Goal: Communication & Community: Connect with others

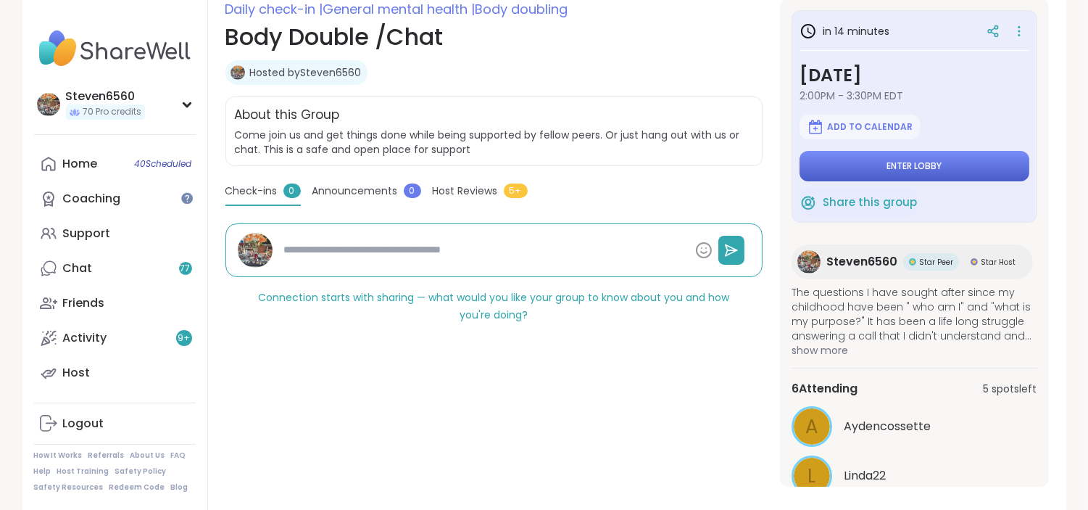
click at [890, 160] on span "Enter lobby" at bounding box center [913, 166] width 55 height 12
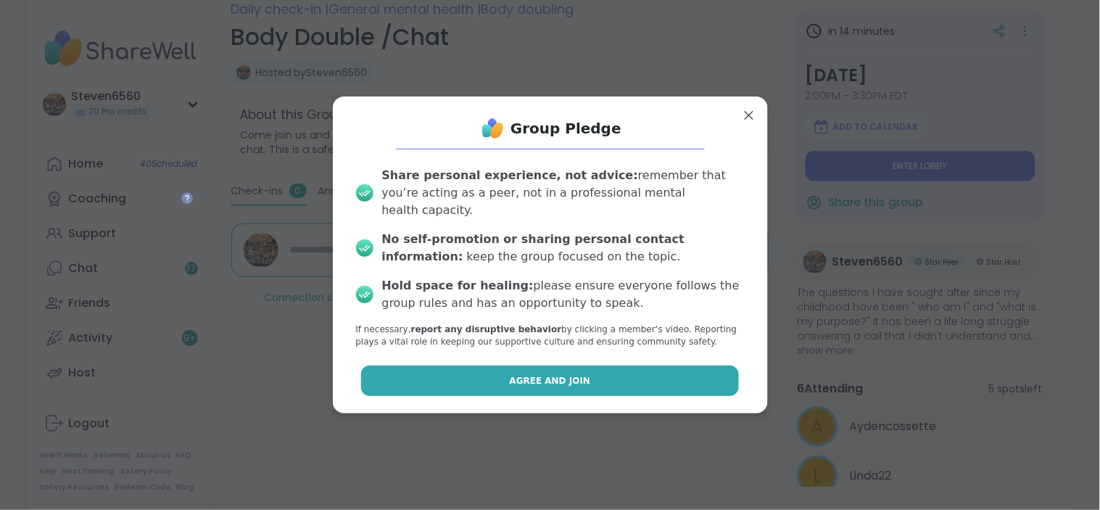
click at [518, 374] on span "Agree and Join" at bounding box center [550, 380] width 81 height 13
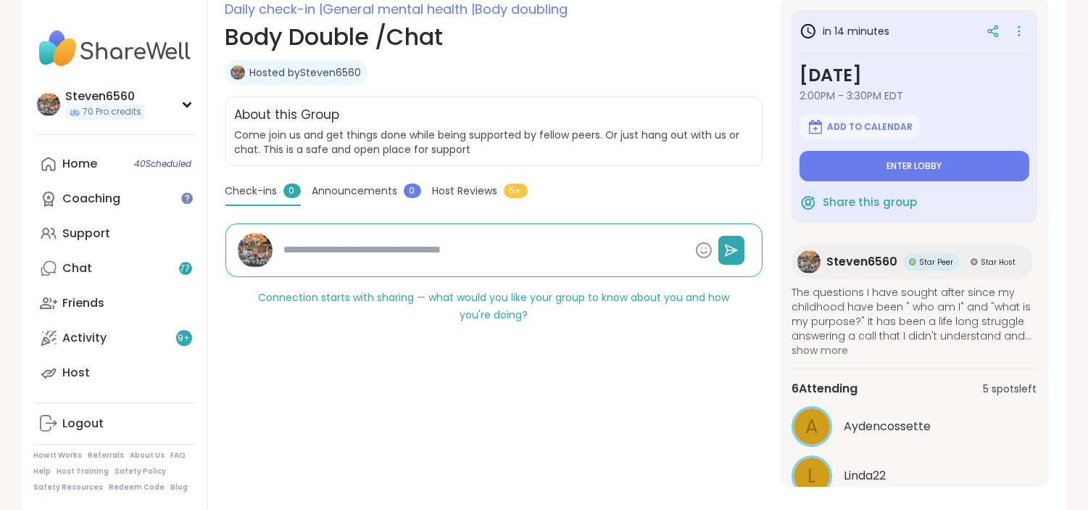
type textarea "*"
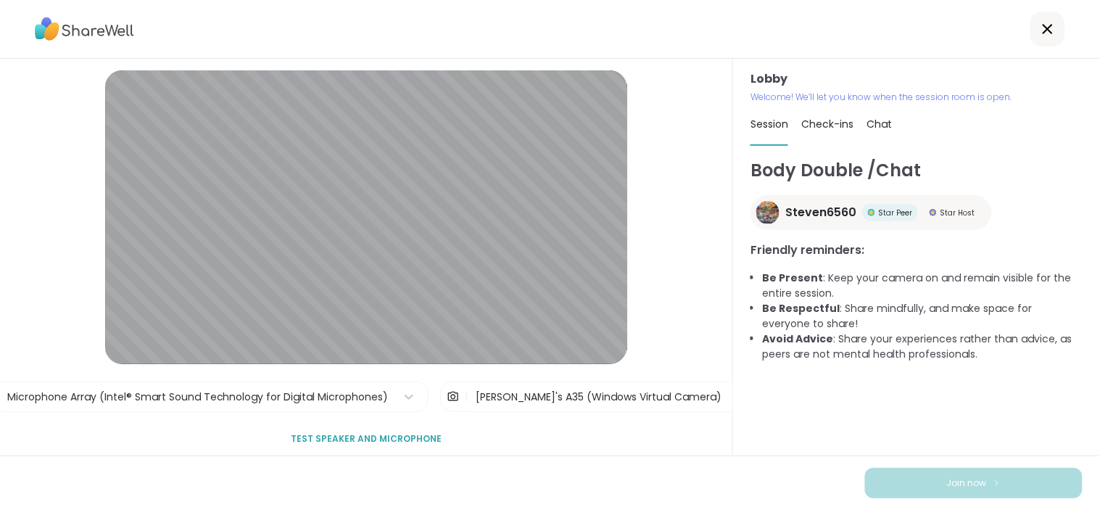
click at [567, 389] on div "[PERSON_NAME]'s A35 (Windows Virtual Camera)" at bounding box center [599, 396] width 246 height 15
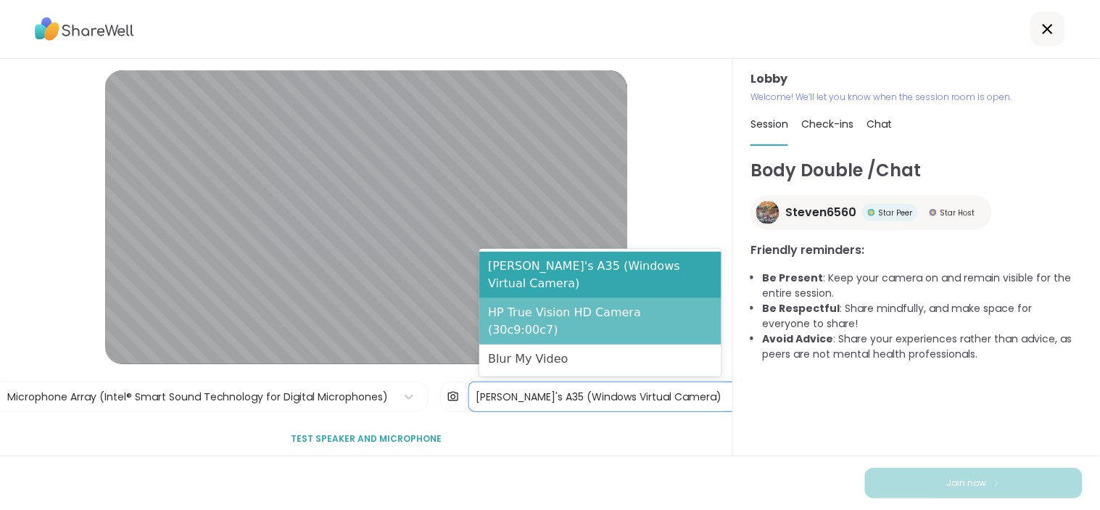
click at [568, 332] on div "HP True Vision HD Camera (30c9:00c7)" at bounding box center [600, 321] width 242 height 46
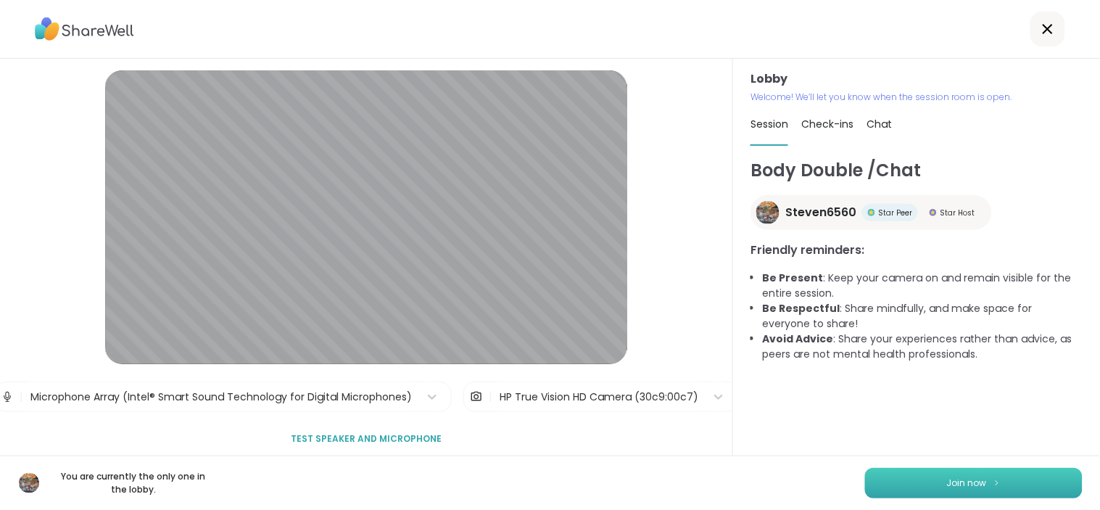
click at [923, 481] on button "Join now" at bounding box center [973, 482] width 217 height 30
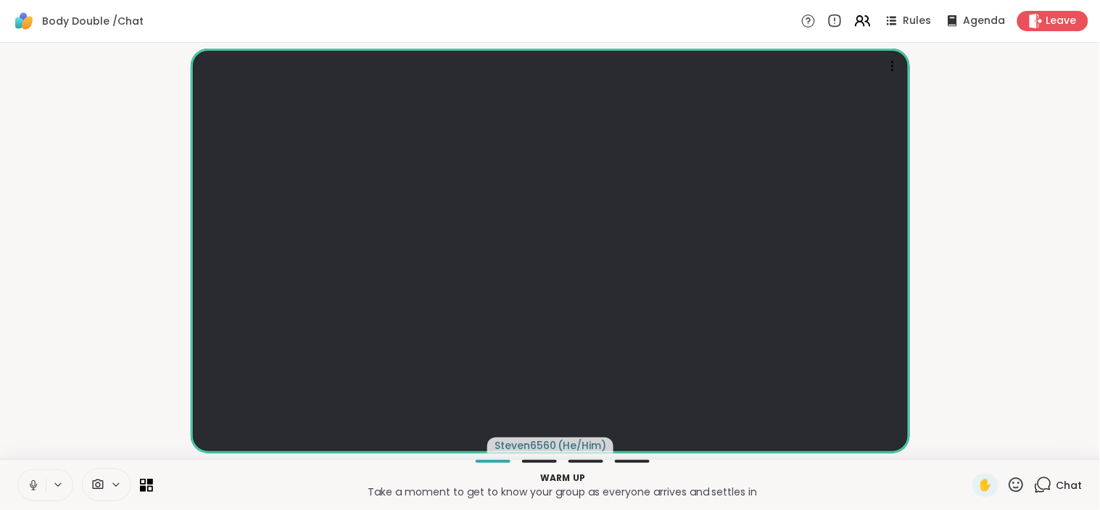
click at [103, 478] on icon at bounding box center [97, 485] width 13 height 14
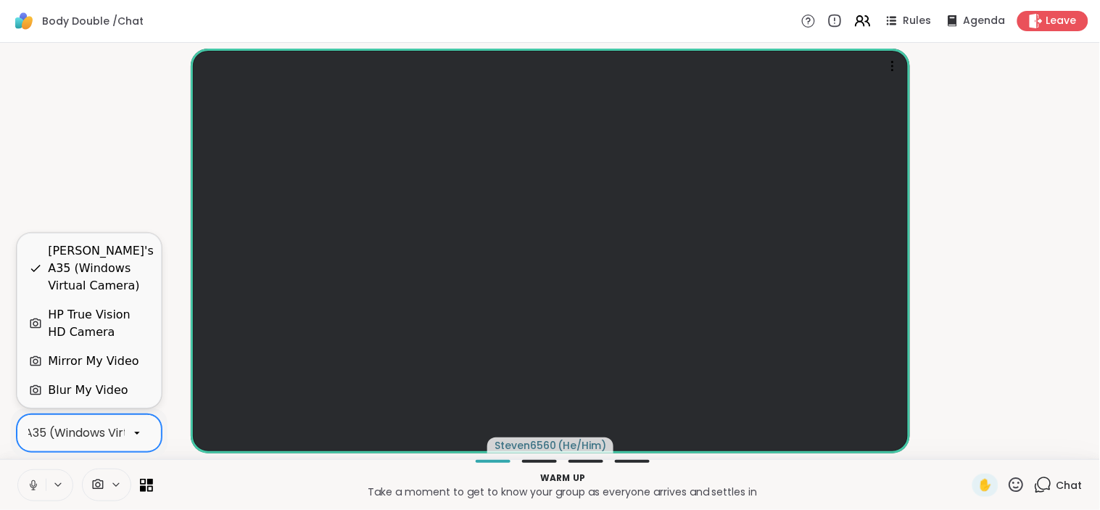
click at [121, 431] on div "[PERSON_NAME]'s A35 (Windows Virtual Camera)" at bounding box center [58, 432] width 283 height 17
click at [96, 309] on div "HP True Vision HD Camera" at bounding box center [98, 323] width 101 height 35
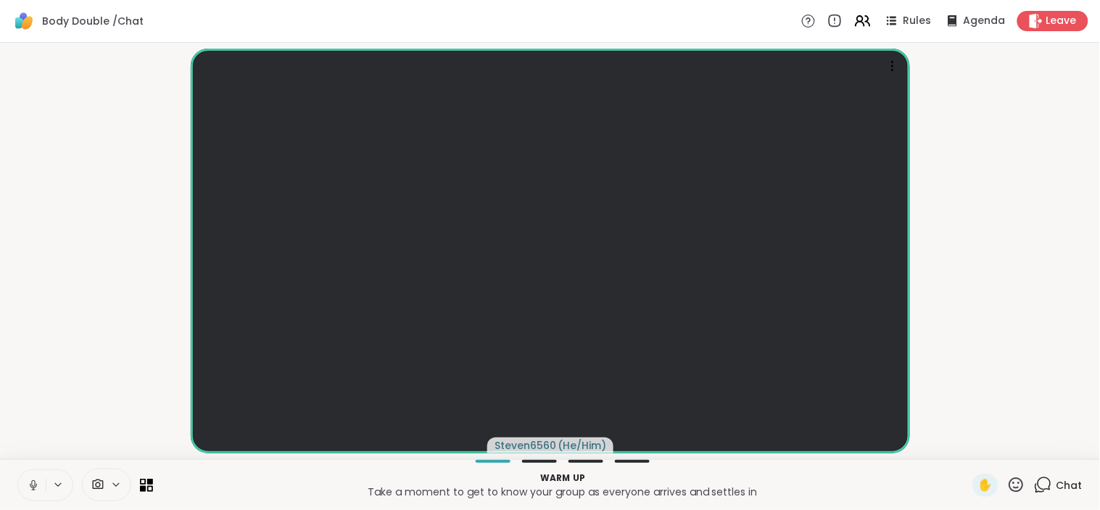
click at [973, 391] on video-player-container "Steven6560 ( He/Him )" at bounding box center [550, 251] width 1082 height 404
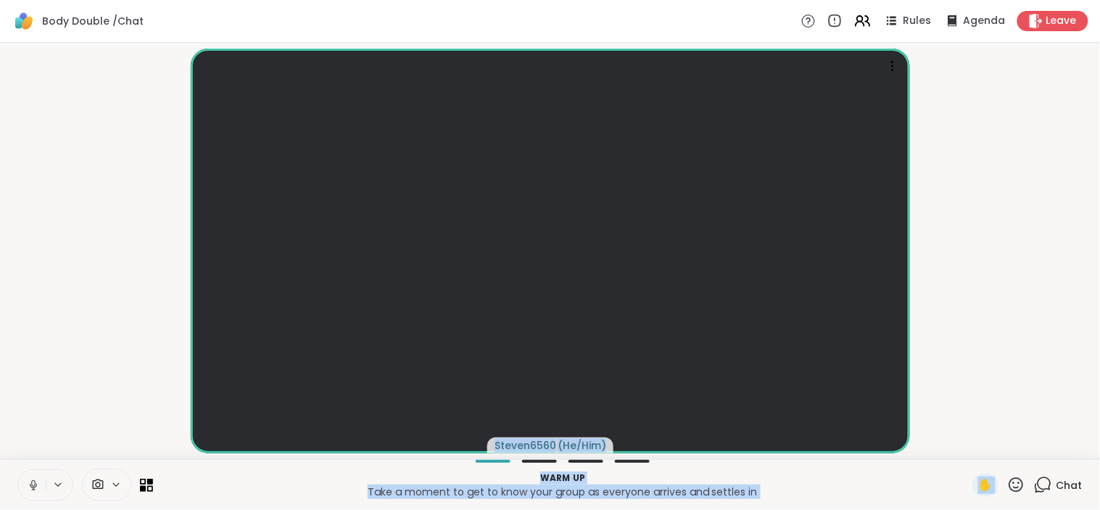
drag, startPoint x: 971, startPoint y: 380, endPoint x: 997, endPoint y: 481, distance: 104.1
click at [997, 481] on div "Body Double /Chat Rules Agenda Leave Steven6560 ( He/Him ) Warm up Take a momen…" at bounding box center [550, 255] width 1100 height 510
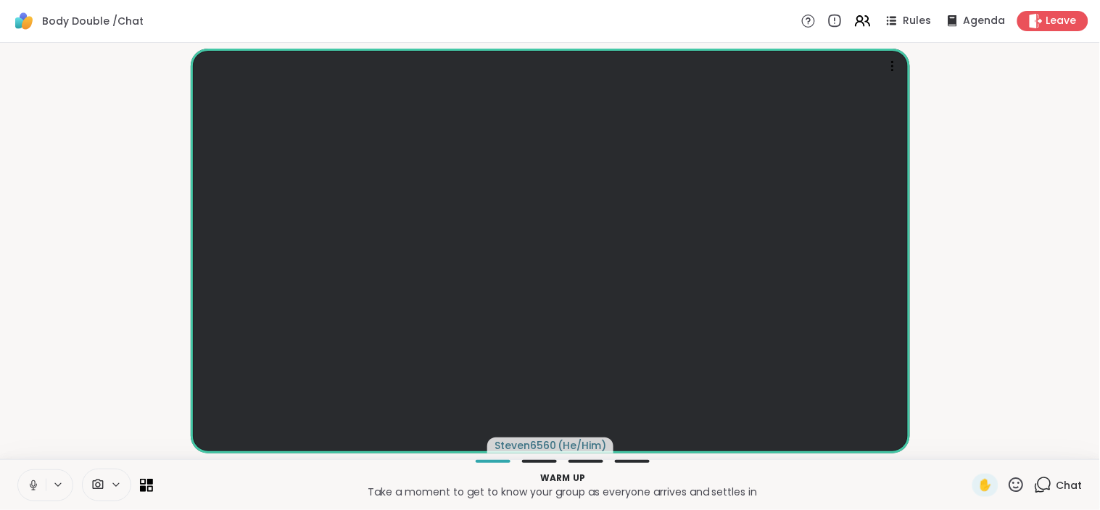
click at [947, 365] on video-player-container "Steven6560 ( He/Him )" at bounding box center [550, 251] width 1082 height 404
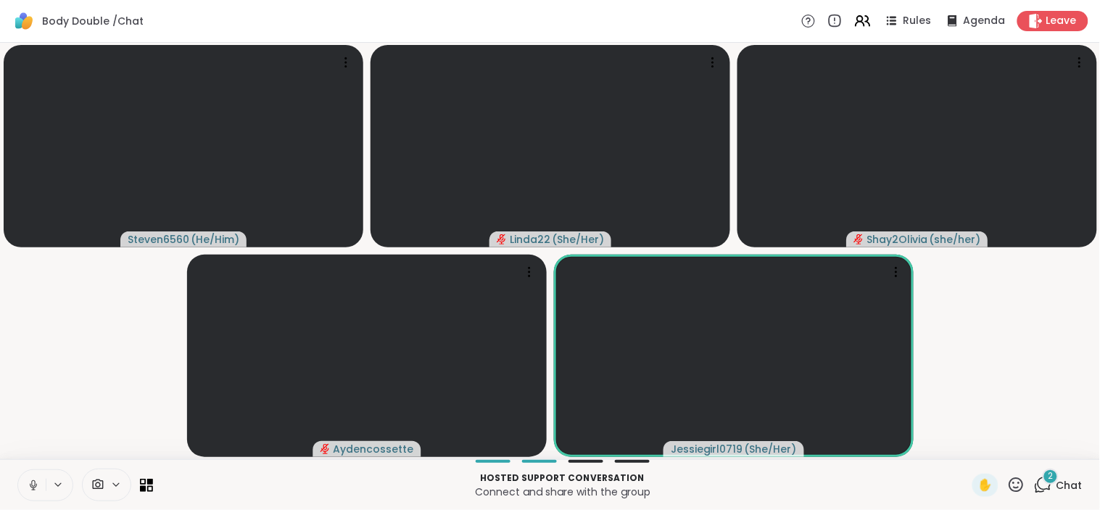
click at [718, 484] on p "Connect and share with the group" at bounding box center [563, 491] width 802 height 14
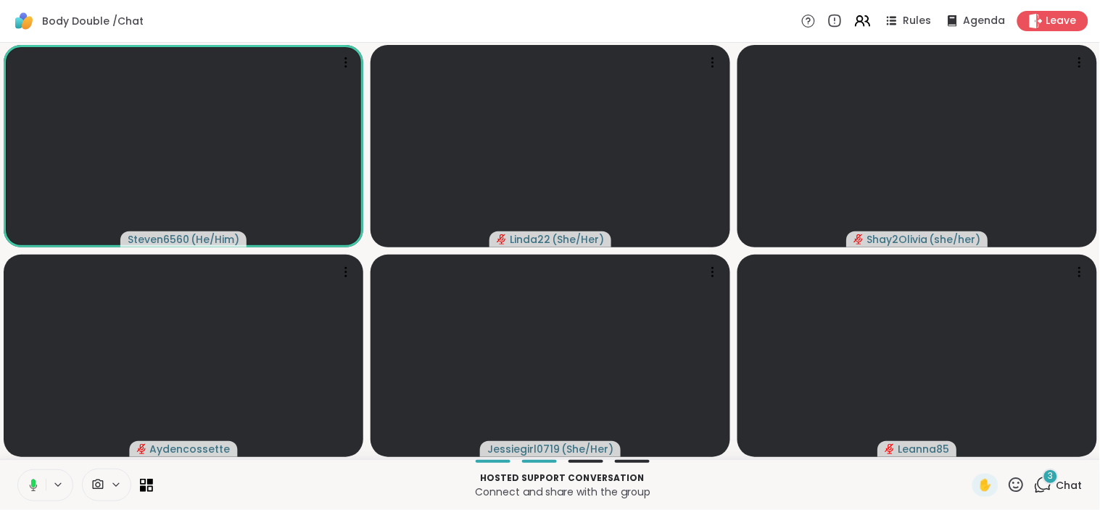
click at [1042, 483] on div "3 Chat" at bounding box center [1058, 484] width 49 height 23
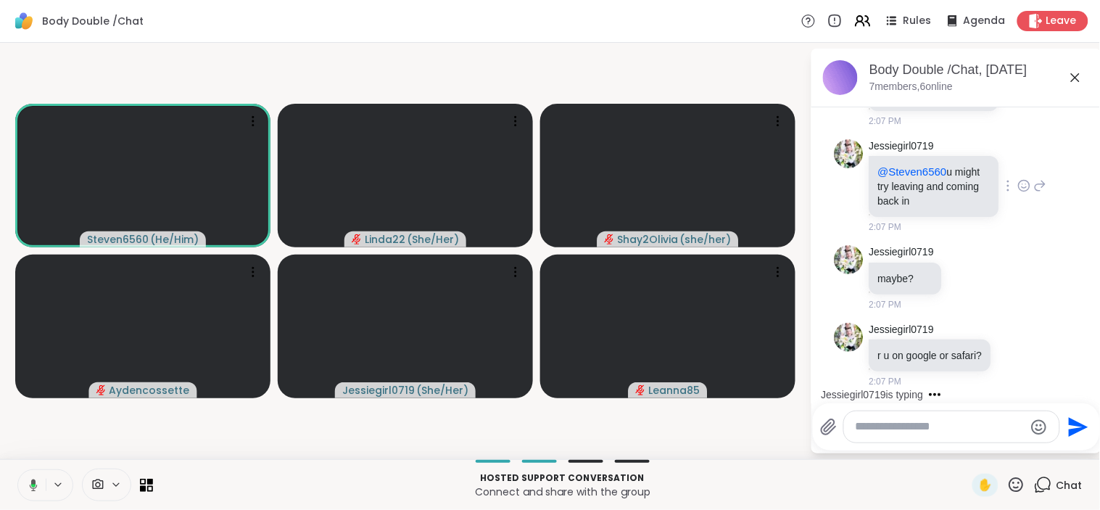
scroll to position [473, 0]
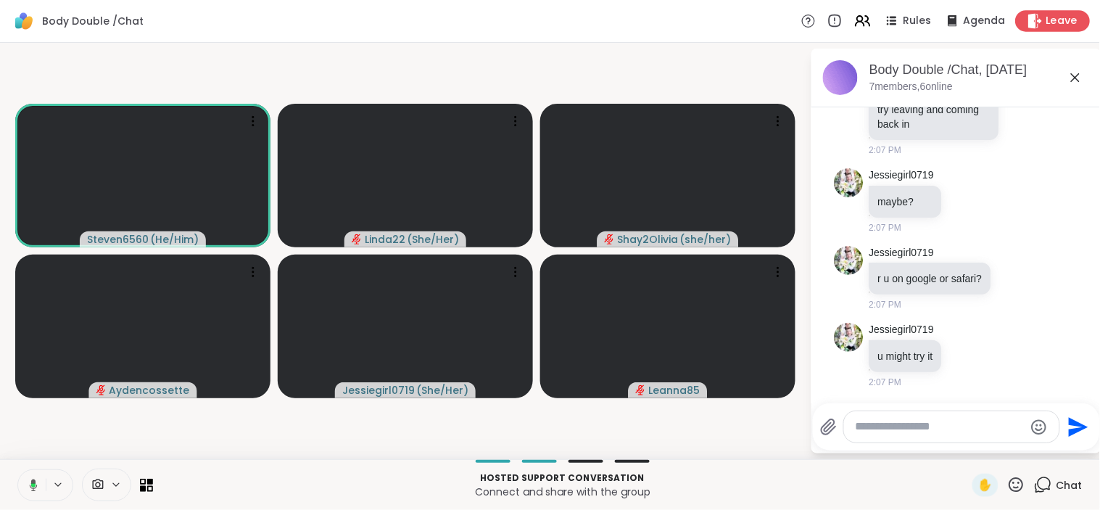
click at [1056, 12] on div "Leave" at bounding box center [1052, 20] width 75 height 21
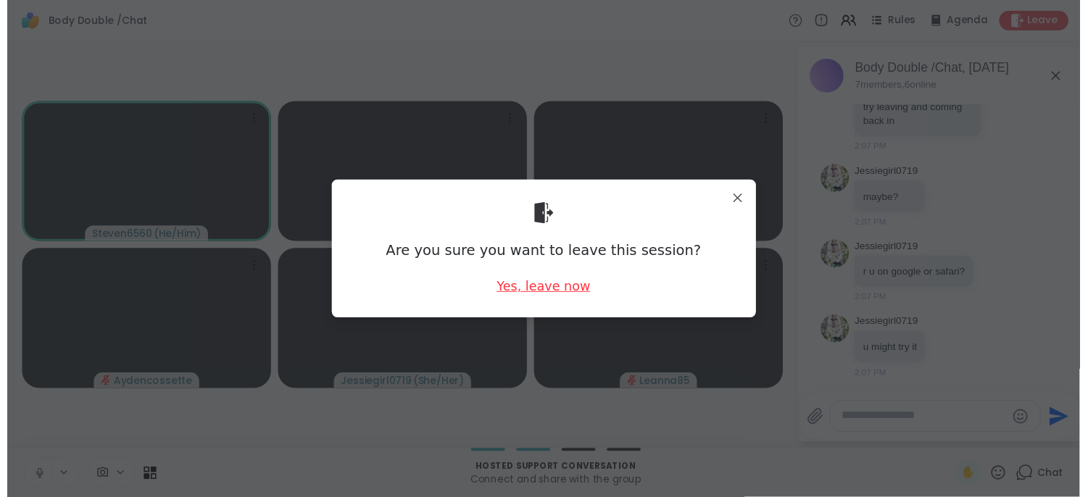
scroll to position [564, 0]
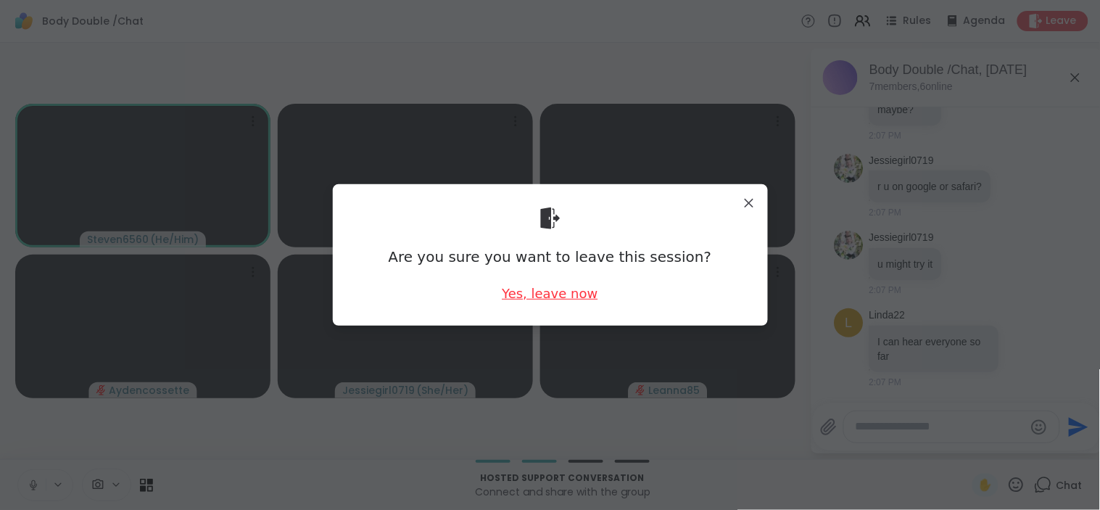
click at [563, 297] on div "Yes, leave now" at bounding box center [550, 293] width 96 height 18
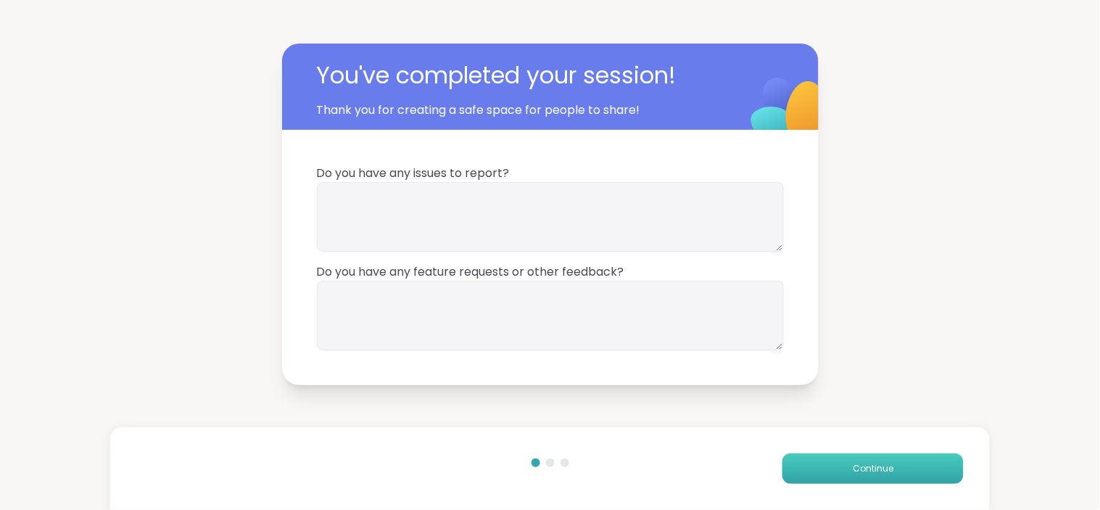
click at [836, 464] on button "Continue" at bounding box center [872, 468] width 181 height 30
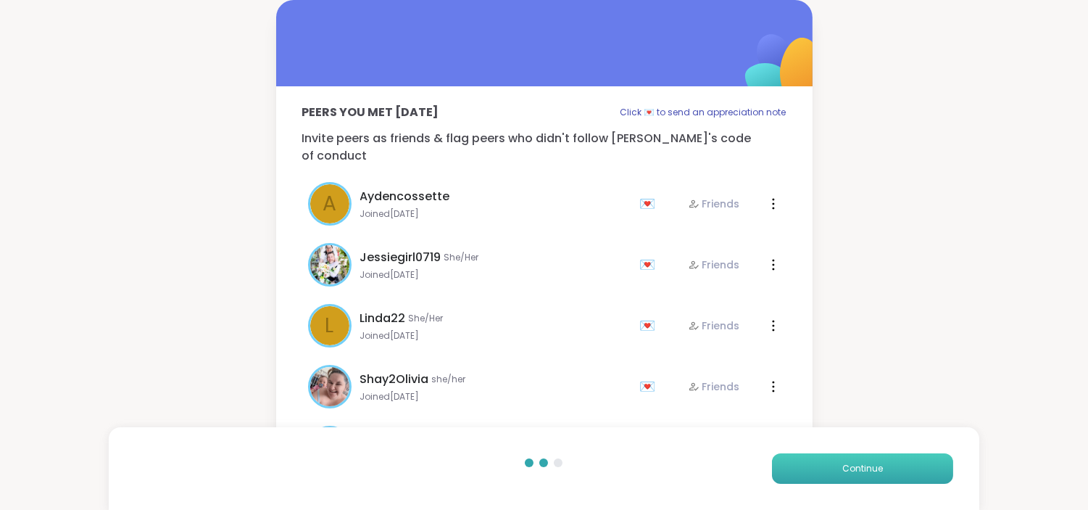
click at [836, 464] on button "Continue" at bounding box center [862, 468] width 181 height 30
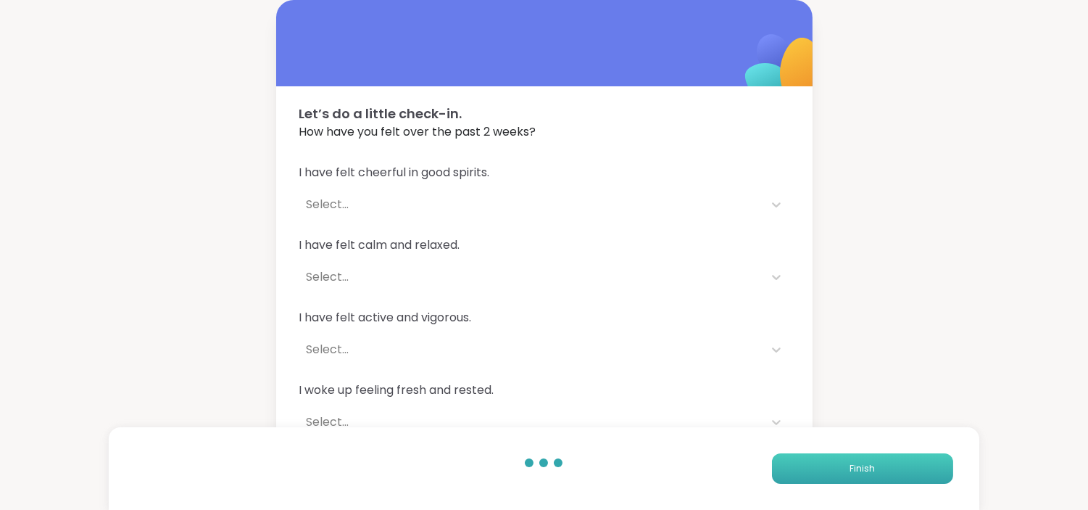
click at [836, 464] on button "Finish" at bounding box center [862, 468] width 181 height 30
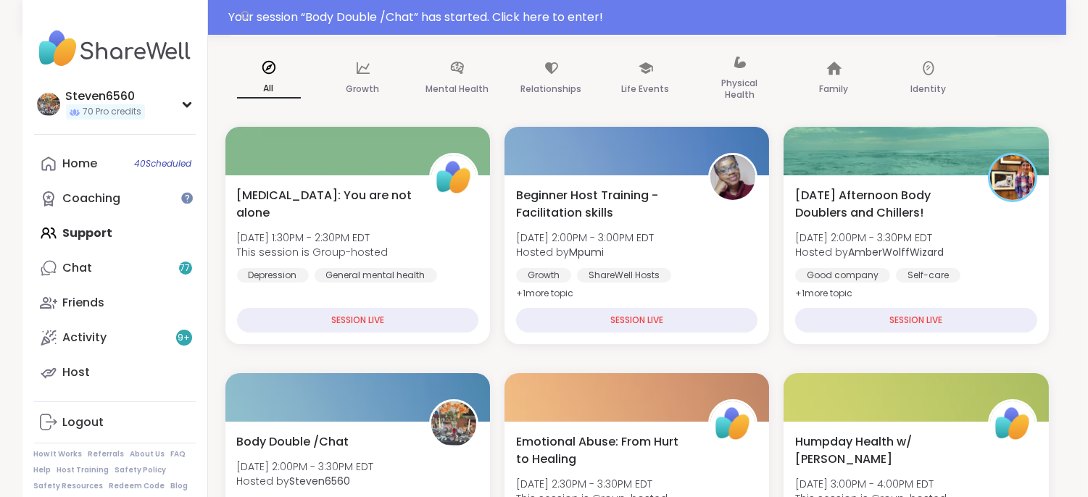
scroll to position [300, 0]
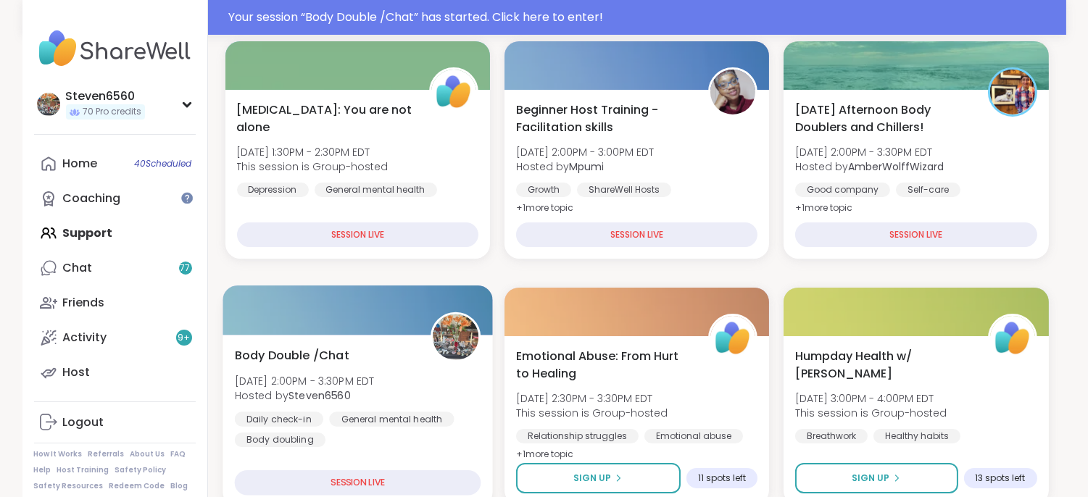
click at [399, 442] on div "Daily check-in General mental health Body doubling" at bounding box center [357, 430] width 246 height 36
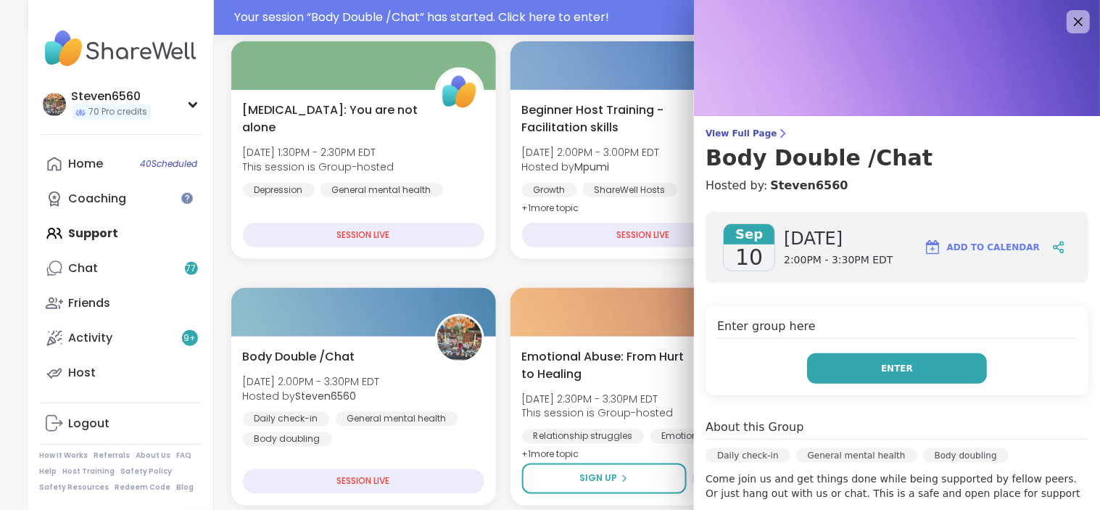
click at [849, 366] on button "Enter" at bounding box center [897, 368] width 180 height 30
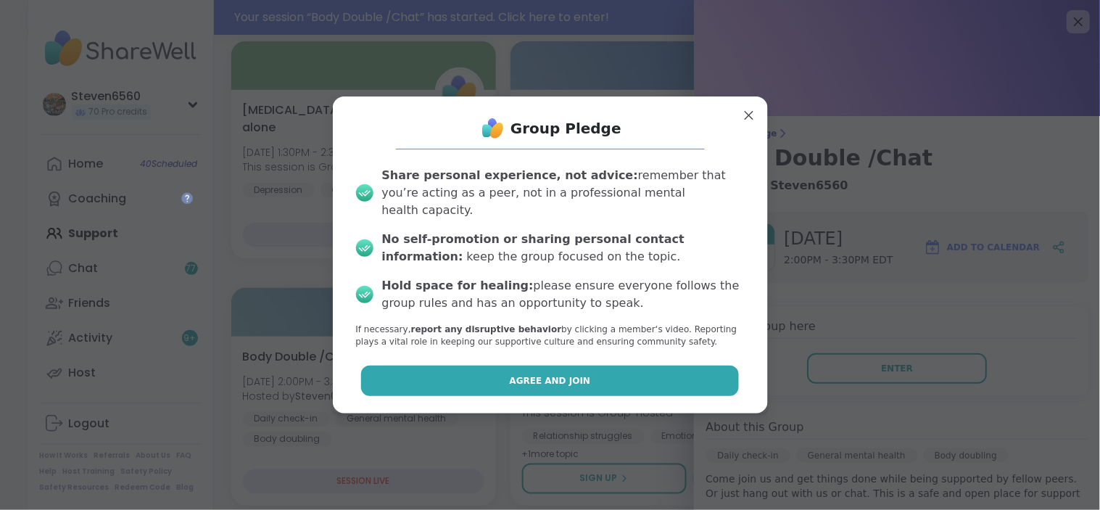
click at [643, 378] on button "Agree and Join" at bounding box center [550, 380] width 378 height 30
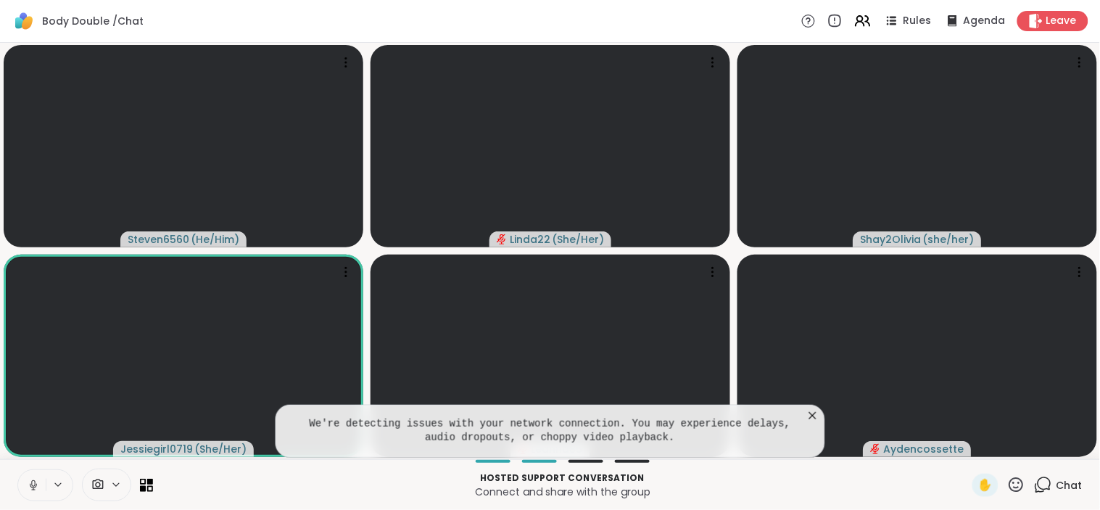
click at [808, 415] on icon at bounding box center [812, 415] width 14 height 14
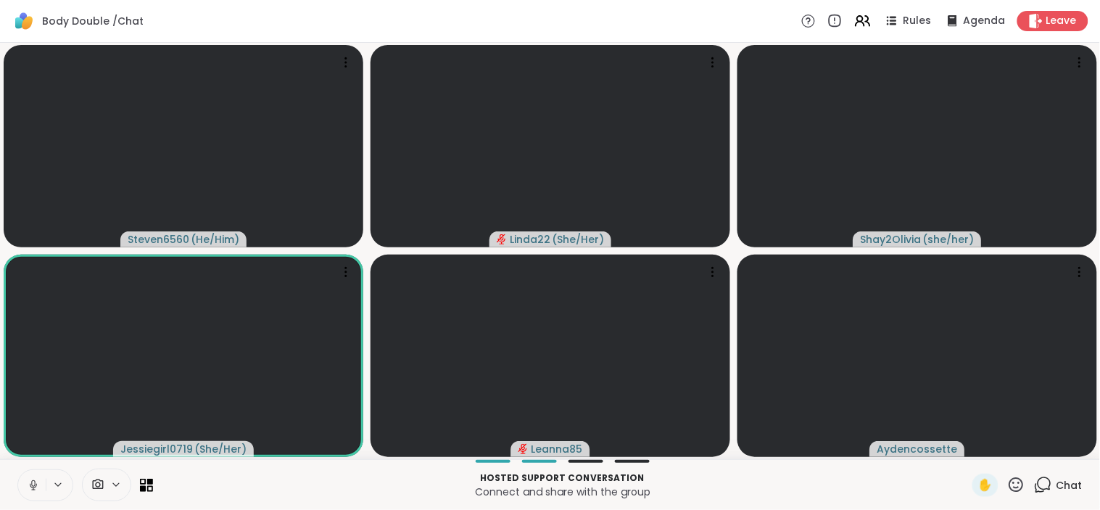
click at [1063, 478] on span "Chat" at bounding box center [1069, 485] width 26 height 14
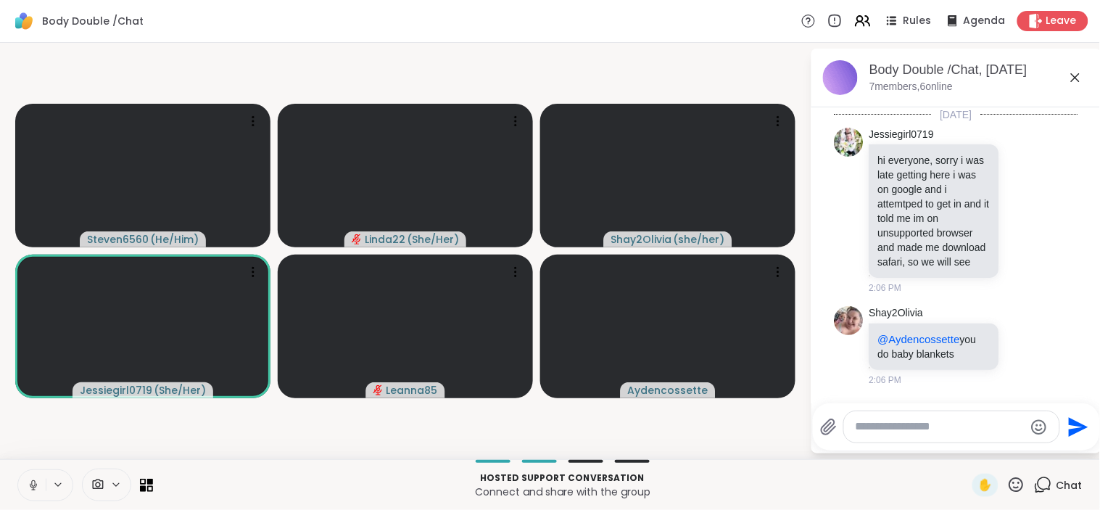
scroll to position [564, 0]
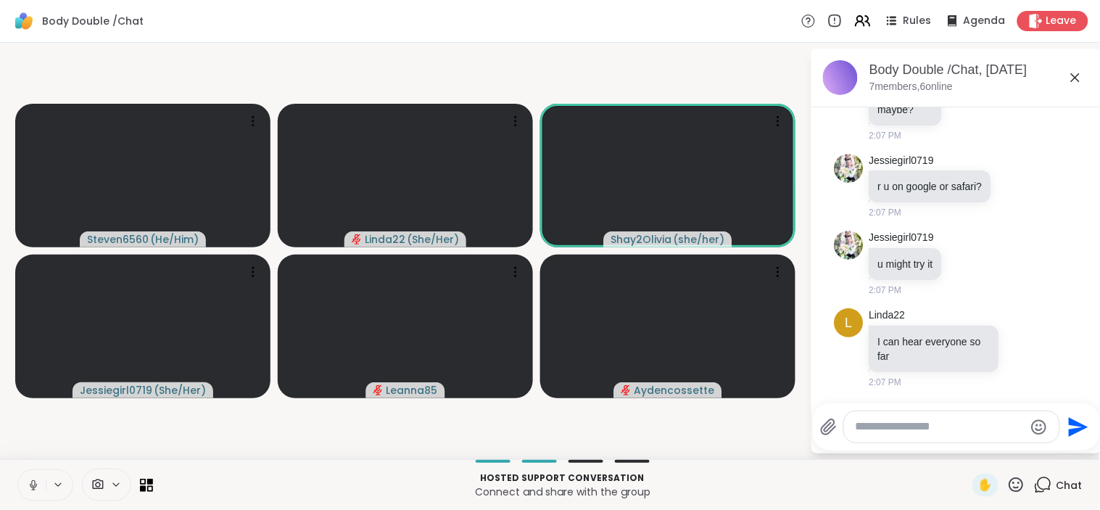
click at [1083, 437] on icon "Send" at bounding box center [1076, 426] width 23 height 23
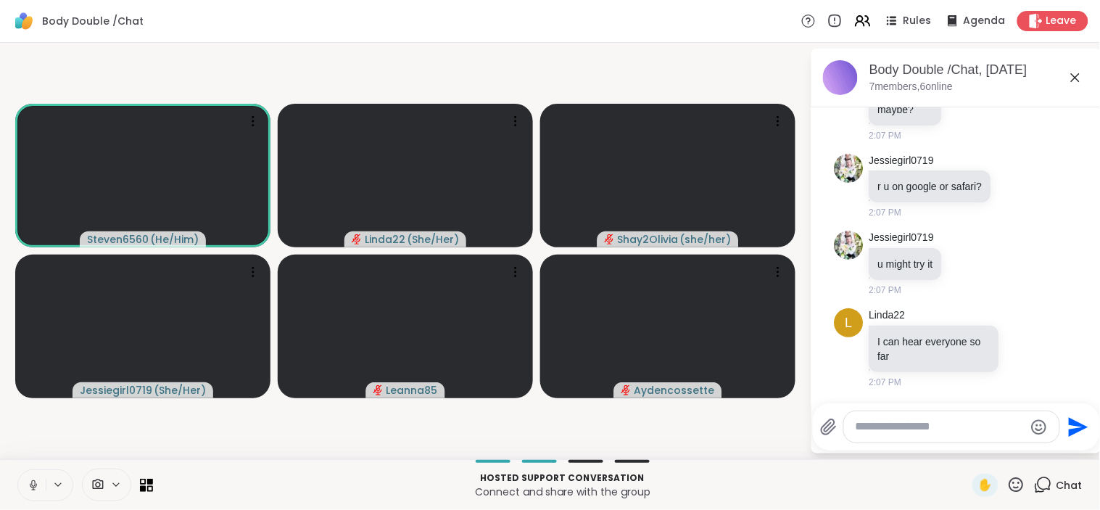
click at [1084, 433] on icon "Send" at bounding box center [1076, 426] width 23 height 23
click at [1038, 344] on div "L Linda22 I can hear everyone so far 2:07 PM" at bounding box center [956, 348] width 244 height 92
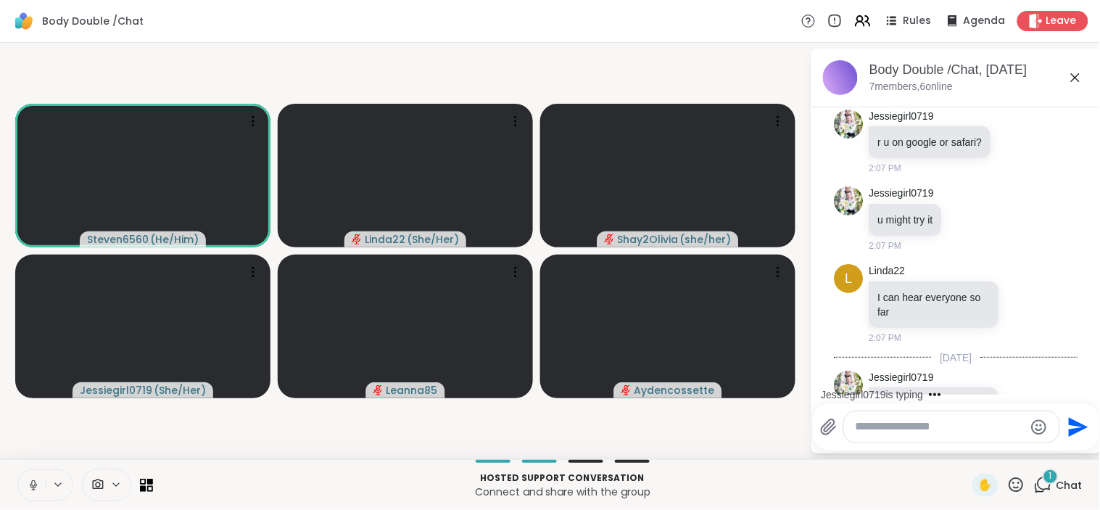
scroll to position [786, 0]
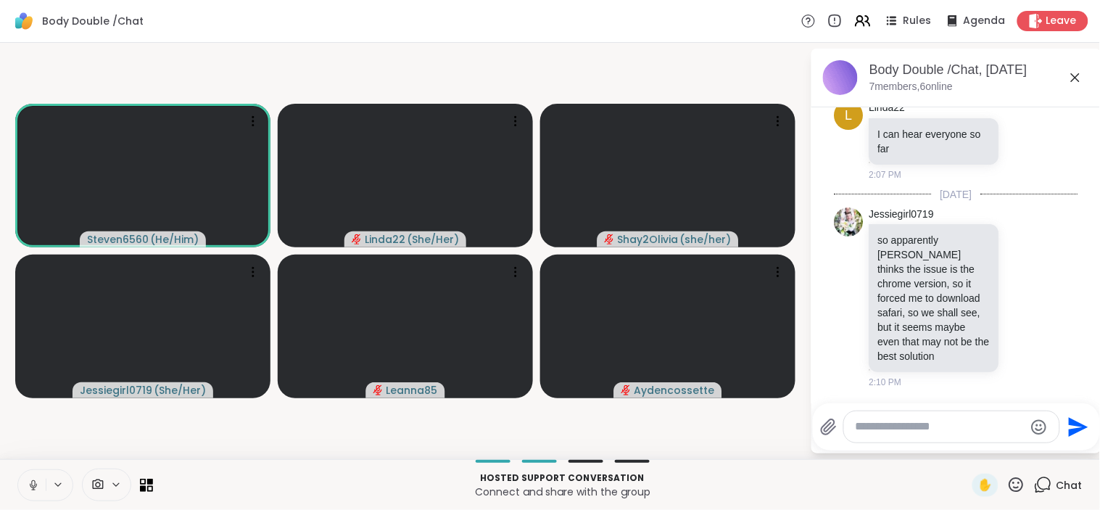
click at [922, 400] on div at bounding box center [959, 401] width 284 height 9
click at [836, 141] on div "L Linda22 I can hear everyone so far 2:07 PM" at bounding box center [956, 141] width 244 height 92
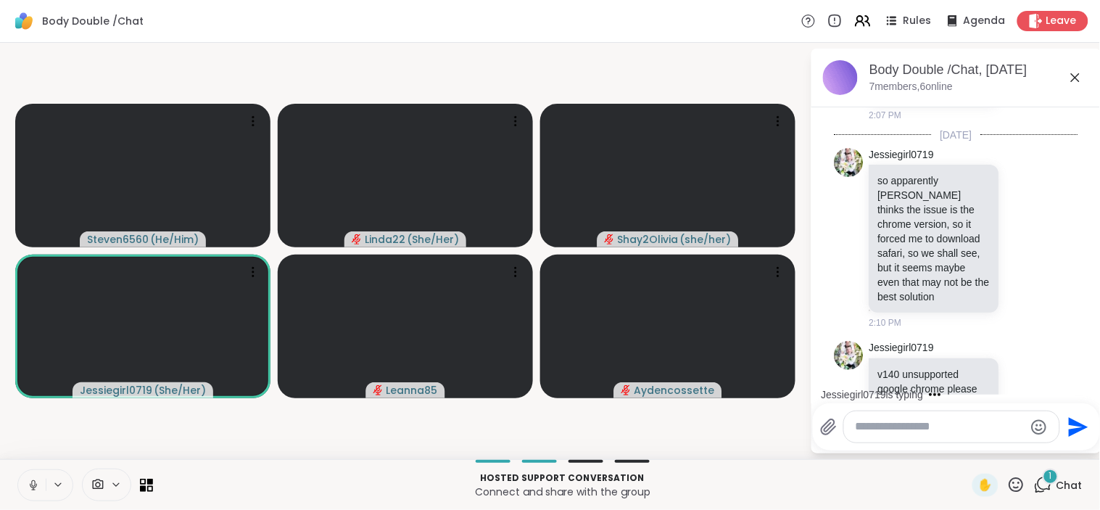
scroll to position [907, 0]
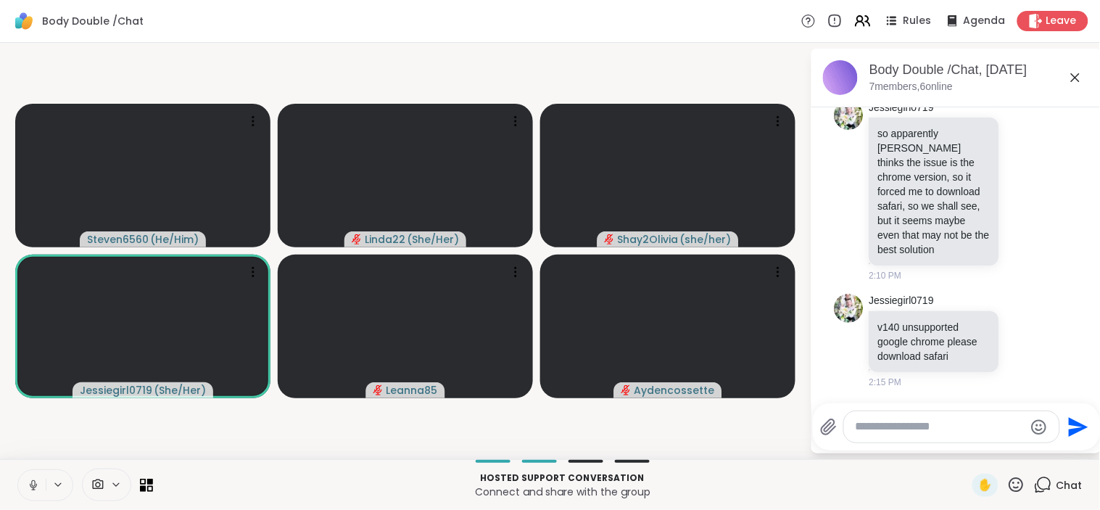
click at [94, 478] on icon at bounding box center [97, 485] width 13 height 14
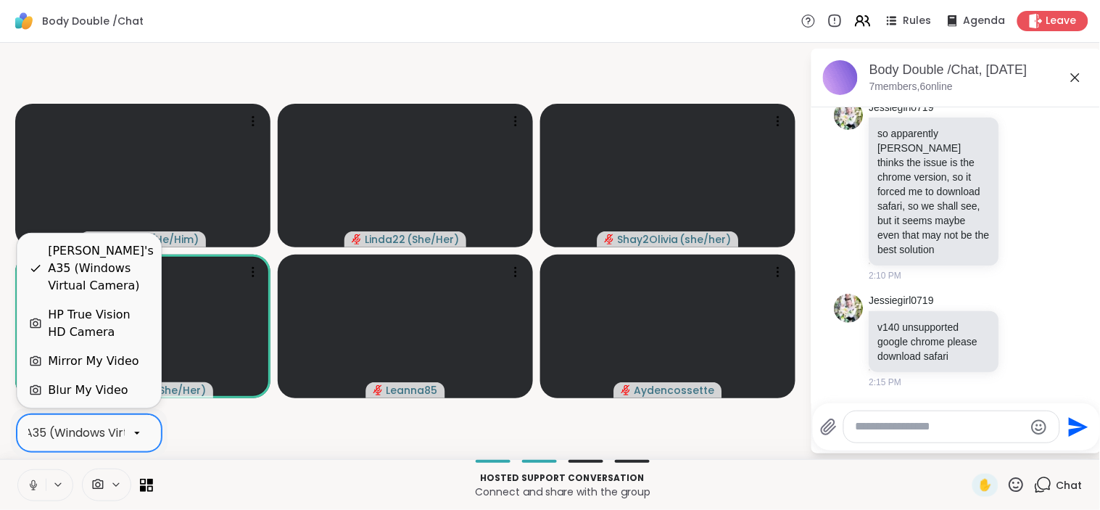
click at [127, 437] on div at bounding box center [137, 432] width 25 height 25
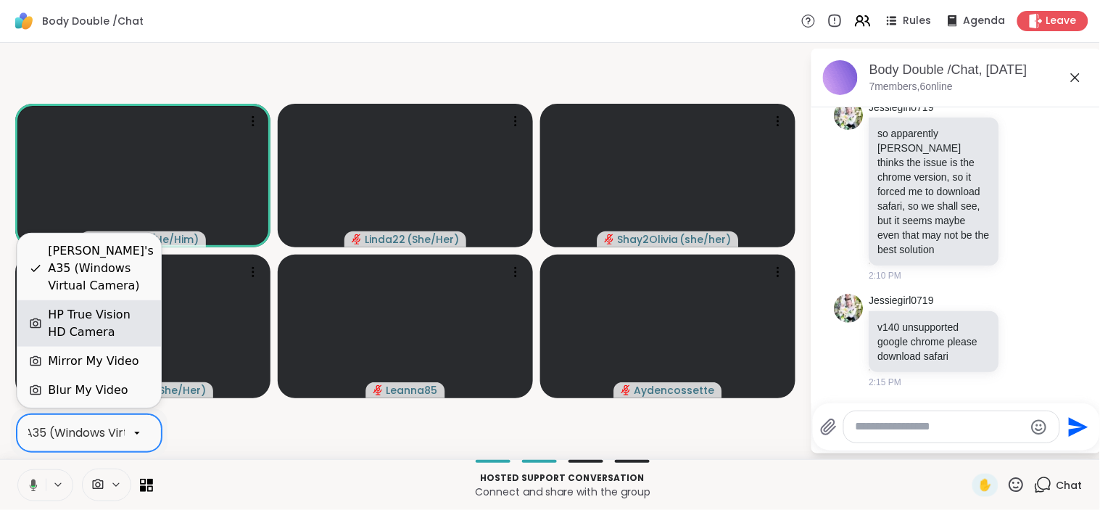
click at [115, 320] on div "HP True Vision HD Camera" at bounding box center [98, 323] width 101 height 35
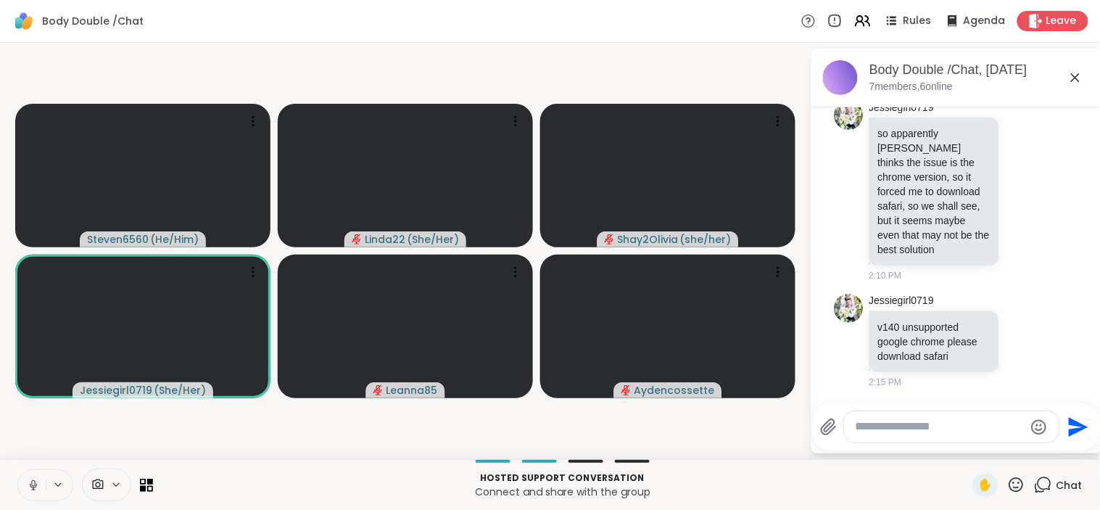
click at [1087, 113] on html "Body Double /Chat Rules Agenda Leave Steven6560 ( He/Him ) Linda22 ( She/Her ) …" at bounding box center [550, 255] width 1100 height 510
click at [1087, 111] on html "Body Double /Chat Rules Agenda Leave Steven6560 ( He/Him ) Linda22 ( She/Her ) …" at bounding box center [550, 255] width 1100 height 510
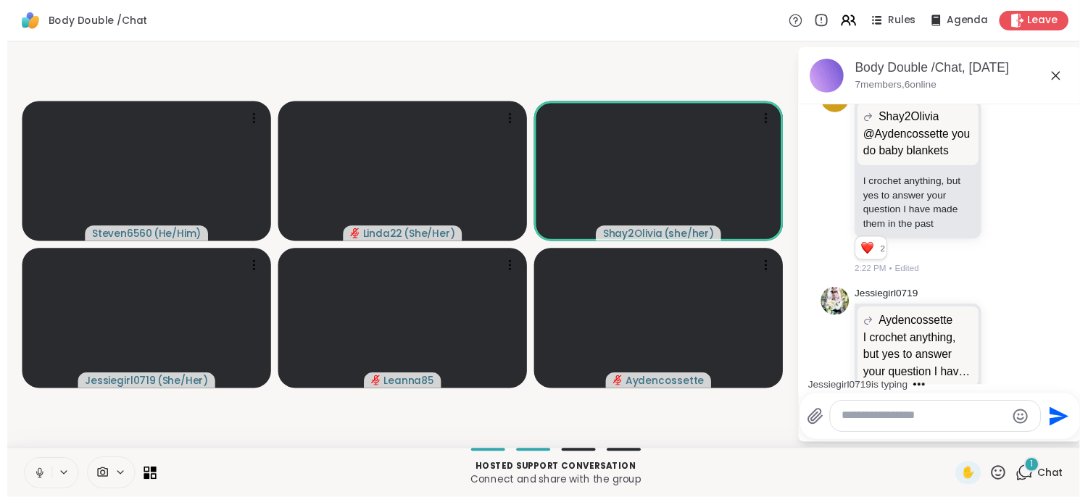
scroll to position [1366, 0]
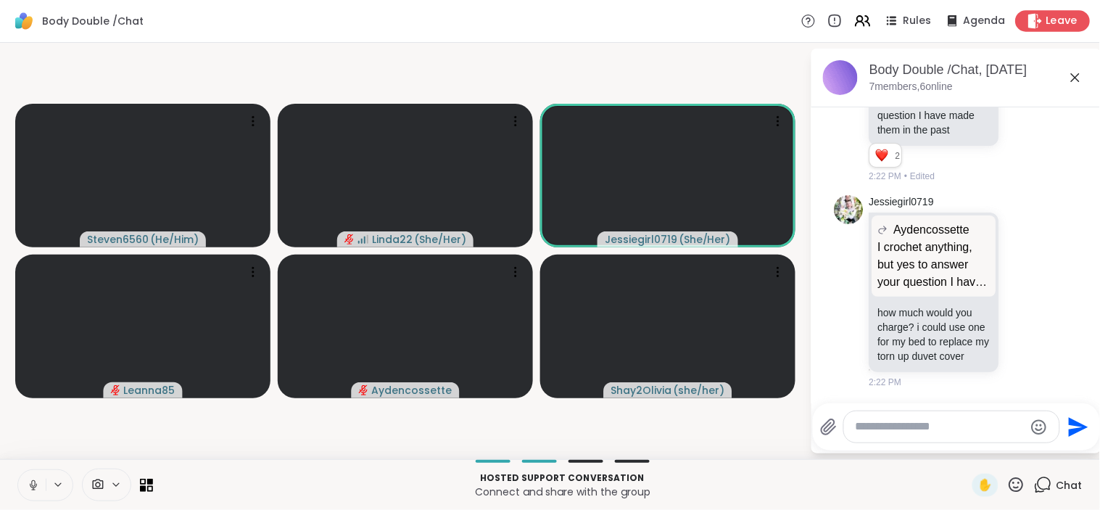
click at [1046, 19] on span "Leave" at bounding box center [1062, 21] width 32 height 15
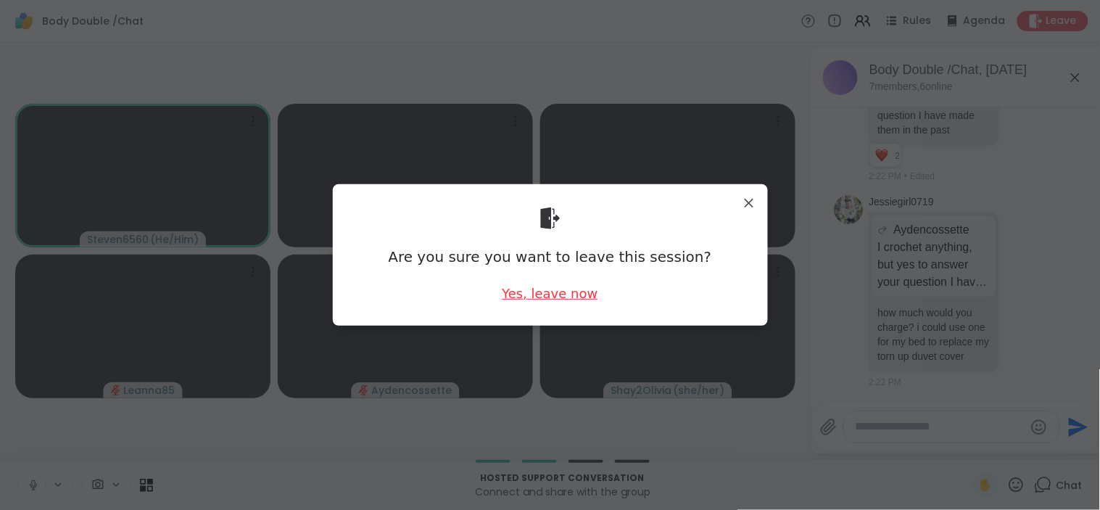
click at [559, 290] on div "Yes, leave now" at bounding box center [550, 293] width 96 height 18
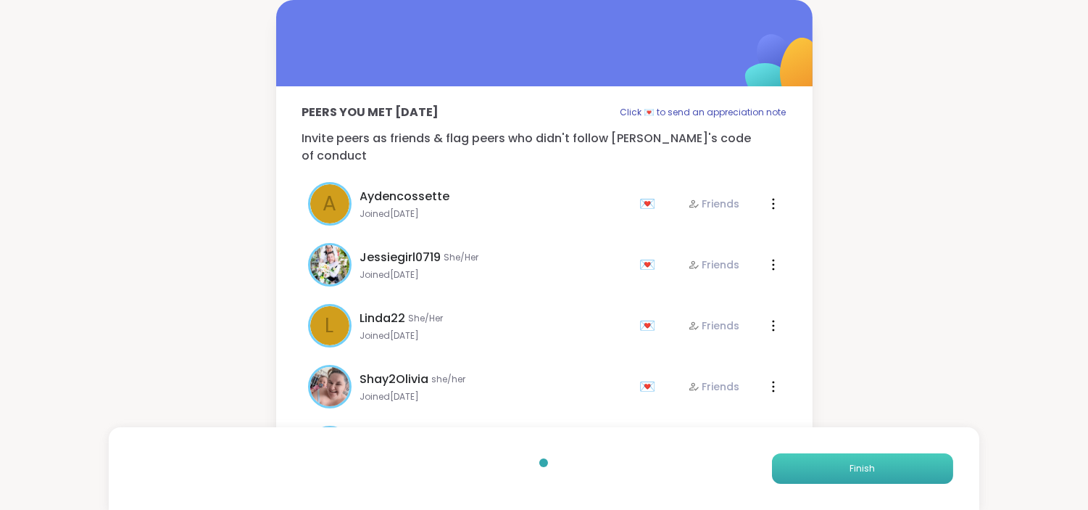
click at [834, 457] on button "Finish" at bounding box center [862, 468] width 181 height 30
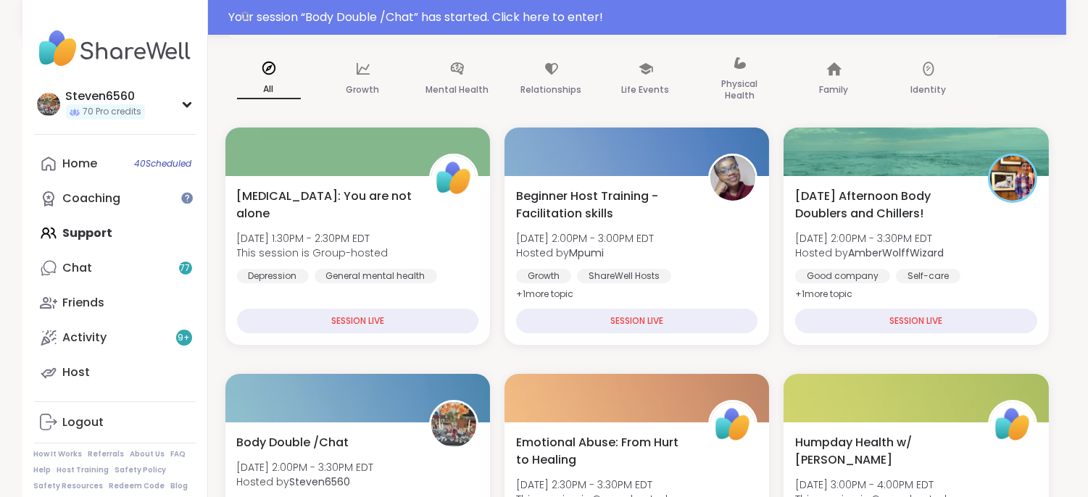
scroll to position [236, 0]
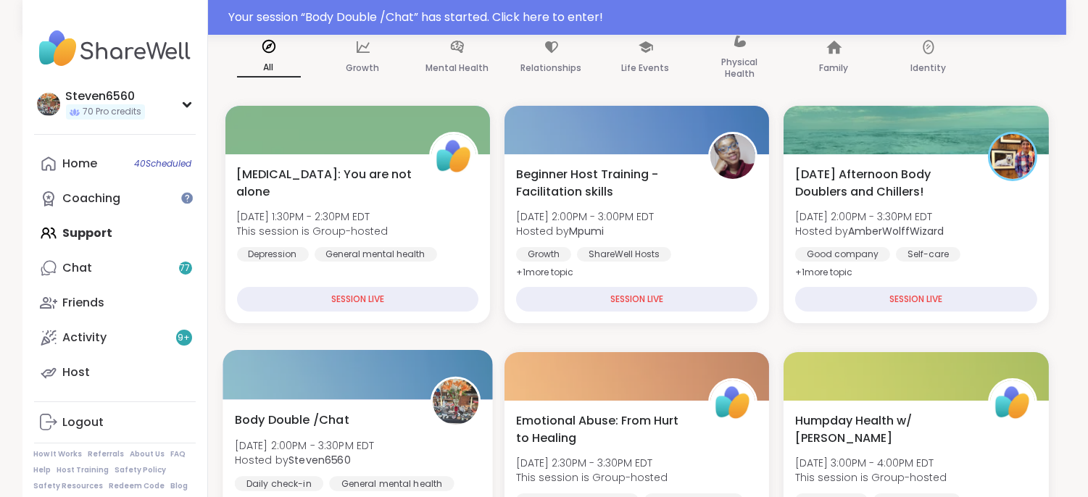
click at [366, 423] on div "Body Double /Chat Wed, Sep 10 | 2:00PM - 3:30PM EDT Hosted by Steven6560 Daily …" at bounding box center [357, 461] width 246 height 101
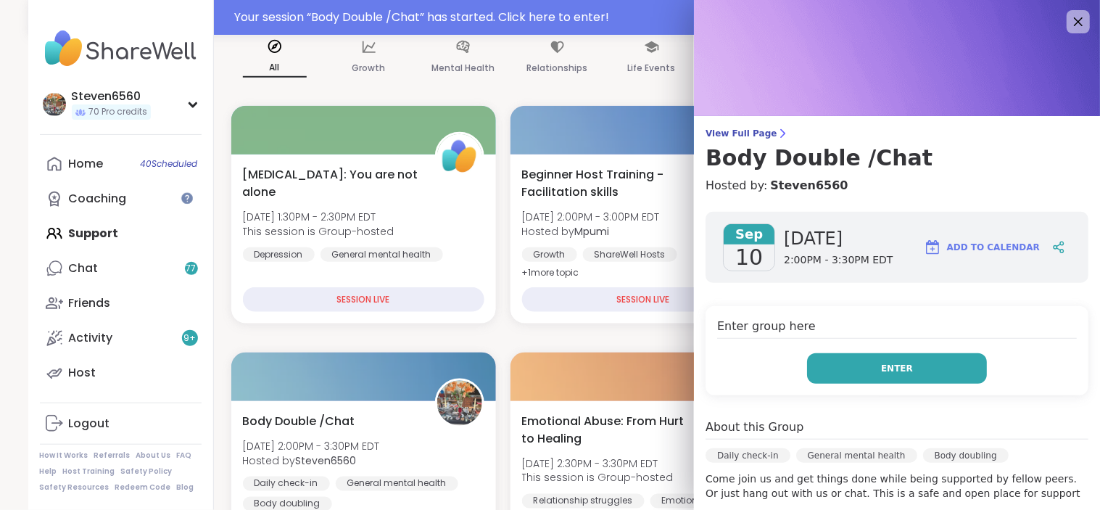
click at [830, 367] on button "Enter" at bounding box center [897, 368] width 180 height 30
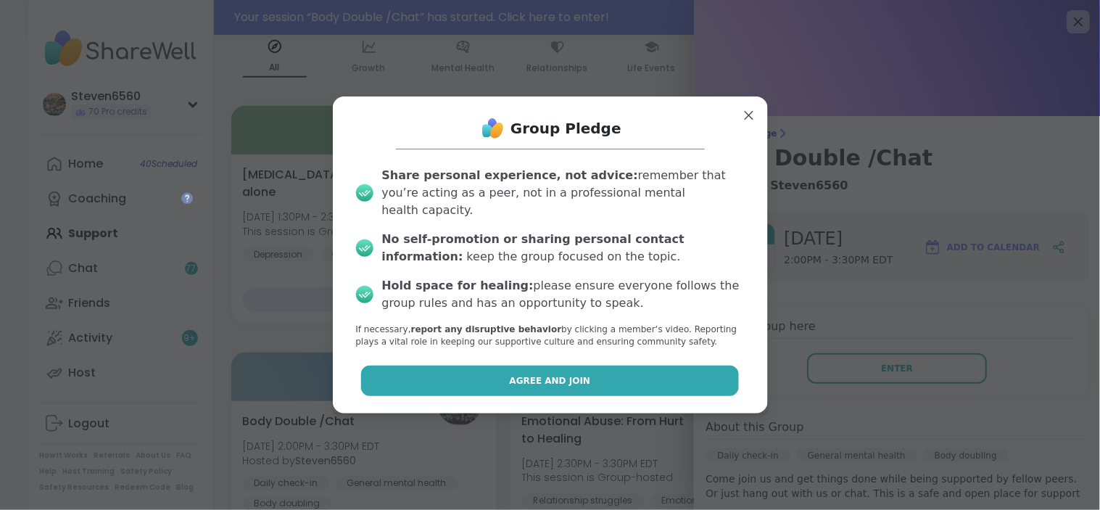
click at [670, 374] on button "Agree and Join" at bounding box center [550, 380] width 378 height 30
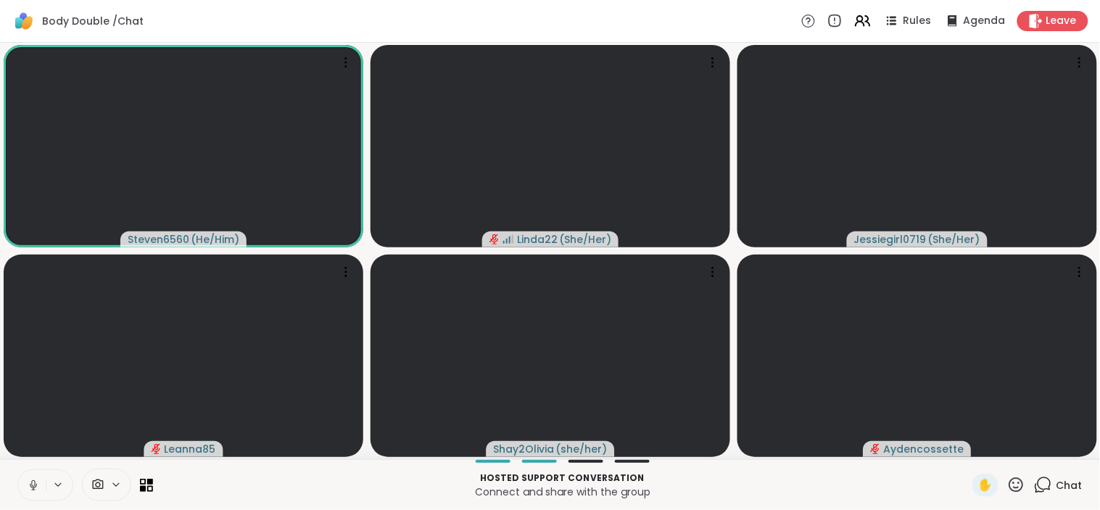
click at [105, 482] on span at bounding box center [97, 485] width 28 height 14
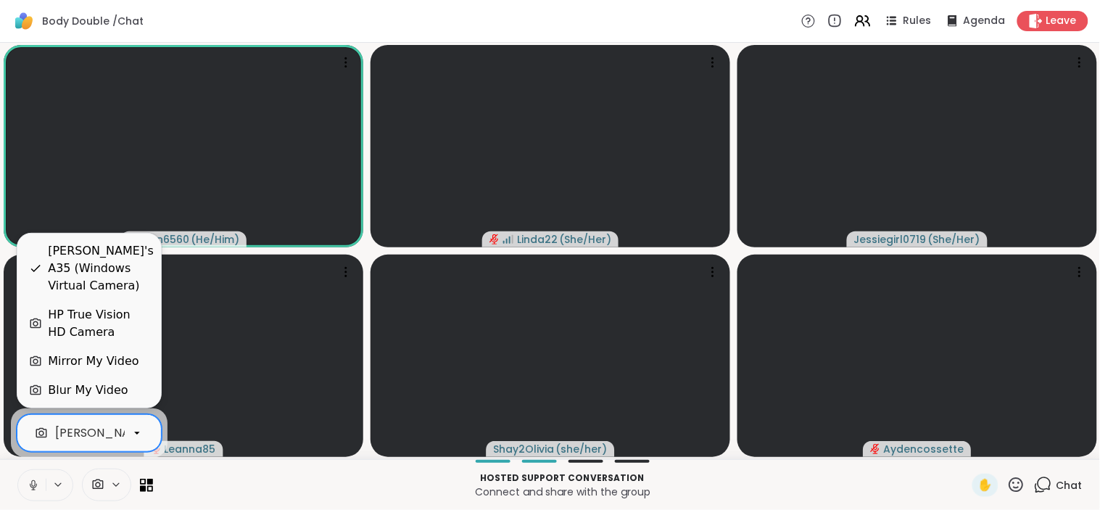
scroll to position [0, 138]
click at [103, 435] on div "Steven's A35 (Windows Virtual Camera)" at bounding box center [58, 432] width 283 height 17
click at [100, 317] on div "HP True Vision HD Camera" at bounding box center [98, 323] width 101 height 35
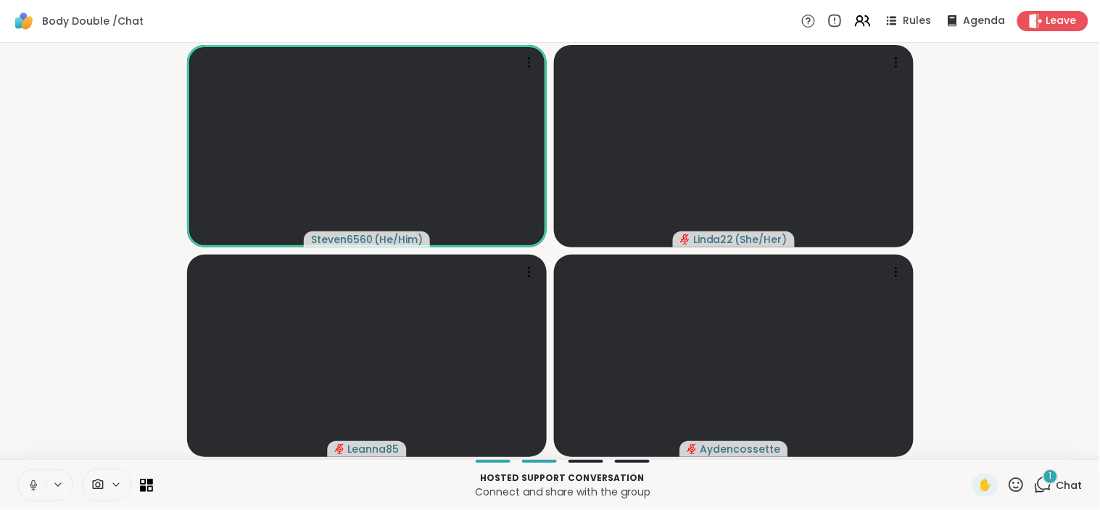
click at [1049, 476] on span "1" at bounding box center [1050, 476] width 3 height 12
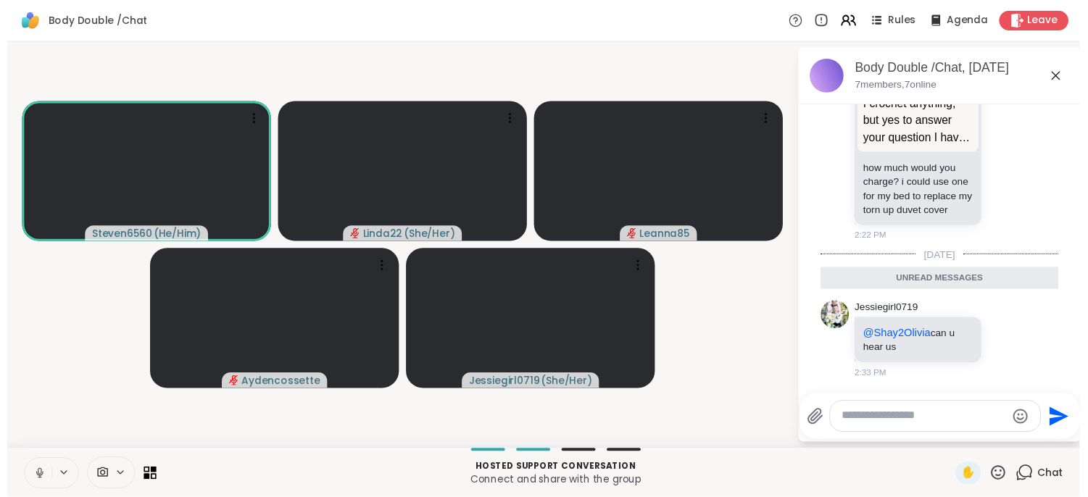
scroll to position [1364, 0]
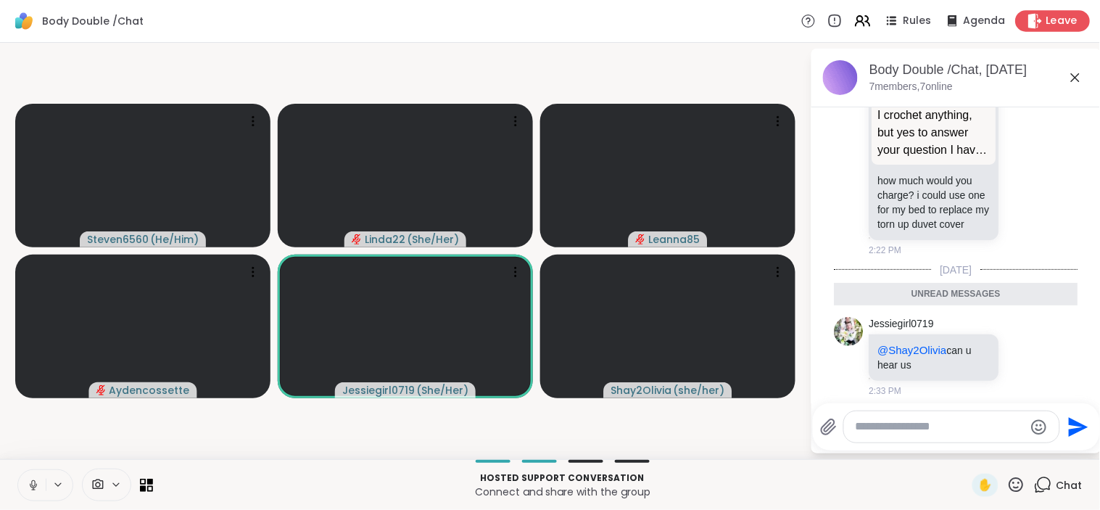
click at [1032, 12] on div "Leave" at bounding box center [1052, 20] width 75 height 21
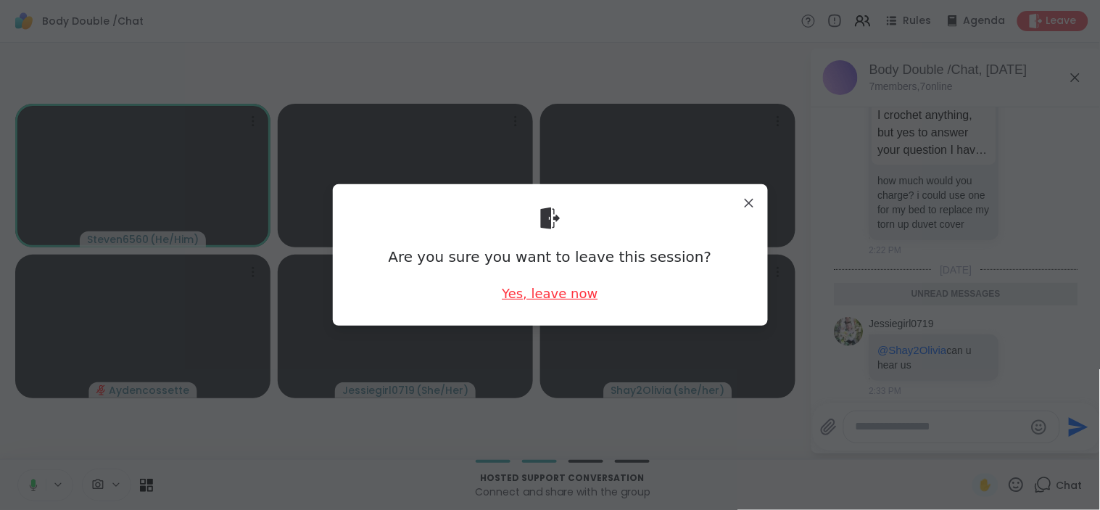
click at [552, 292] on div "Yes, leave now" at bounding box center [550, 293] width 96 height 18
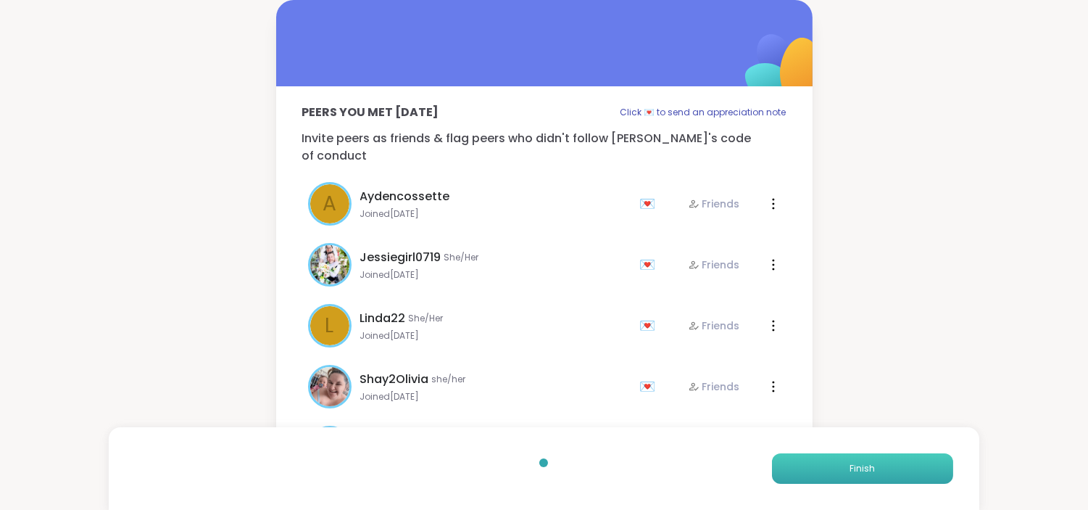
click at [825, 464] on button "Finish" at bounding box center [862, 468] width 181 height 30
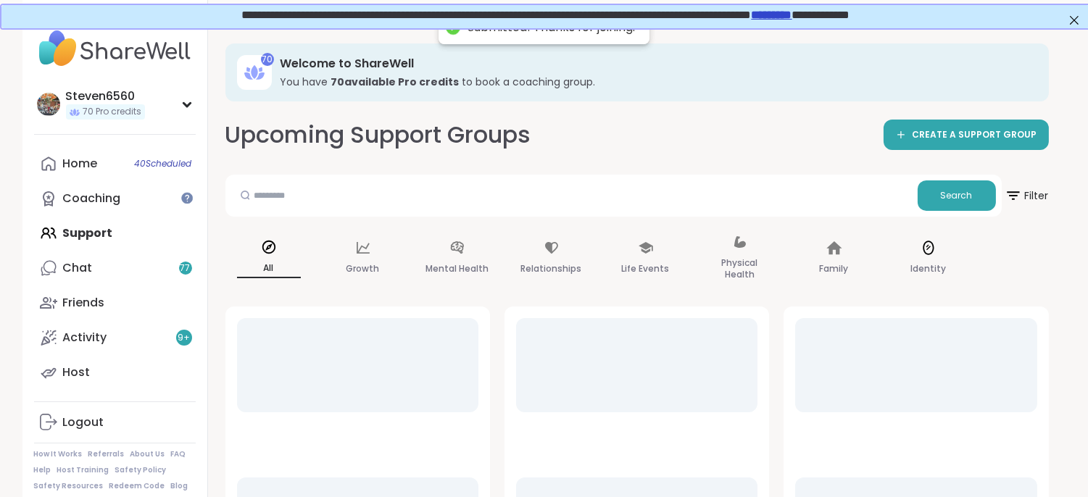
drag, startPoint x: 825, startPoint y: 464, endPoint x: 918, endPoint y: 326, distance: 166.0
click at [918, 326] on div at bounding box center [916, 413] width 265 height 212
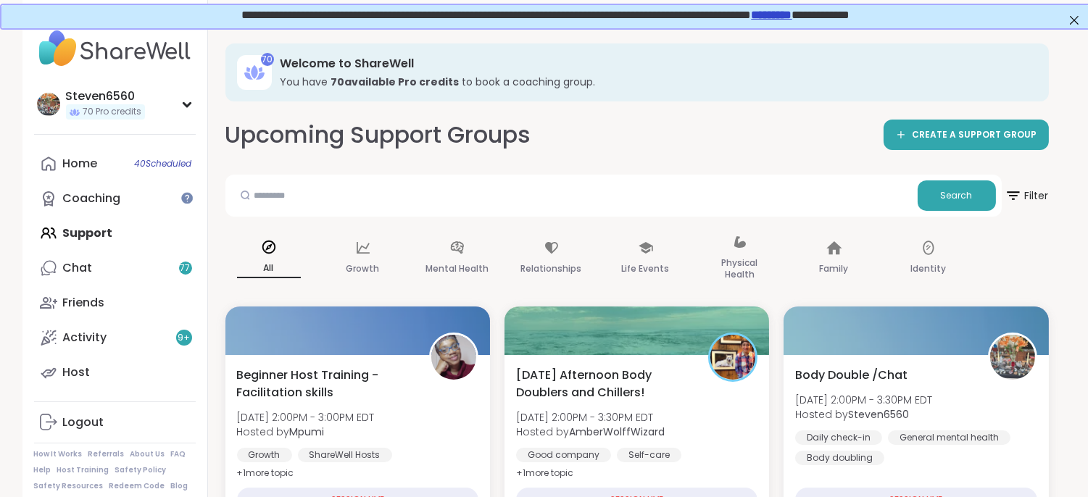
click at [883, 381] on span "Body Double /Chat" at bounding box center [851, 375] width 112 height 17
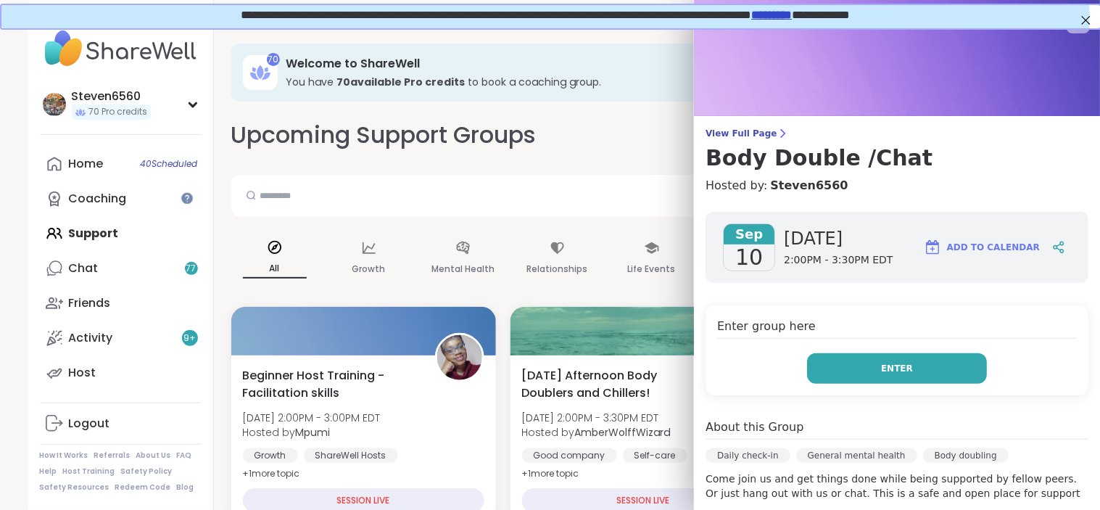
click at [910, 374] on button "Enter" at bounding box center [897, 368] width 180 height 30
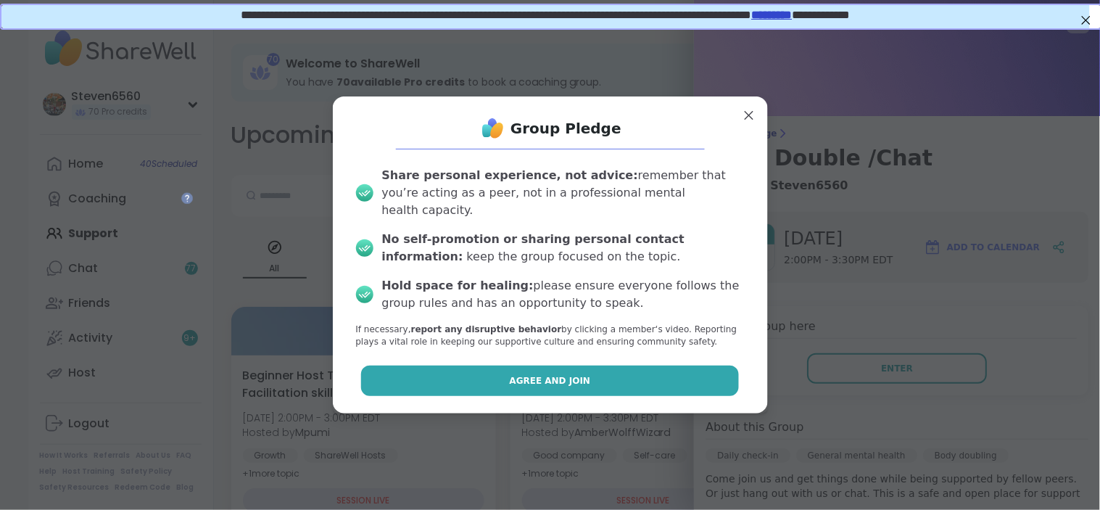
click at [648, 375] on button "Agree and Join" at bounding box center [550, 380] width 378 height 30
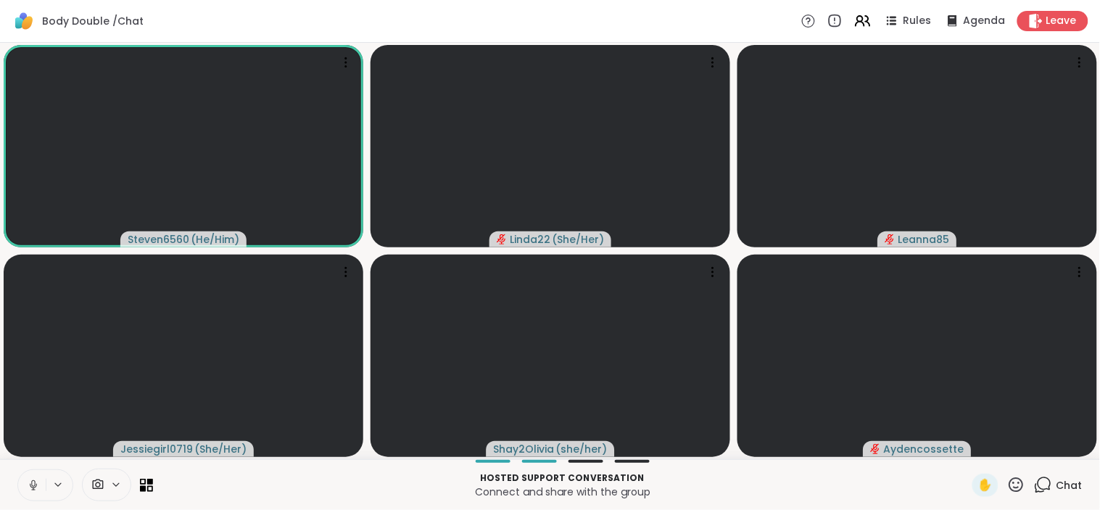
click at [100, 474] on div at bounding box center [106, 484] width 49 height 33
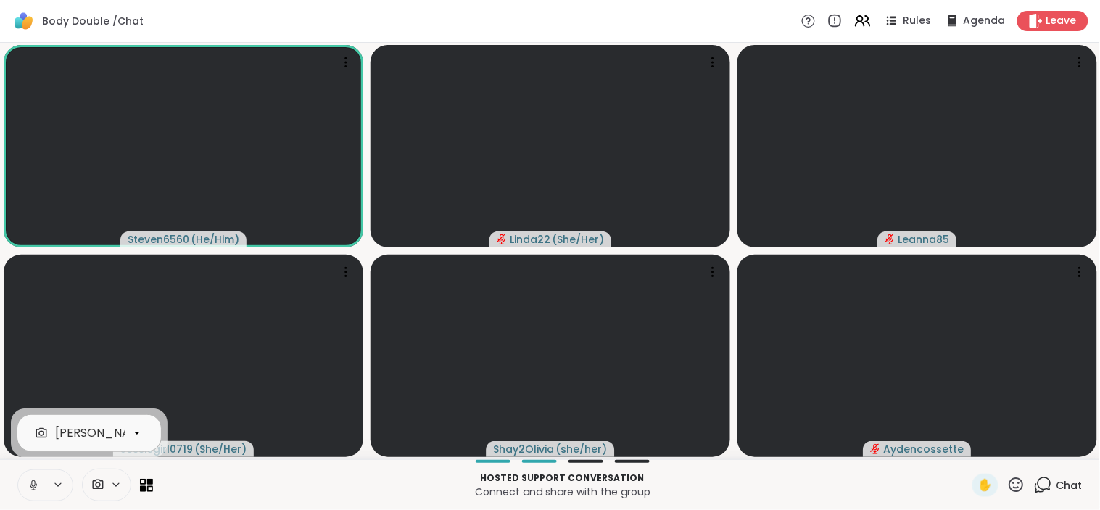
scroll to position [0, 138]
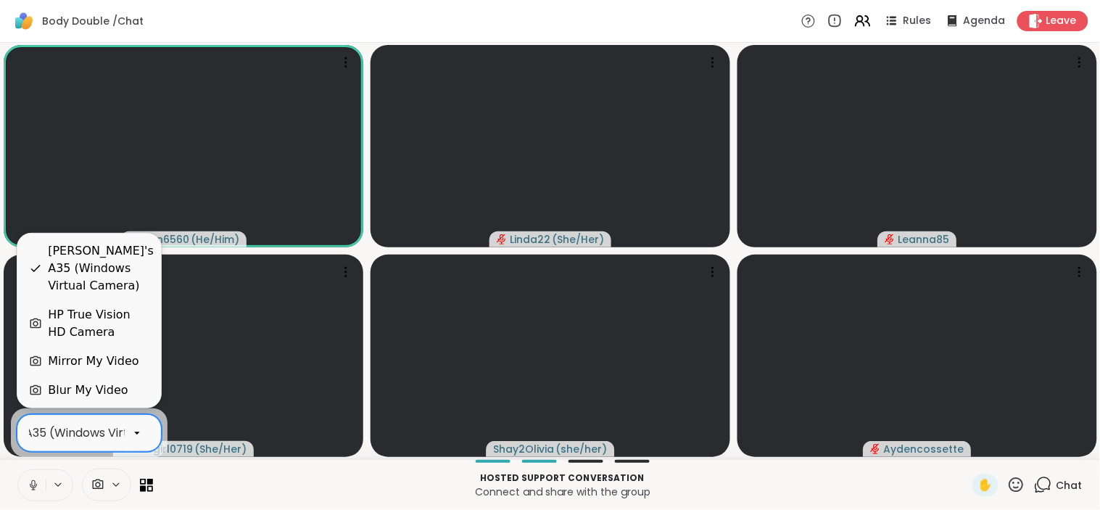
click at [136, 430] on icon at bounding box center [136, 432] width 13 height 13
click at [95, 312] on div "HP True Vision HD Camera" at bounding box center [98, 323] width 101 height 35
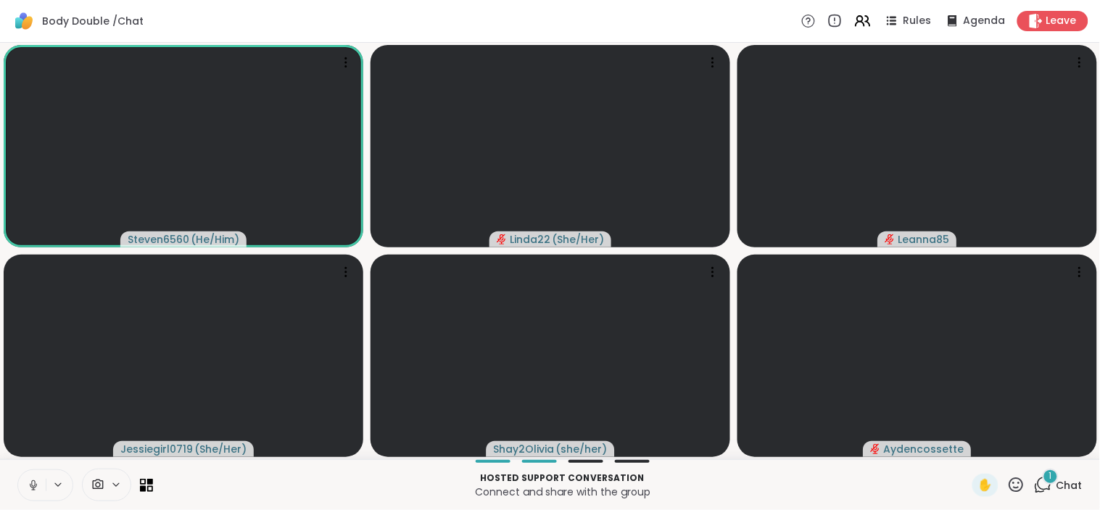
click at [756, 460] on div at bounding box center [563, 461] width 802 height 3
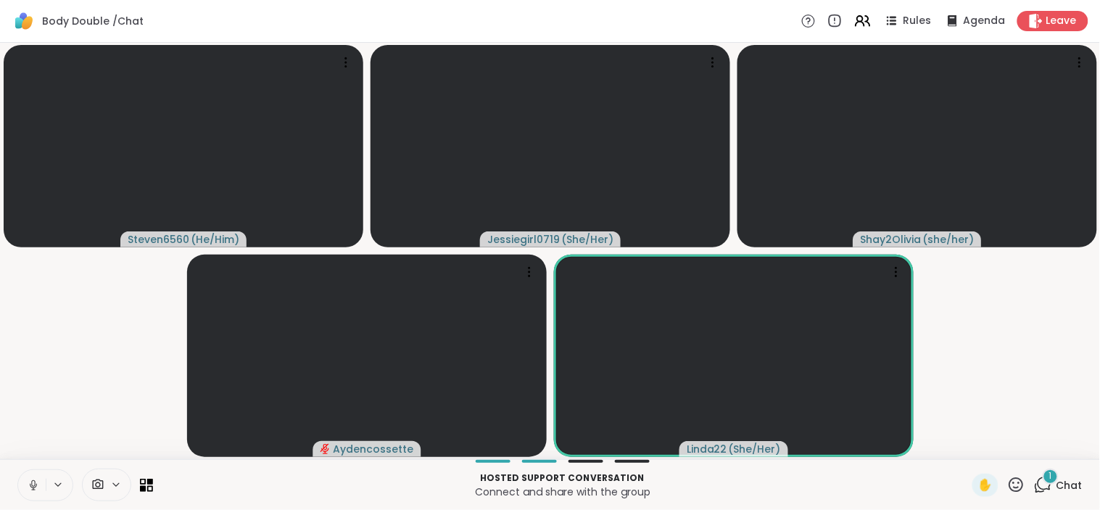
click at [1038, 489] on icon at bounding box center [1044, 483] width 14 height 13
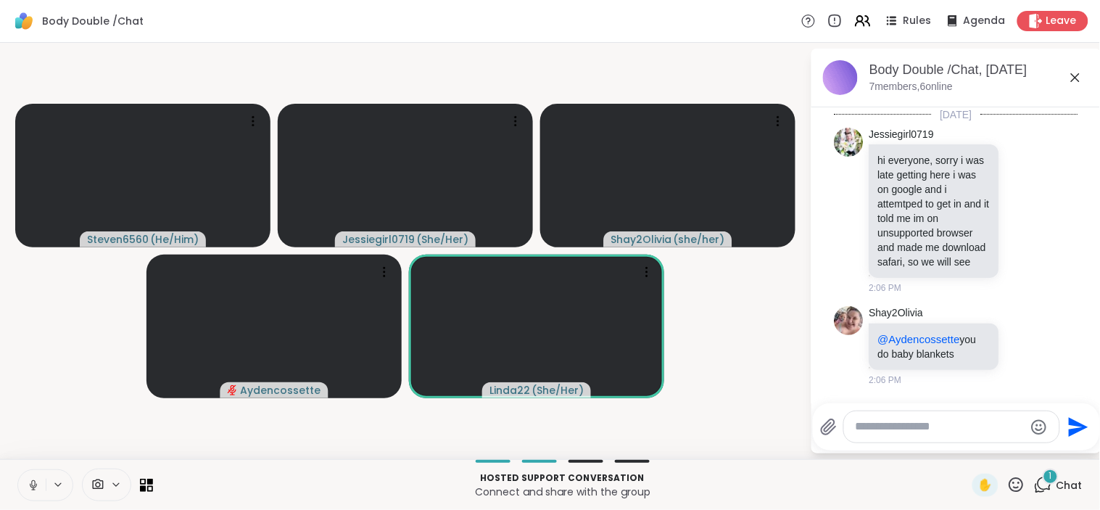
scroll to position [1684, 0]
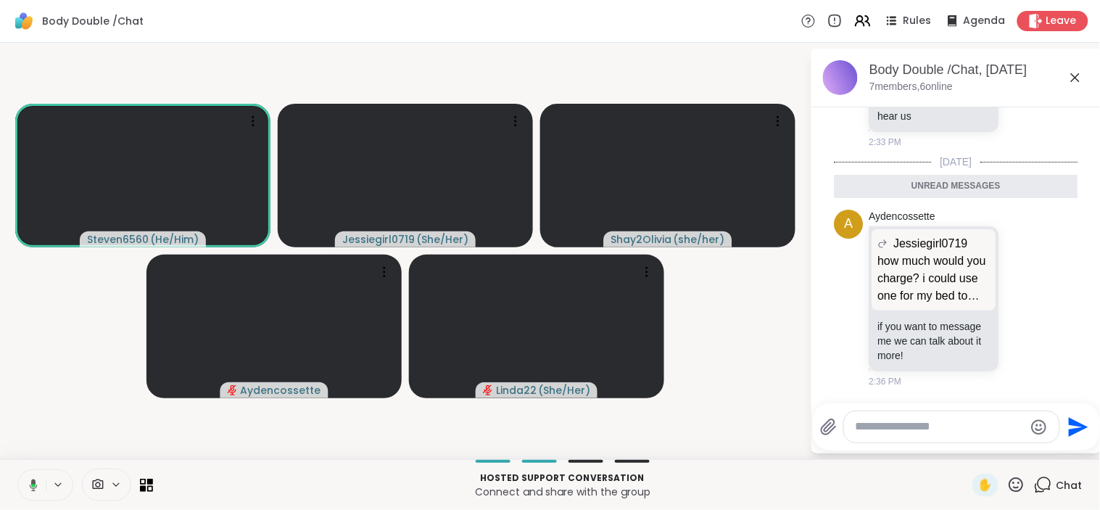
click at [39, 477] on button at bounding box center [31, 485] width 30 height 30
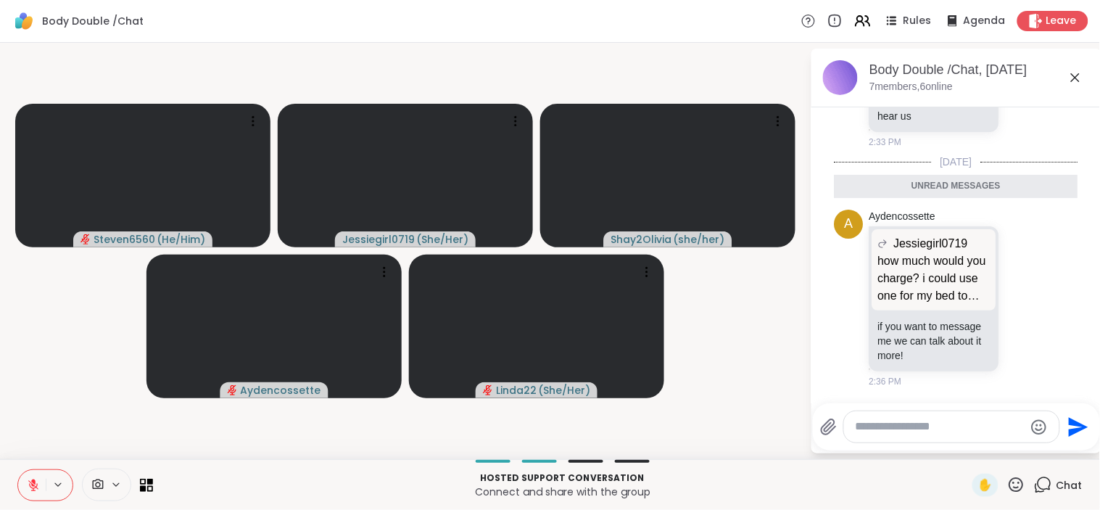
click at [39, 478] on icon at bounding box center [33, 484] width 13 height 13
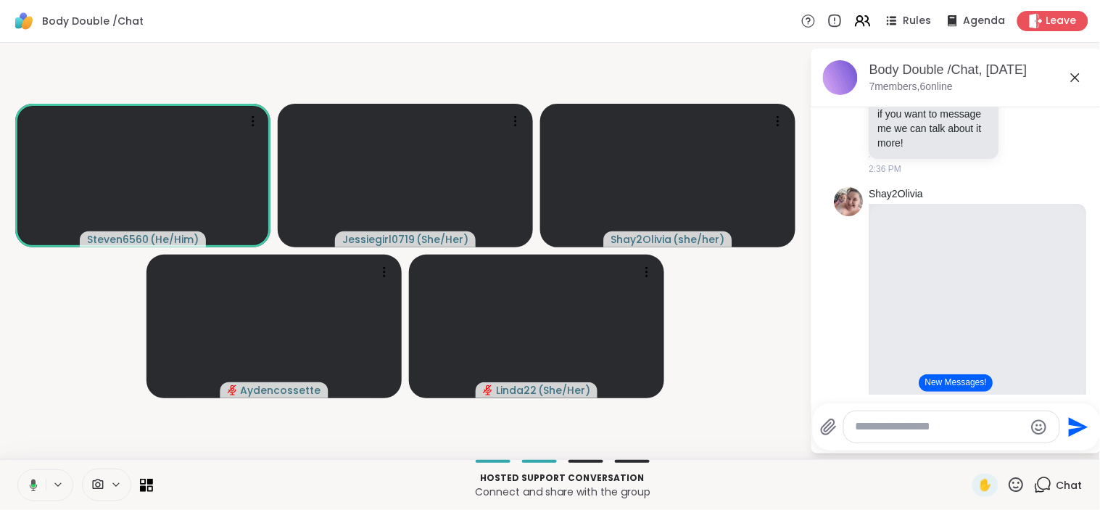
scroll to position [1742, 0]
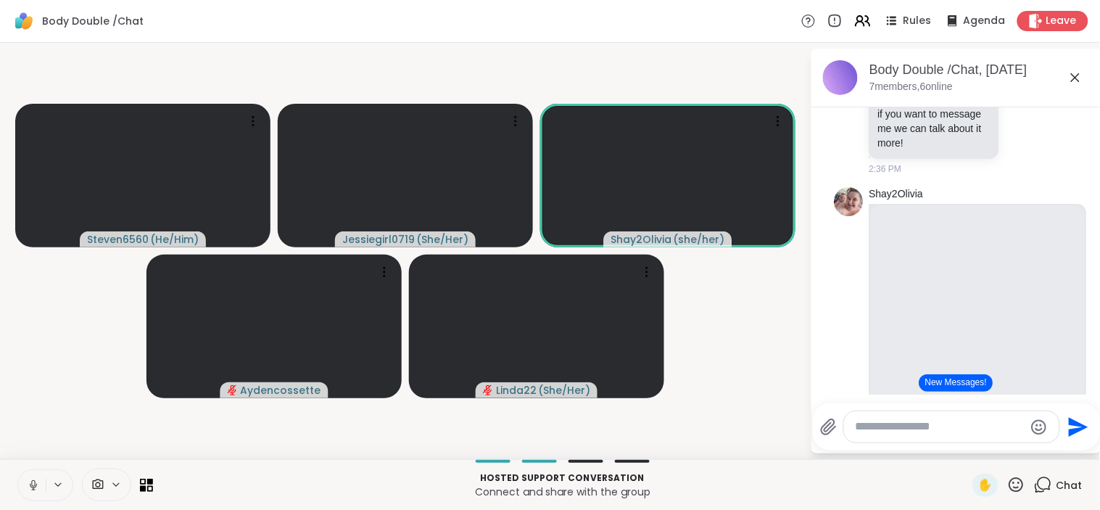
click at [1087, 384] on html "Body Double /Chat Rules Agenda Leave Steven6560 ( He/Him ) Jessiegirl0719 ( She…" at bounding box center [550, 255] width 1100 height 510
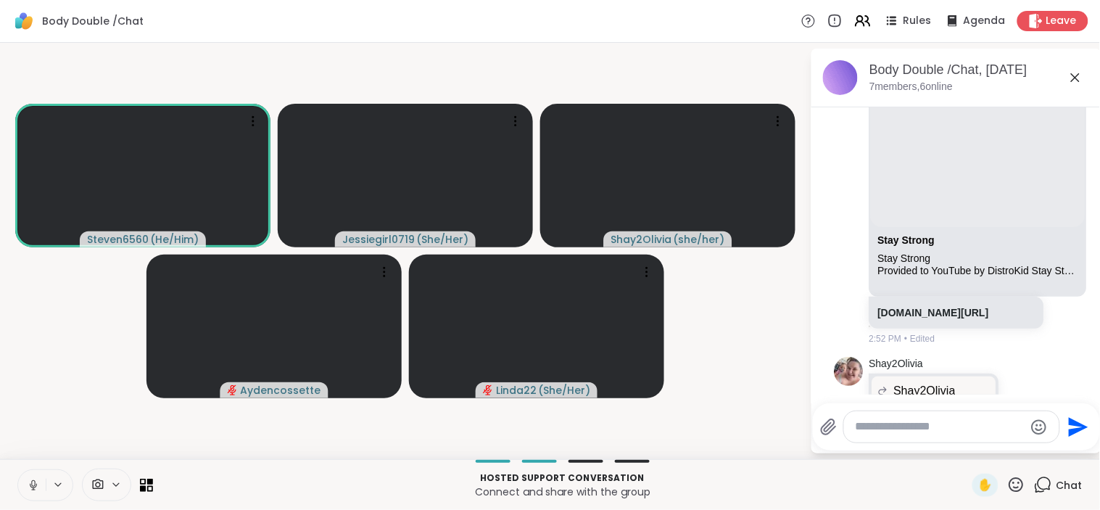
scroll to position [1850, 0]
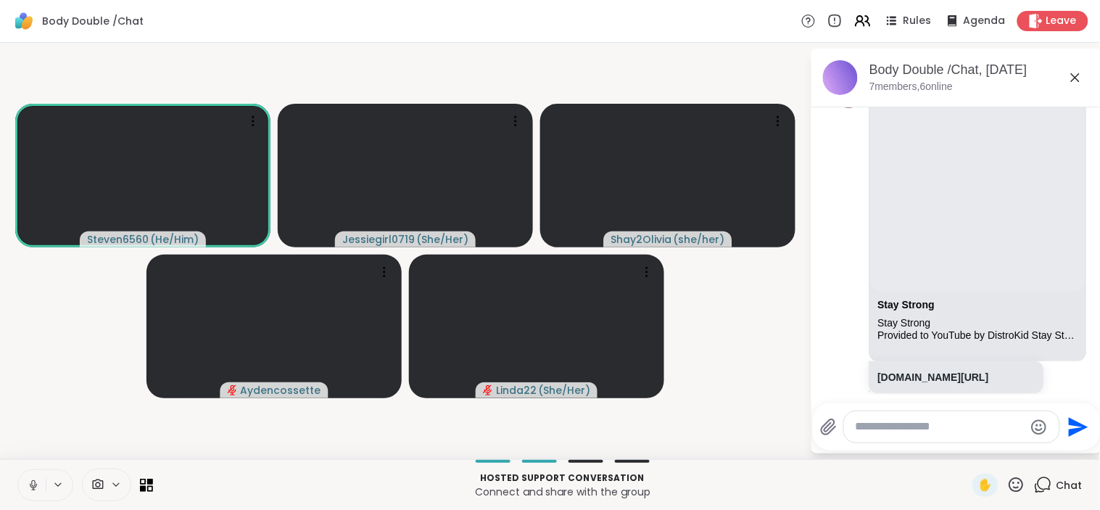
click at [23, 489] on button at bounding box center [32, 485] width 28 height 30
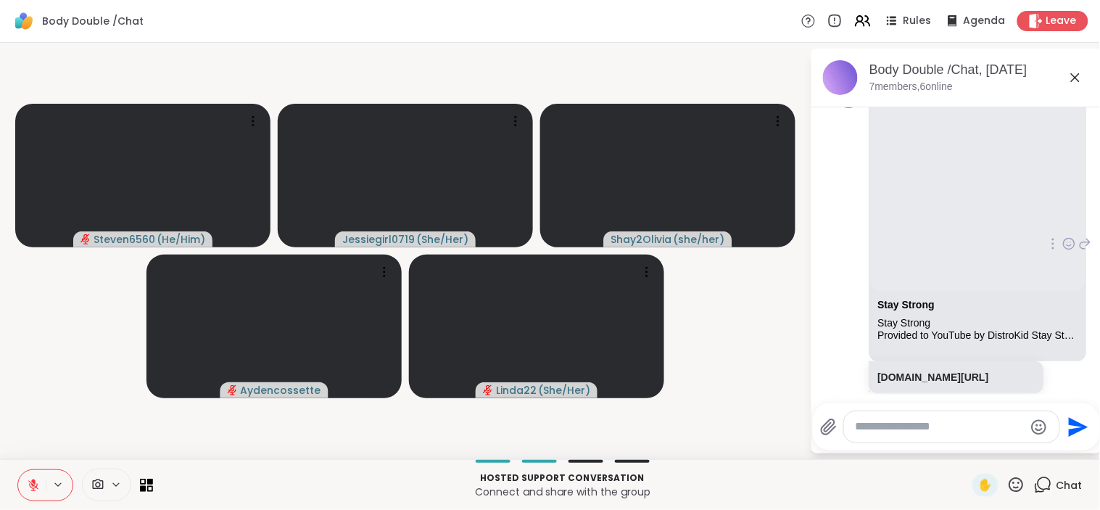
scroll to position [1867, 0]
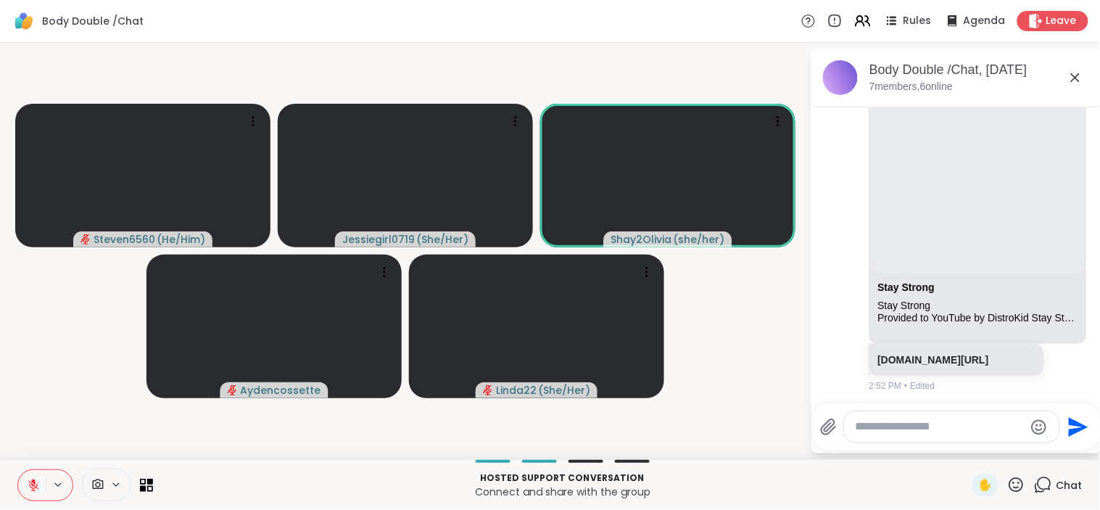
click at [750, 412] on video-player-container "Steven6560 ( He/Him ) Jessiegirl0719 ( She/Her ) Shay2Olivia ( she/her ) Aydenc…" at bounding box center [405, 251] width 792 height 404
click at [926, 426] on textarea "Type your message" at bounding box center [939, 426] width 169 height 15
type textarea "**********"
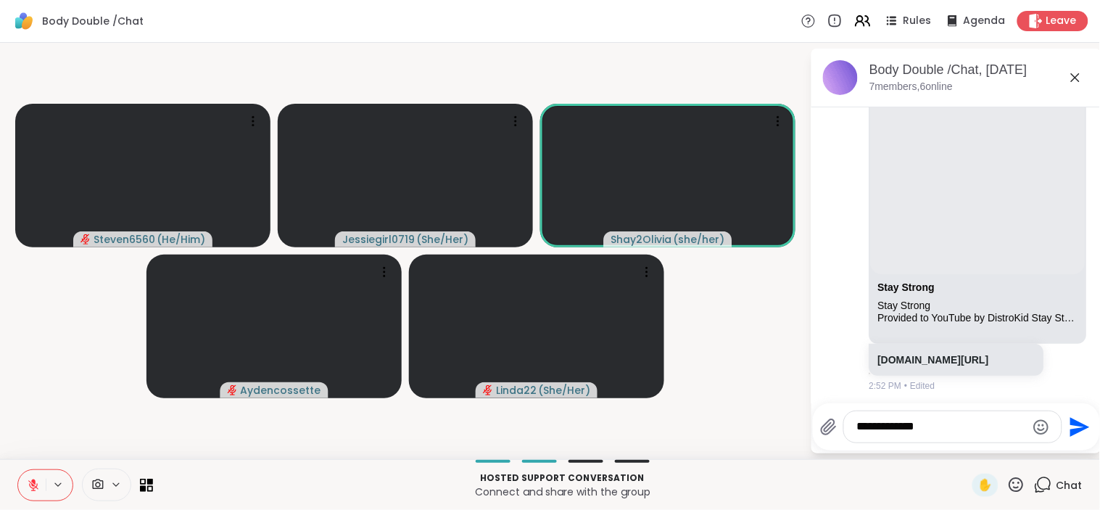
click at [1073, 430] on icon "Send" at bounding box center [1081, 427] width 20 height 20
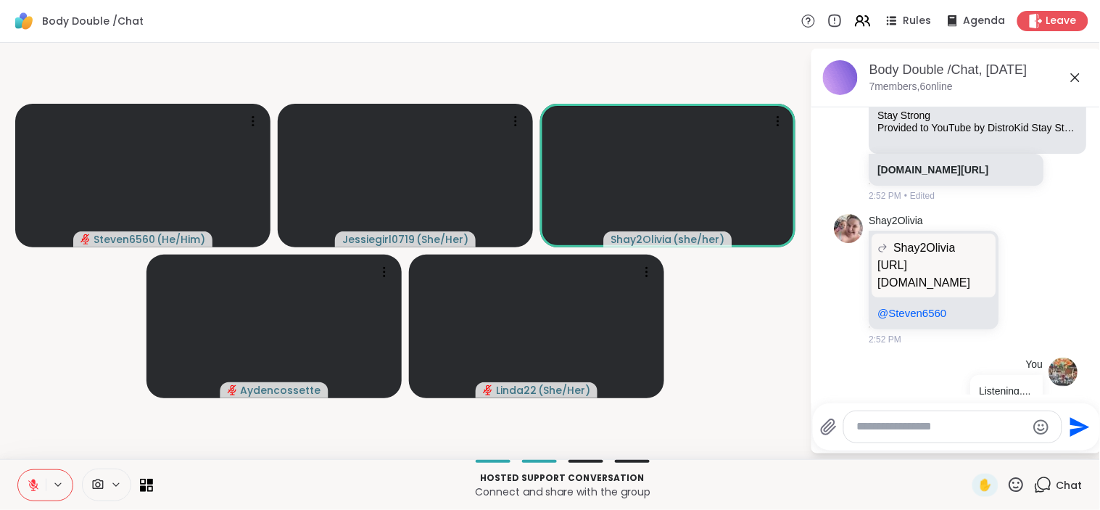
scroll to position [2051, 0]
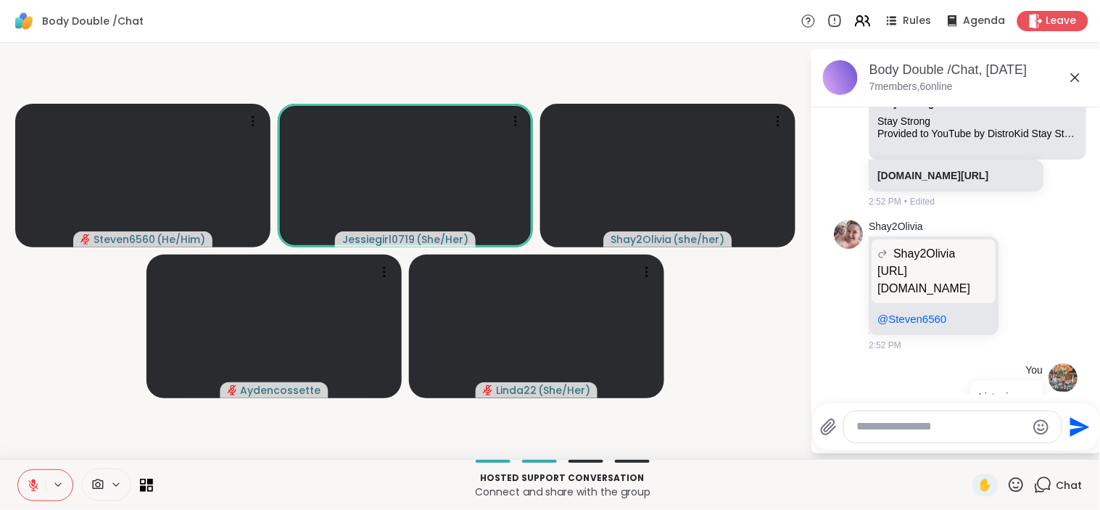
click at [903, 430] on textarea "Type your message" at bounding box center [941, 426] width 169 height 15
type textarea "**********"
click at [1079, 425] on icon "Send" at bounding box center [1081, 427] width 20 height 20
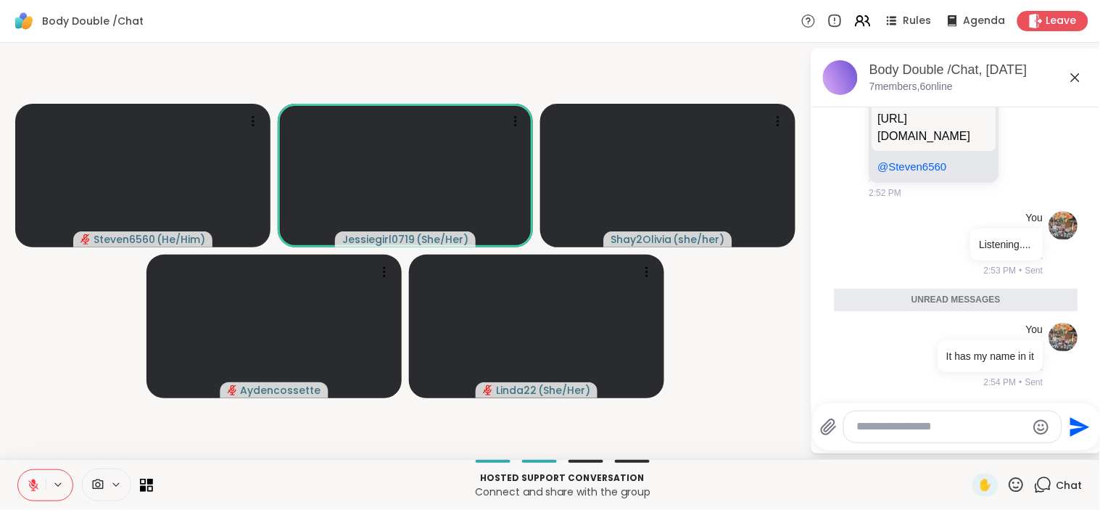
scroll to position [2322, 0]
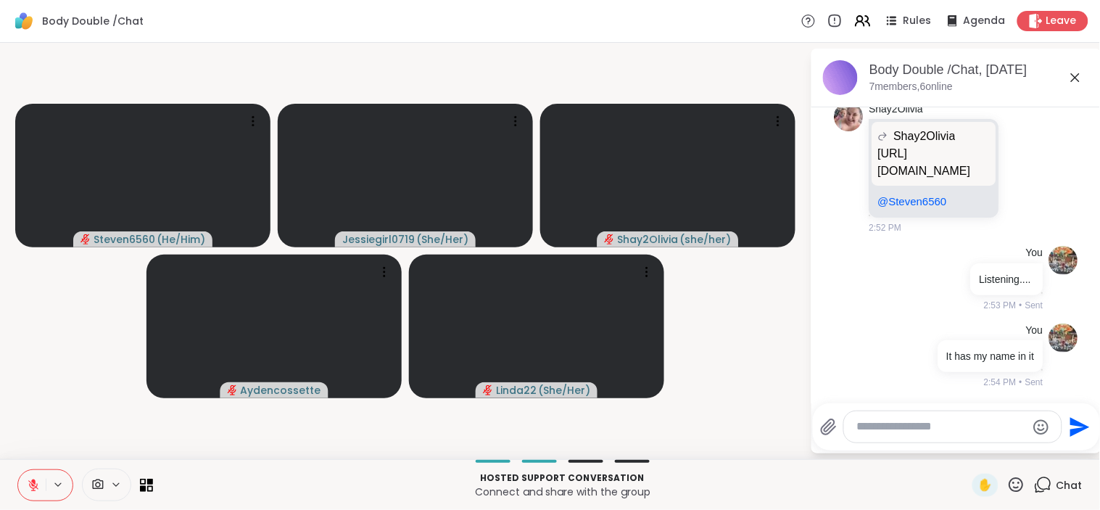
click at [36, 483] on icon at bounding box center [33, 484] width 13 height 13
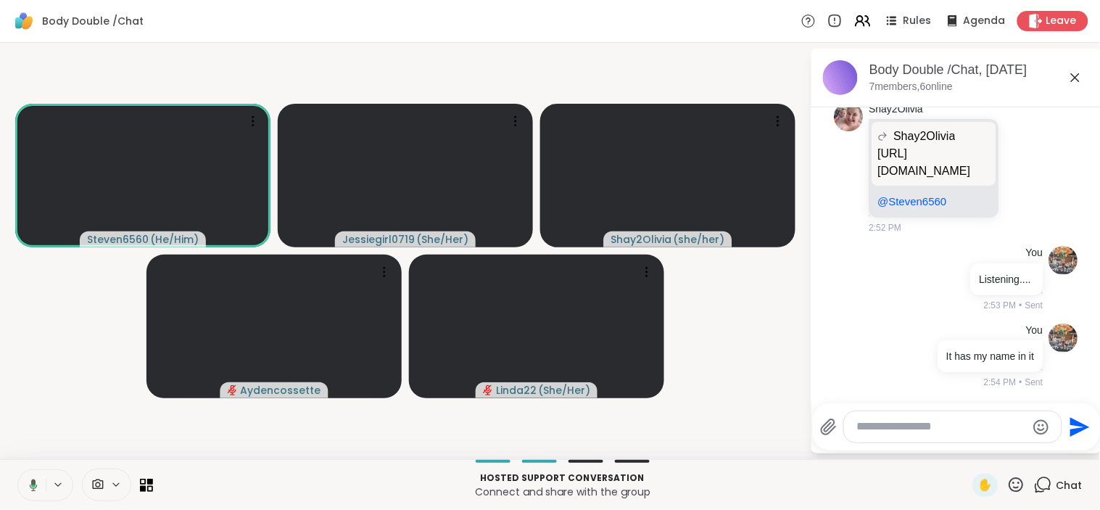
click at [888, 444] on div "Send" at bounding box center [956, 426] width 287 height 47
click at [857, 430] on textarea "Type your message" at bounding box center [941, 426] width 169 height 15
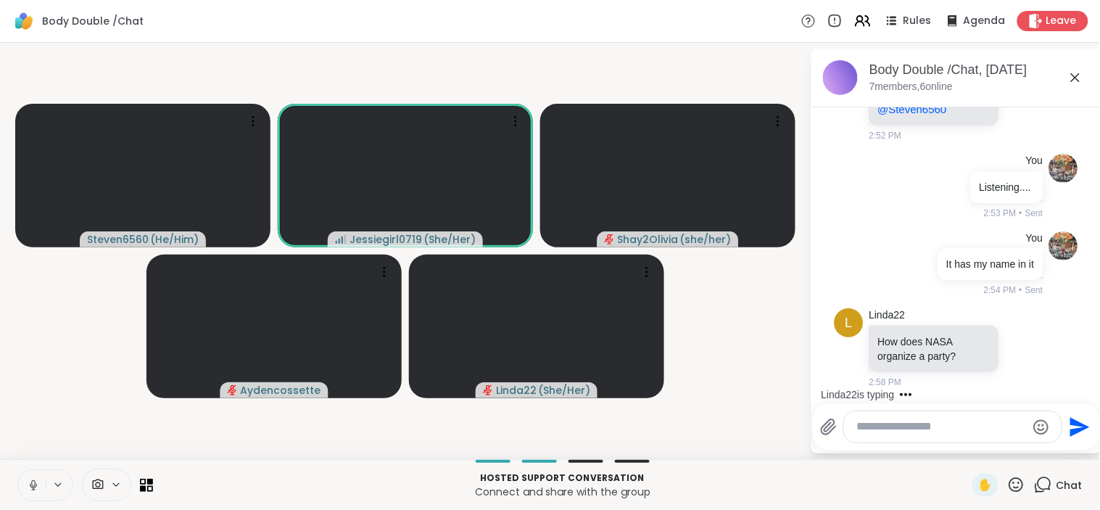
scroll to position [2534, 0]
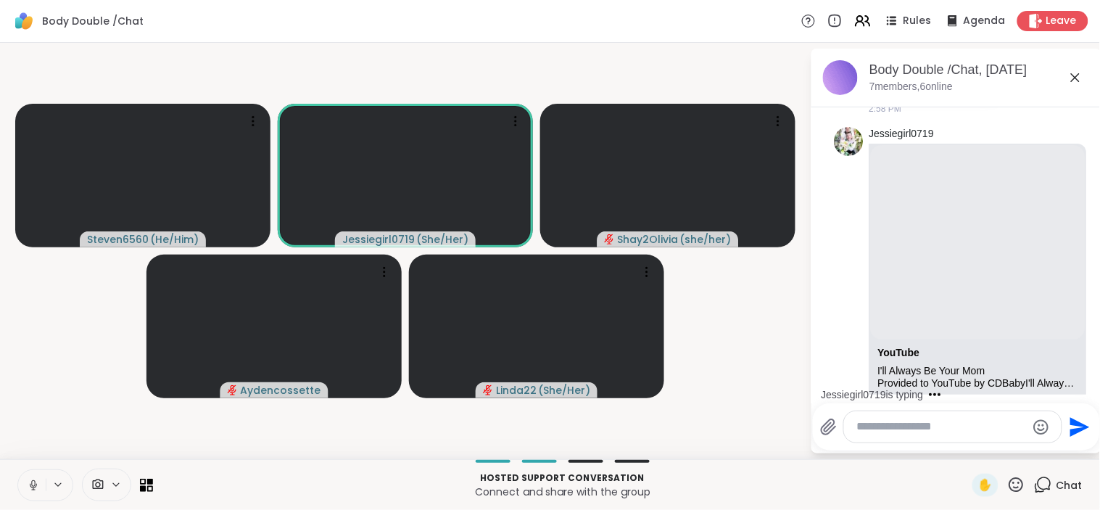
click at [1087, 382] on html "Body Double /Chat Rules Agenda Leave Steven6560 ( He/Him ) Jessiegirl0719 ( She…" at bounding box center [550, 255] width 1100 height 510
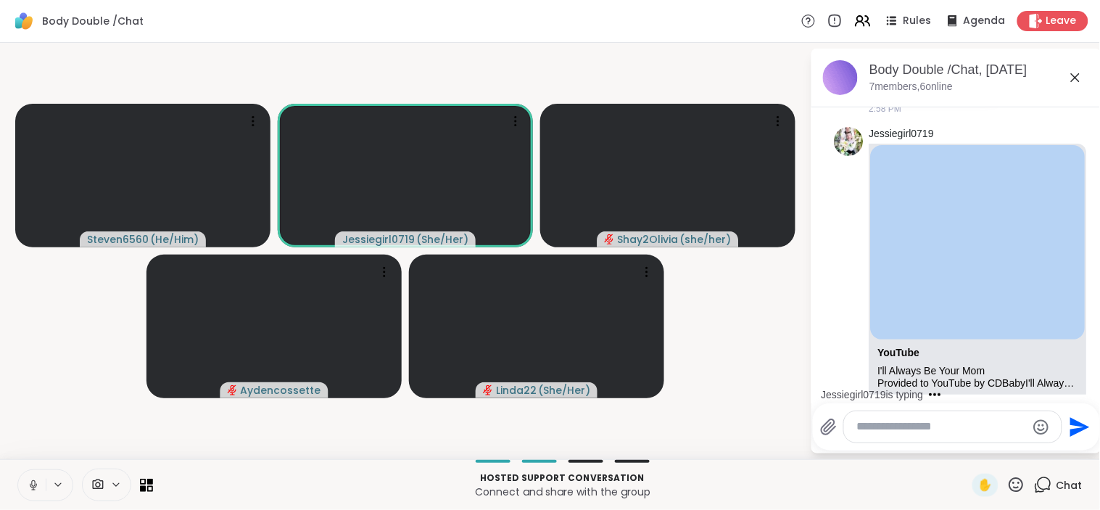
drag, startPoint x: 1088, startPoint y: 382, endPoint x: 1084, endPoint y: 373, distance: 10.4
click at [1084, 373] on html "Body Double /Chat Rules Agenda Leave Steven6560 ( He/Him ) Jessiegirl0719 ( She…" at bounding box center [550, 255] width 1100 height 510
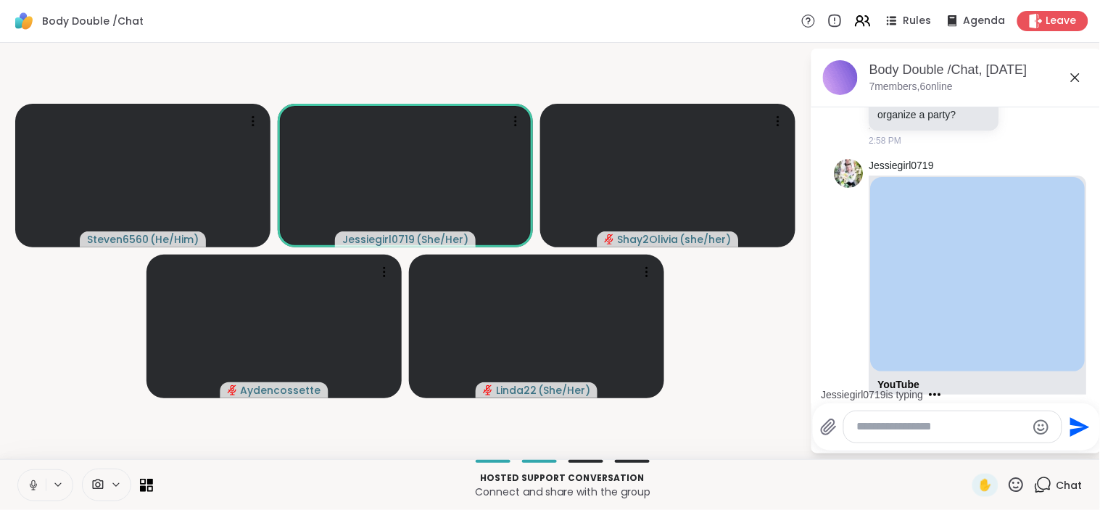
scroll to position [2469, 0]
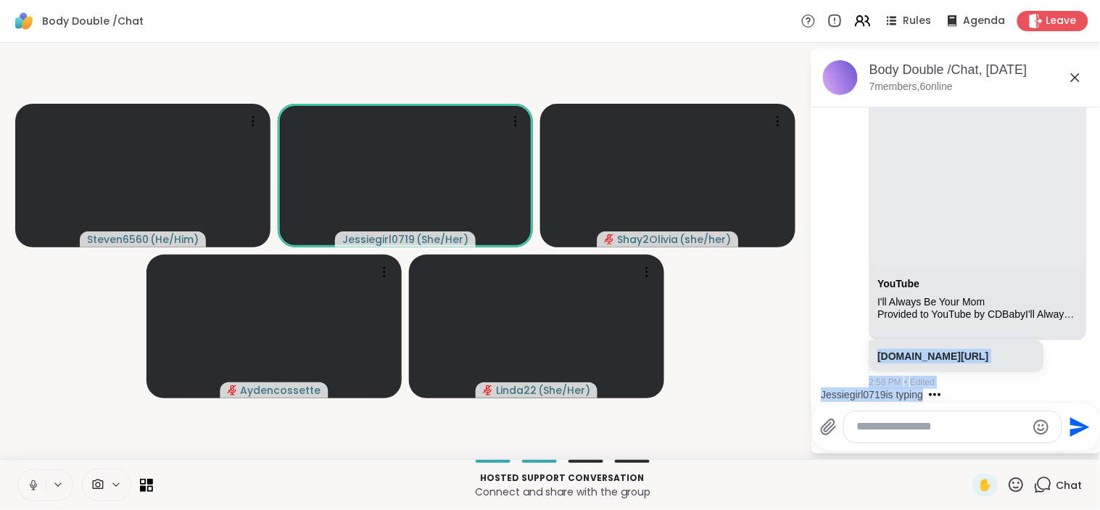
drag, startPoint x: 1087, startPoint y: 388, endPoint x: 1086, endPoint y: 379, distance: 9.5
click at [1086, 379] on div "Today Jessiegirl0719 hi everyone, sorry i was late getting here i was on google…" at bounding box center [956, 250] width 290 height 287
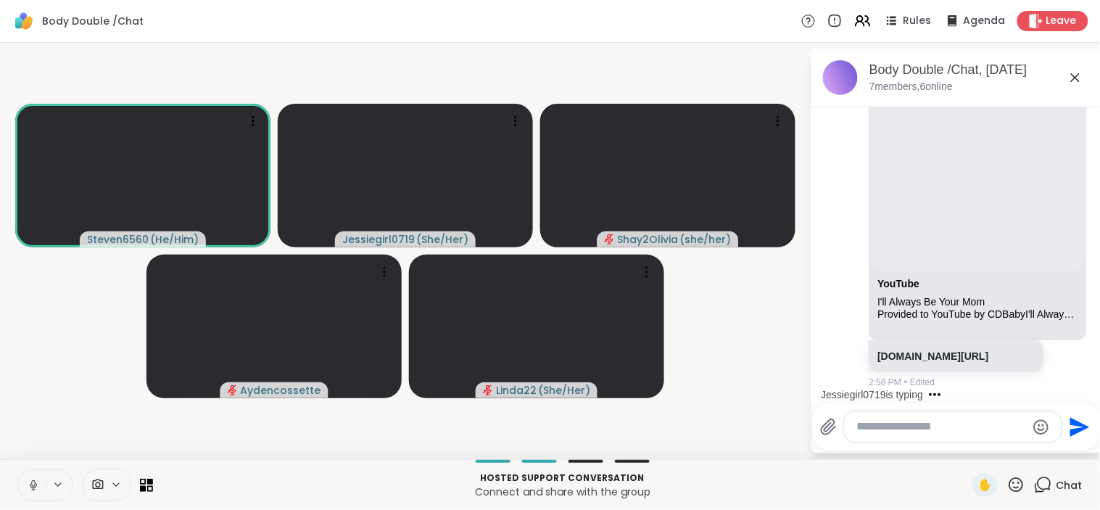
click at [734, 437] on video-player-container "Steven6560 ( He/Him ) Jessiegirl0719 ( She/Her ) Shay2Olivia ( she/her ) Aydenc…" at bounding box center [405, 251] width 792 height 404
click at [1082, 386] on div "Jessiegirl0719 is typing" at bounding box center [959, 394] width 284 height 23
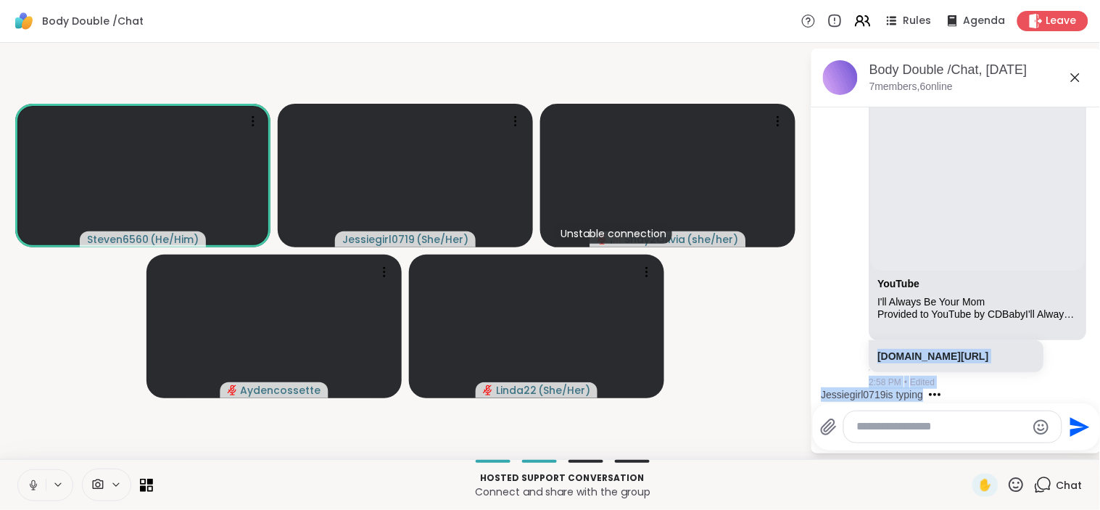
scroll to position [2770, 0]
click at [1087, 386] on div "Today Jessiegirl0719 hi everyone, sorry i was late getting here i was on google…" at bounding box center [956, 250] width 290 height 287
click at [28, 488] on icon at bounding box center [33, 484] width 13 height 13
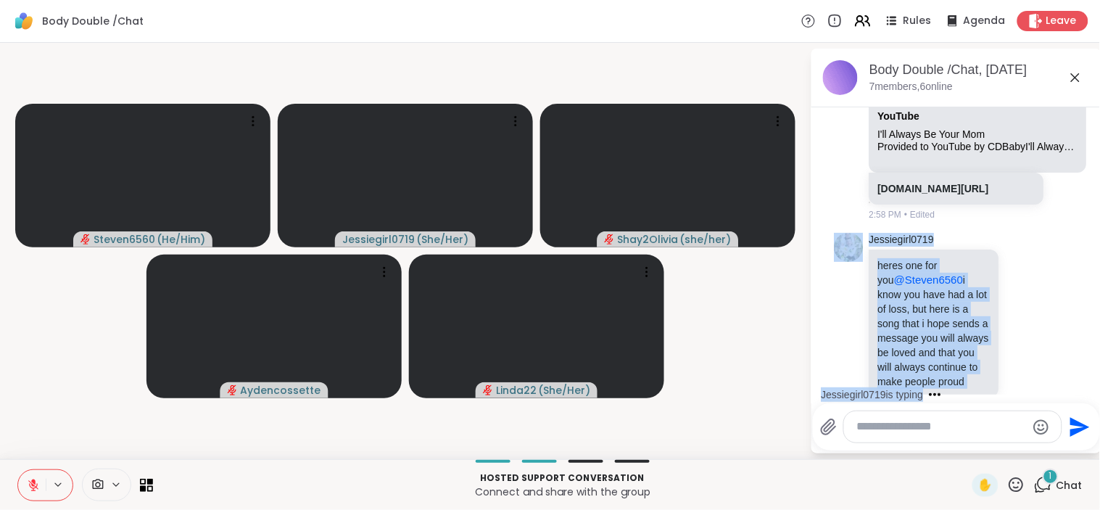
scroll to position [2977, 0]
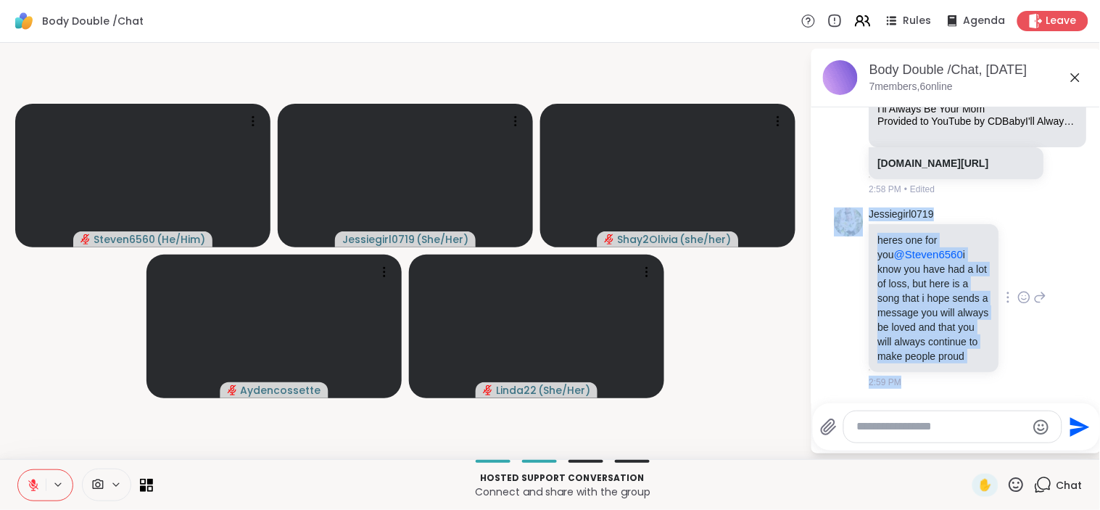
click at [991, 238] on div "Jessiegirl0719 heres one for you @Steven6560 i know you have had a lot of loss,…" at bounding box center [958, 298] width 178 height 182
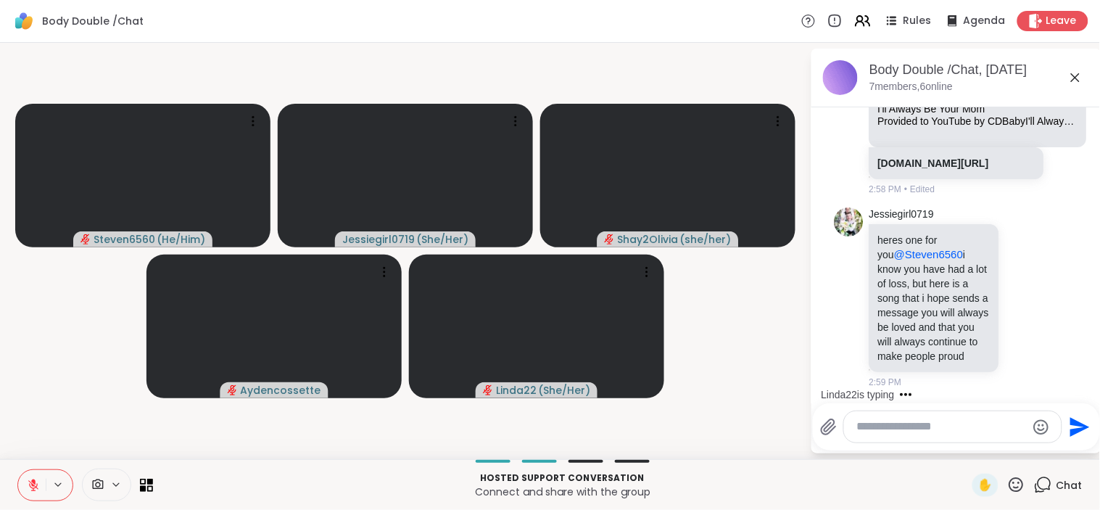
click at [38, 484] on icon at bounding box center [33, 484] width 13 height 13
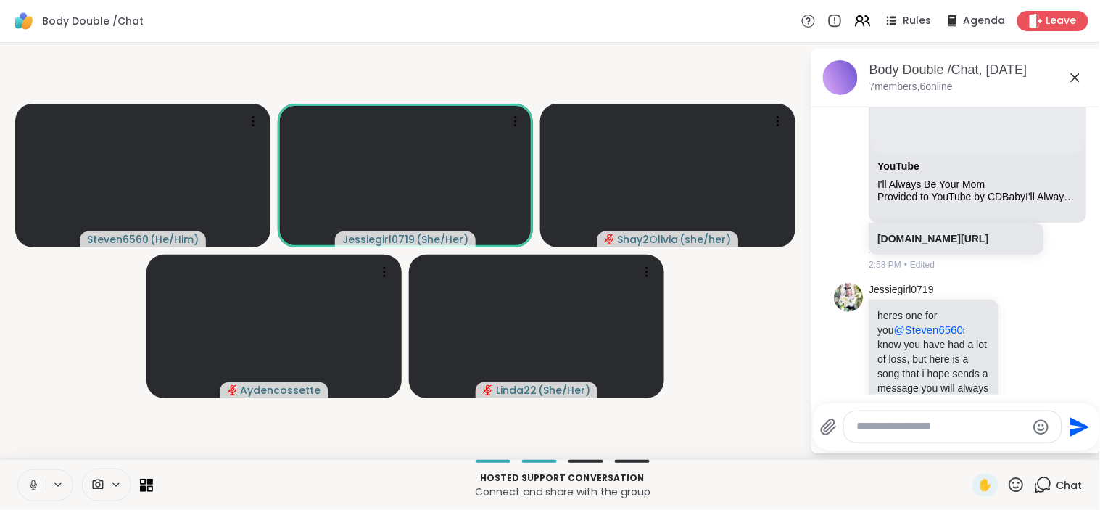
scroll to position [2677, 0]
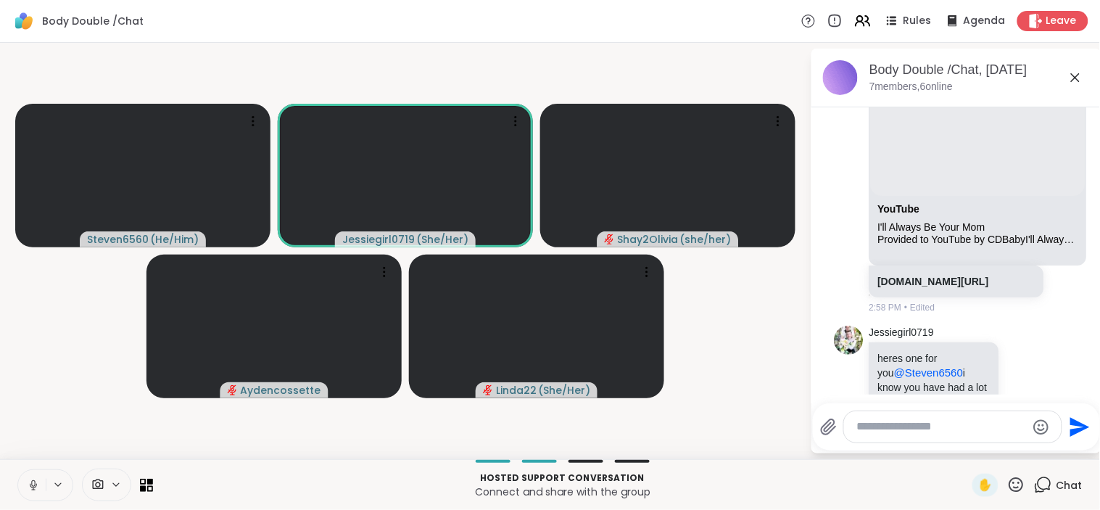
click at [31, 473] on button at bounding box center [32, 485] width 28 height 30
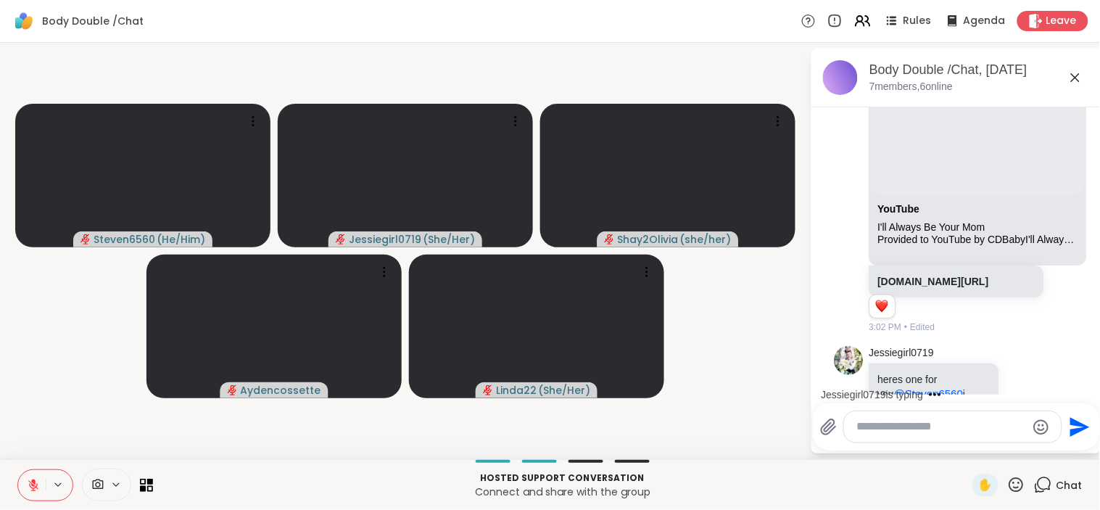
click at [30, 480] on icon at bounding box center [33, 484] width 13 height 13
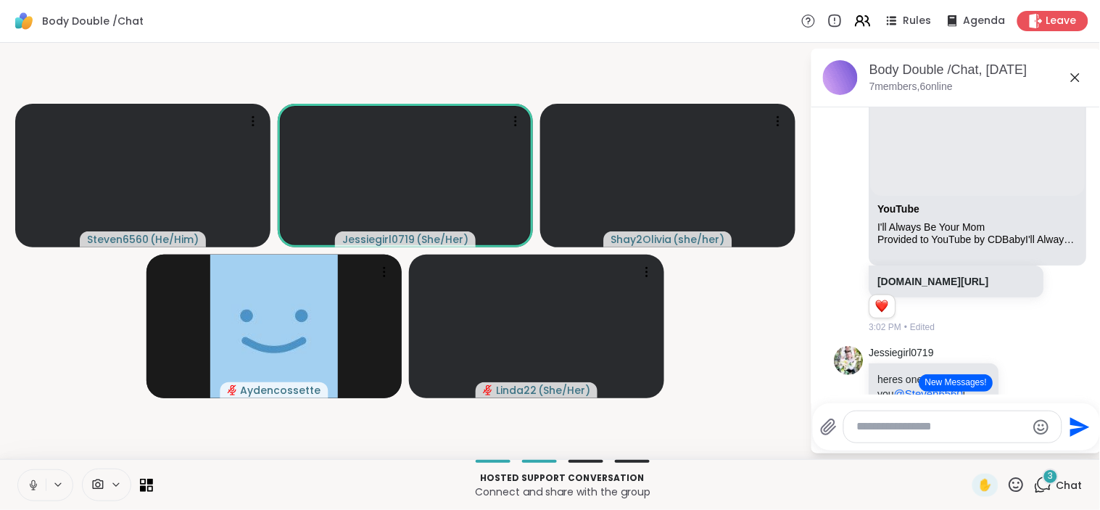
click at [951, 377] on button "New Messages!" at bounding box center [955, 382] width 73 height 17
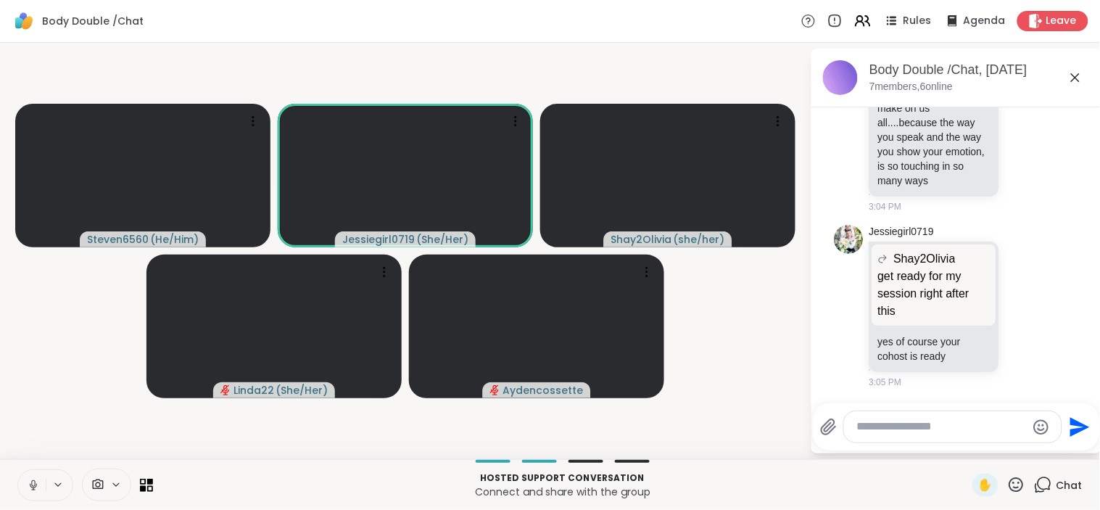
scroll to position [3669, 0]
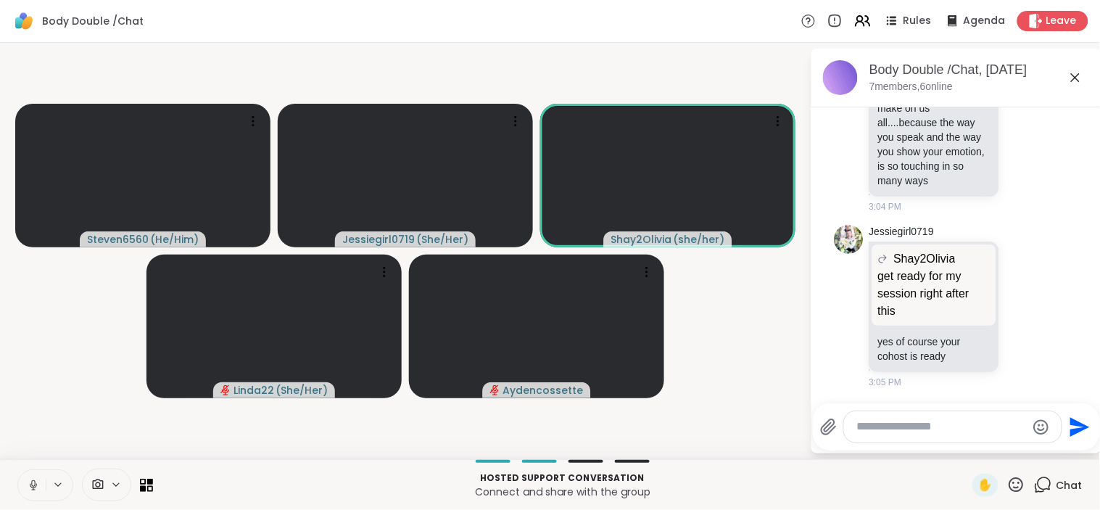
click at [921, 433] on textarea "Type your message" at bounding box center [941, 426] width 169 height 15
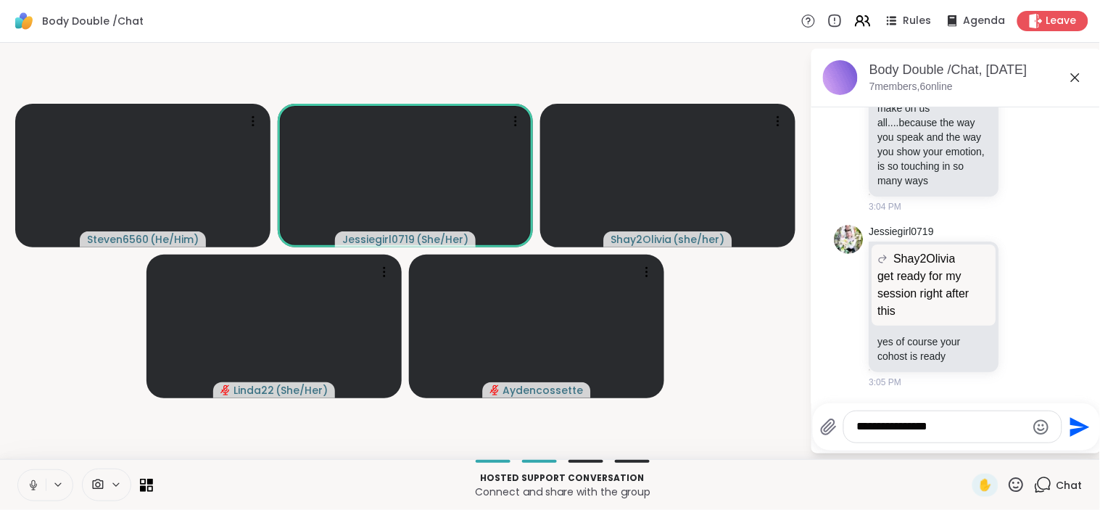
type textarea "**********"
click at [1073, 425] on icon "Send" at bounding box center [1077, 426] width 23 height 23
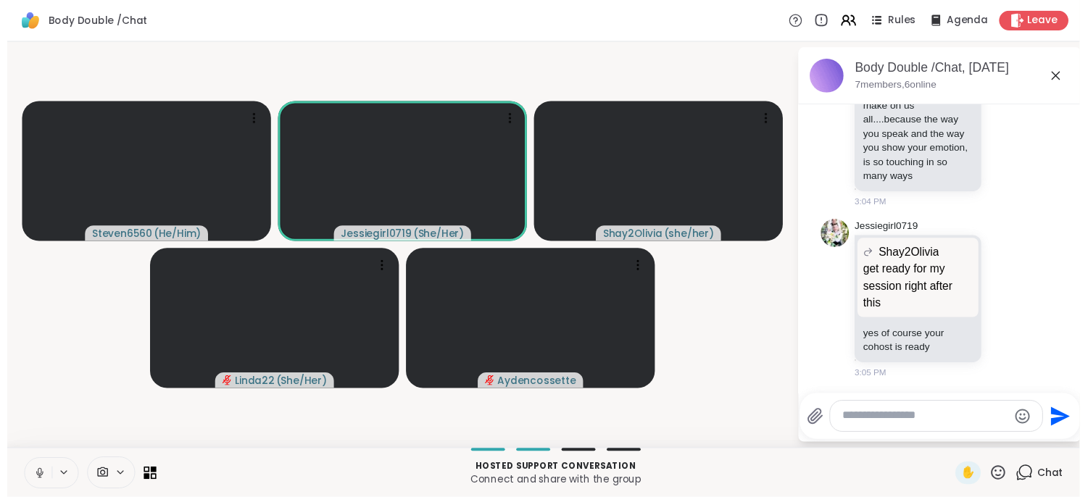
scroll to position [3746, 0]
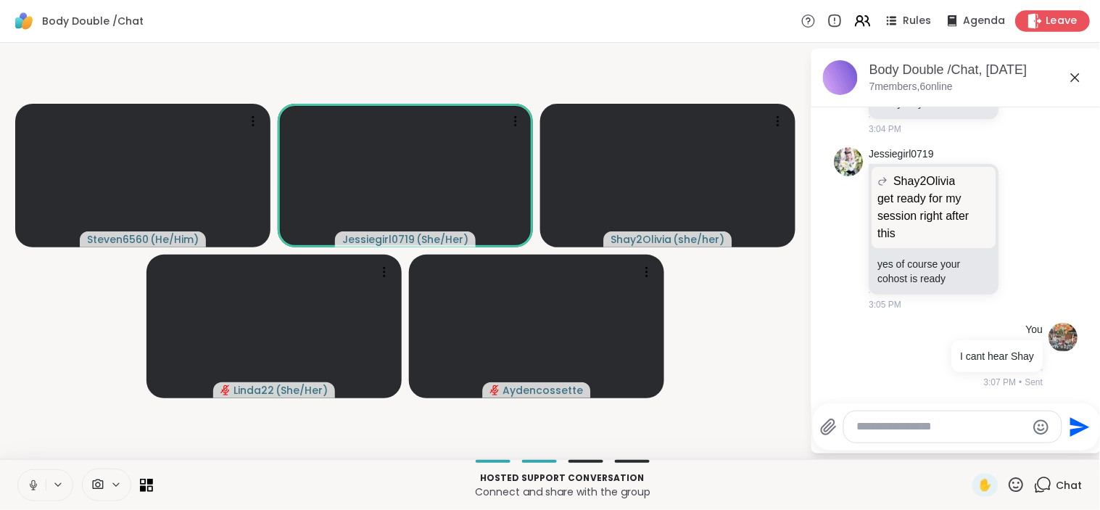
click at [1051, 25] on span "Leave" at bounding box center [1062, 21] width 32 height 15
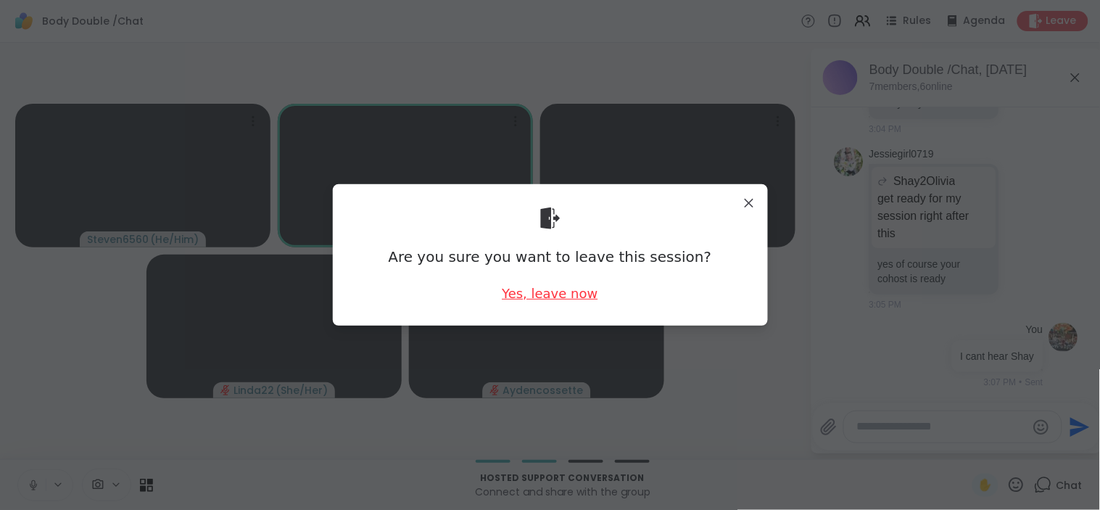
click at [576, 288] on div "Yes, leave now" at bounding box center [550, 293] width 96 height 18
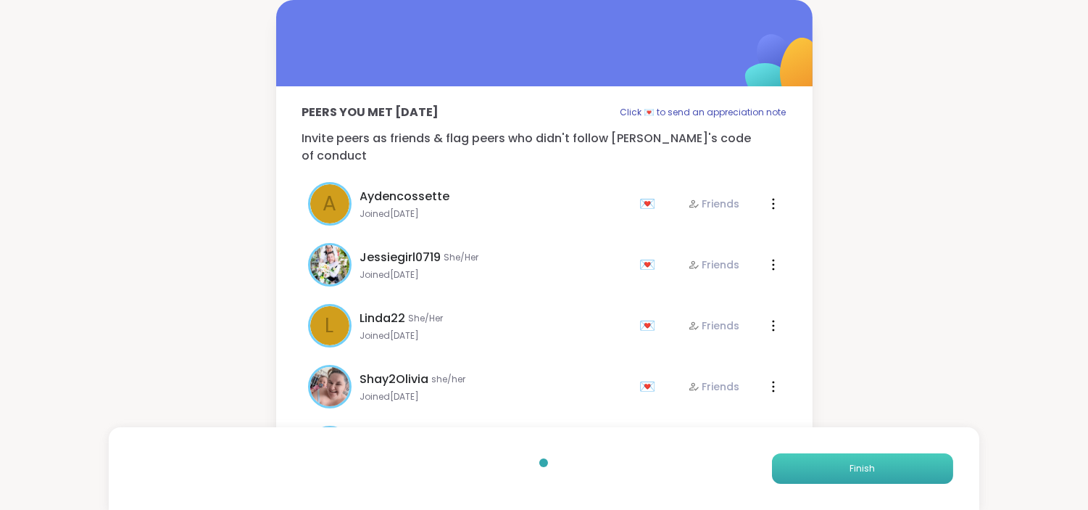
click at [857, 472] on span "Finish" at bounding box center [861, 468] width 25 height 13
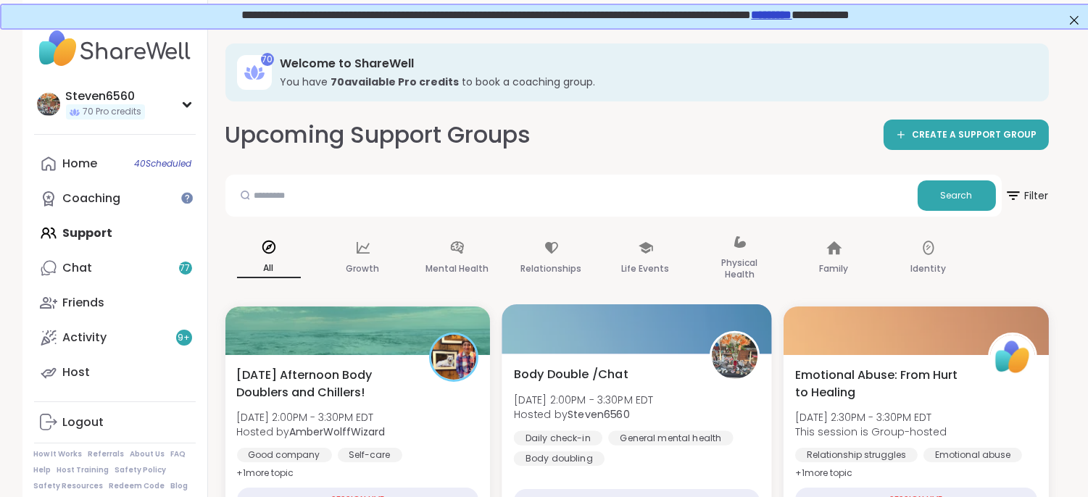
click at [639, 397] on span "Wed, Sep 10 | 2:00PM - 3:30PM EDT" at bounding box center [583, 399] width 140 height 14
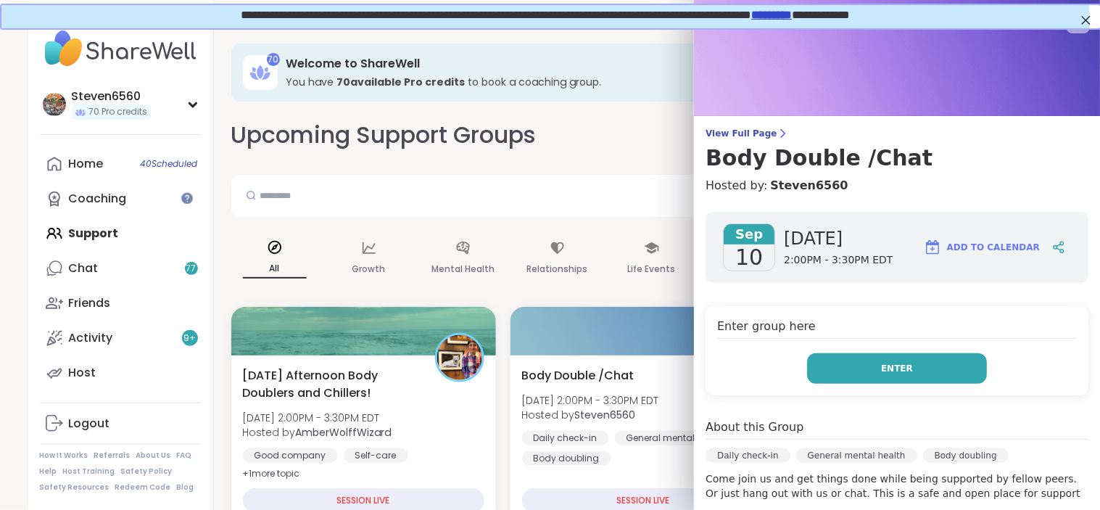
click at [863, 360] on button "Enter" at bounding box center [897, 368] width 180 height 30
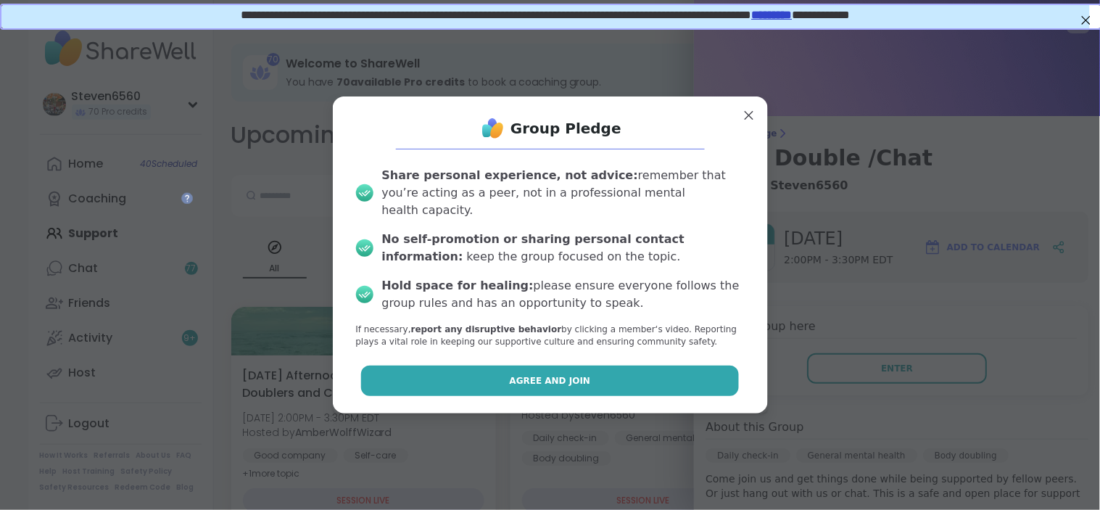
click at [575, 383] on button "Agree and Join" at bounding box center [550, 380] width 378 height 30
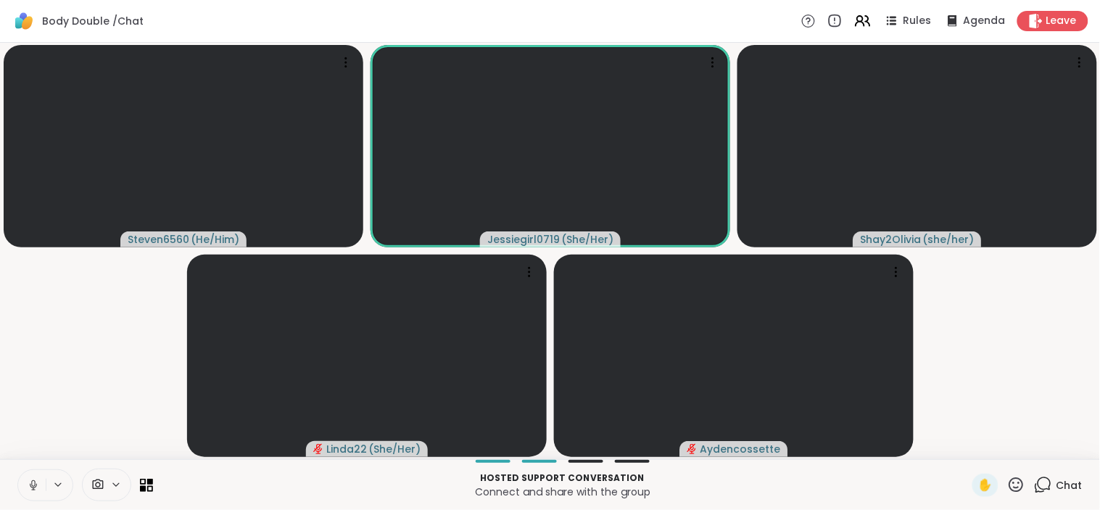
click at [896, 481] on p "Hosted support conversation" at bounding box center [563, 477] width 802 height 13
click at [92, 483] on icon at bounding box center [97, 485] width 13 height 14
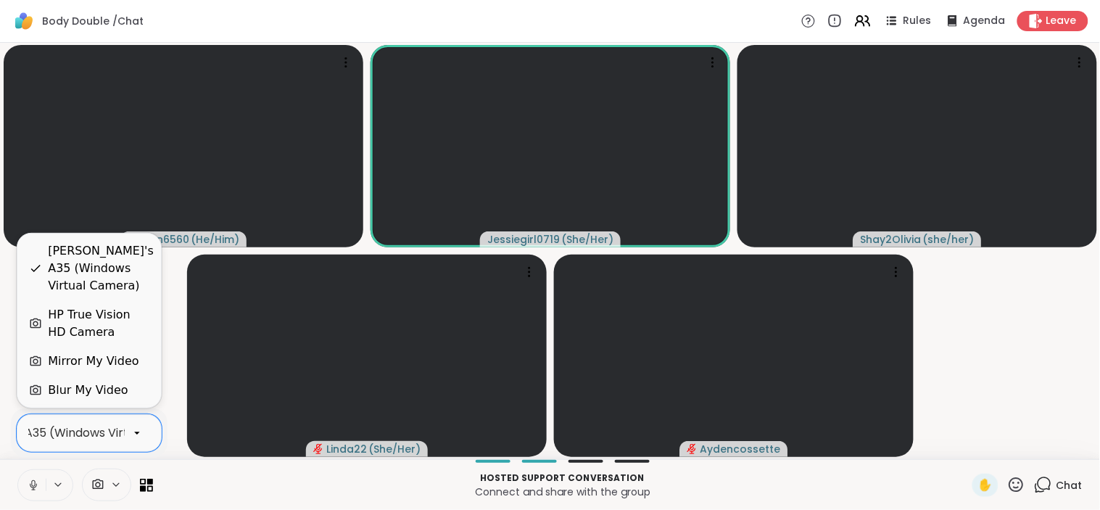
click at [112, 433] on div "Steven's A35 (Windows Virtual Camera)" at bounding box center [58, 432] width 283 height 17
click at [116, 317] on div "HP True Vision HD Camera" at bounding box center [98, 323] width 101 height 35
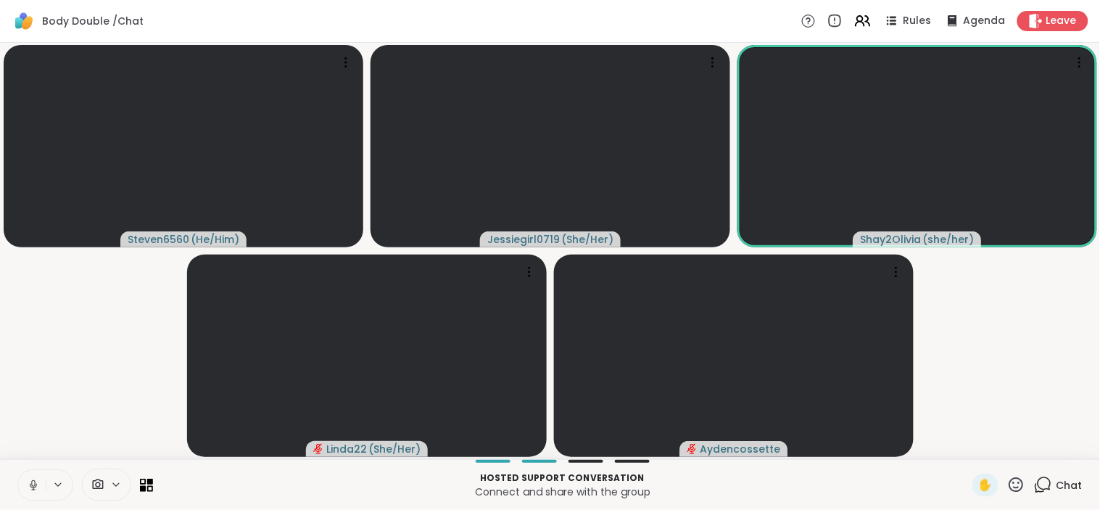
click at [1056, 481] on span "Chat" at bounding box center [1069, 485] width 26 height 14
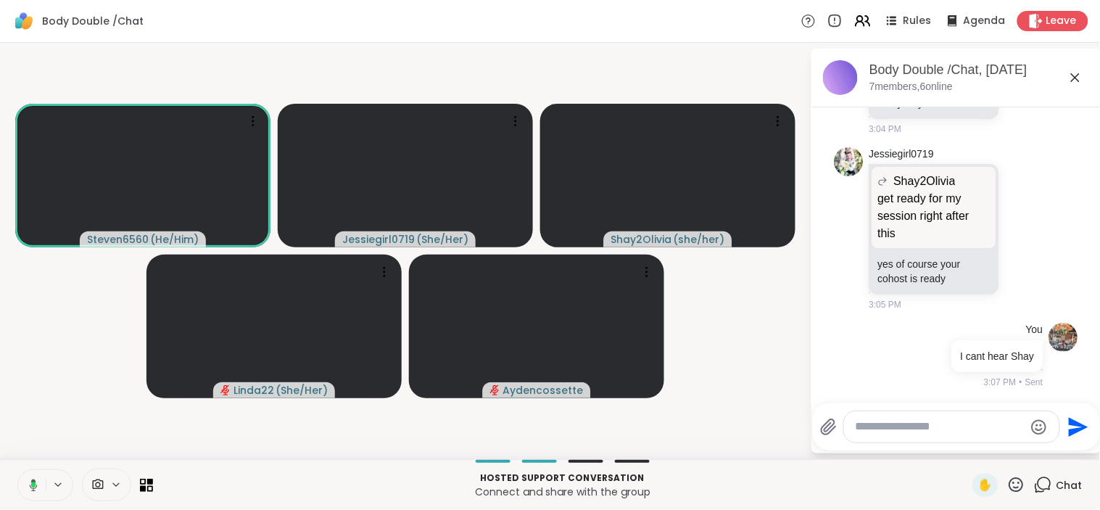
scroll to position [3838, 0]
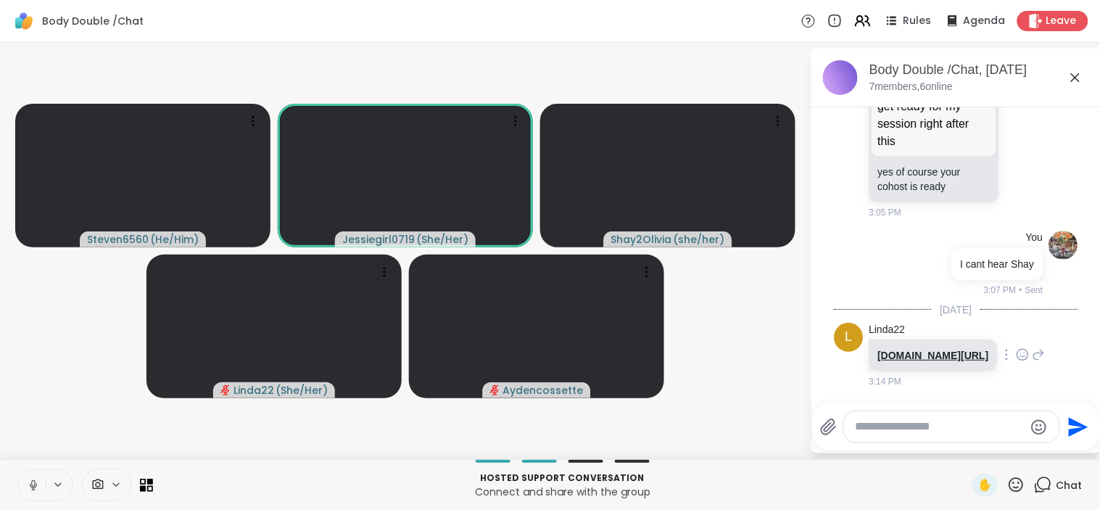
click at [893, 351] on link "youtube.com/watch?v=MWASeaYuHZo" at bounding box center [933, 355] width 111 height 12
click at [30, 478] on icon at bounding box center [33, 484] width 13 height 13
click at [916, 349] on link "youtube.com/watch?v=MWASeaYuHZo" at bounding box center [933, 355] width 111 height 12
click at [906, 428] on textarea "Type your message" at bounding box center [939, 426] width 169 height 15
type textarea "**********"
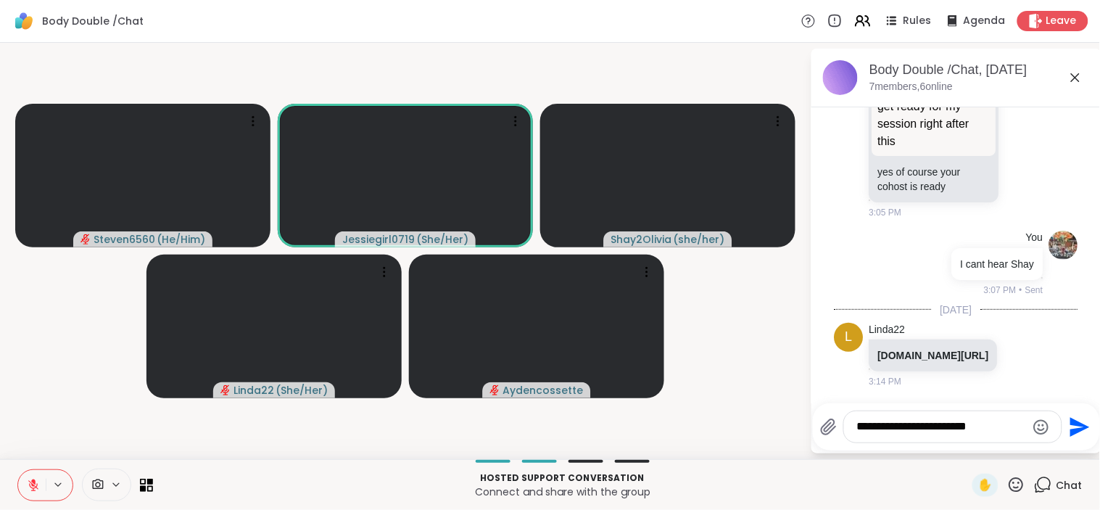
click at [1071, 431] on icon "Send" at bounding box center [1081, 427] width 20 height 20
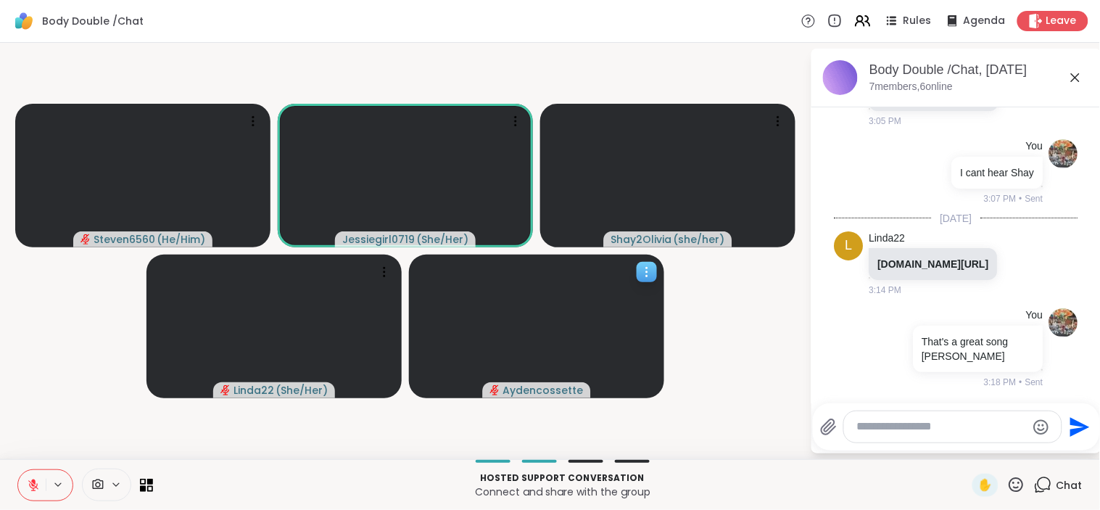
click at [448, 312] on video at bounding box center [536, 326] width 255 height 144
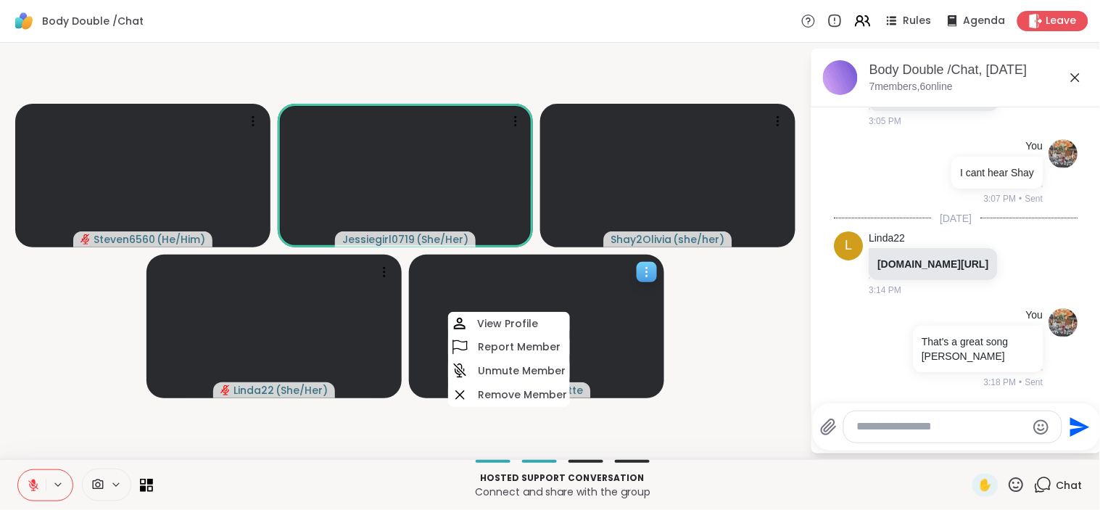
click at [448, 312] on video at bounding box center [536, 326] width 255 height 144
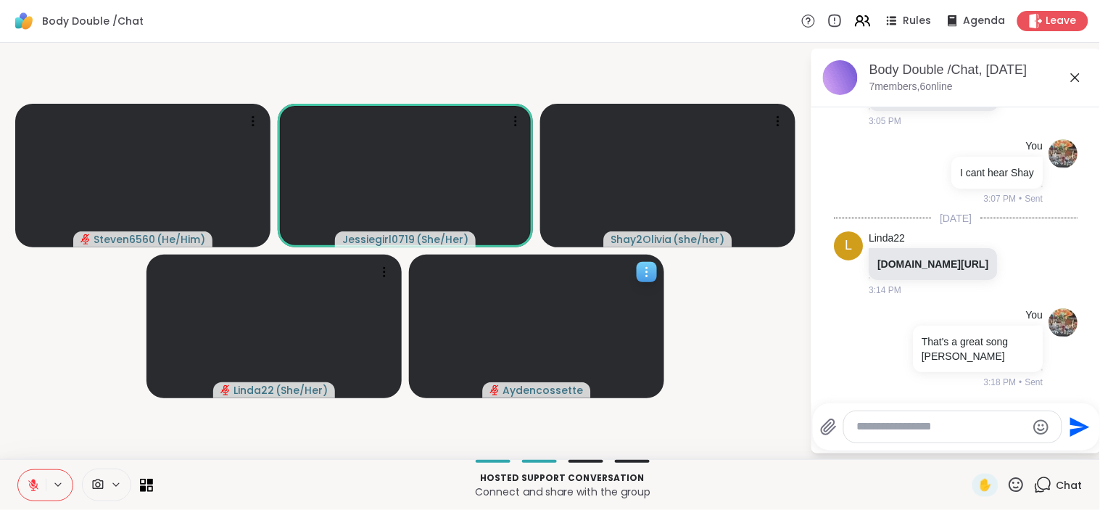
click at [448, 312] on video at bounding box center [536, 326] width 255 height 144
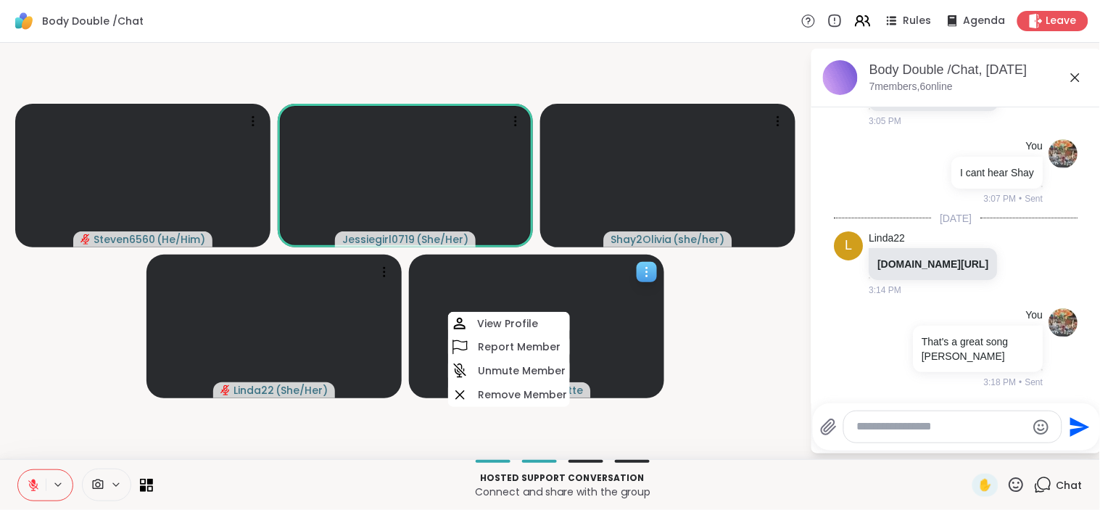
click at [448, 312] on video at bounding box center [536, 326] width 255 height 144
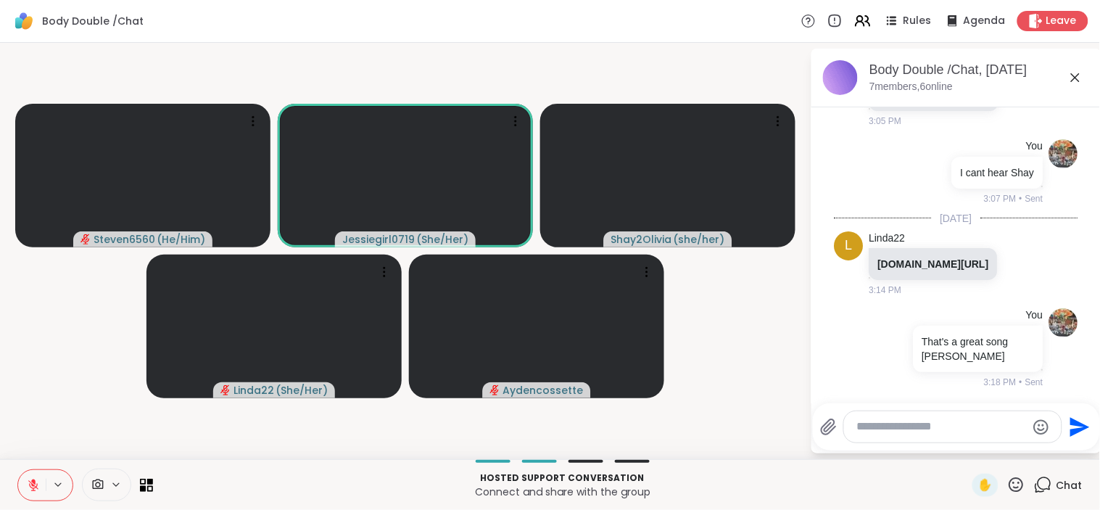
click at [27, 483] on icon at bounding box center [33, 484] width 13 height 13
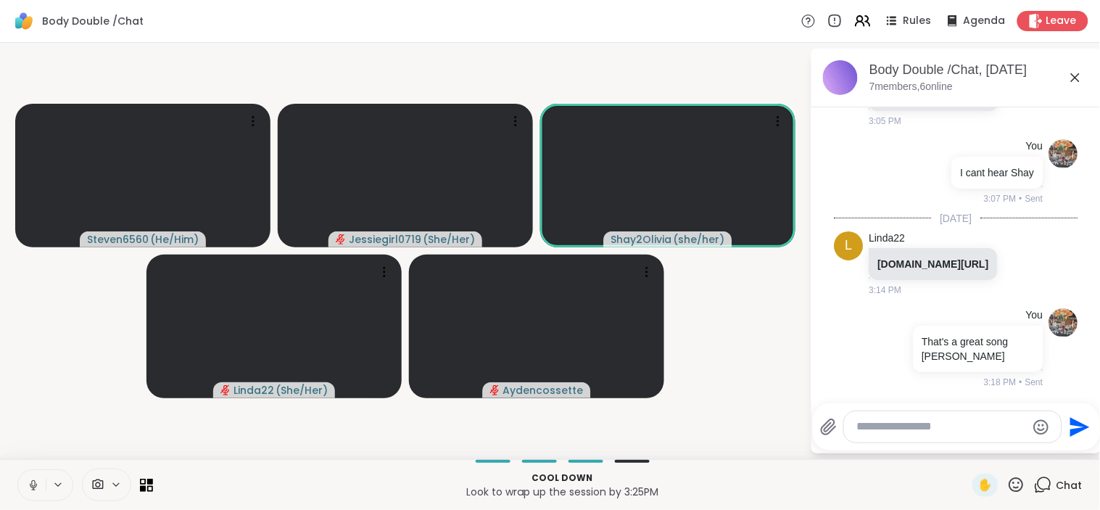
click at [678, 404] on video-player-container "Steven6560 ( He/Him ) Jessiegirl0719 ( She/Her ) Shay2Olivia ( she/her ) Linda2…" at bounding box center [405, 251] width 792 height 404
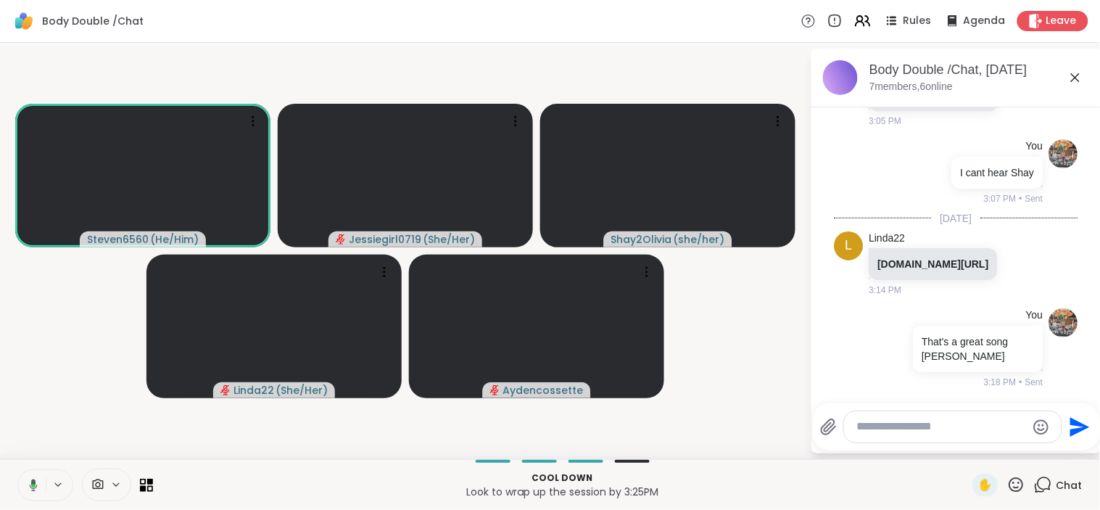
click at [678, 404] on video-player-container "Steven6560 ( He/Him ) Jessiegirl0719 ( She/Her ) Shay2Olivia ( she/her ) Linda2…" at bounding box center [405, 251] width 792 height 404
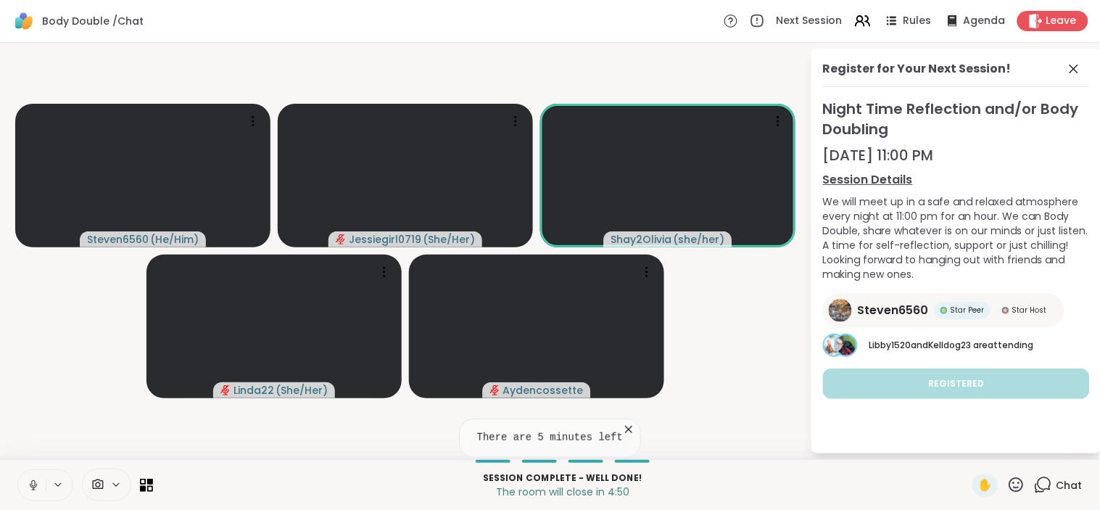
click at [1058, 479] on span "Chat" at bounding box center [1069, 485] width 26 height 14
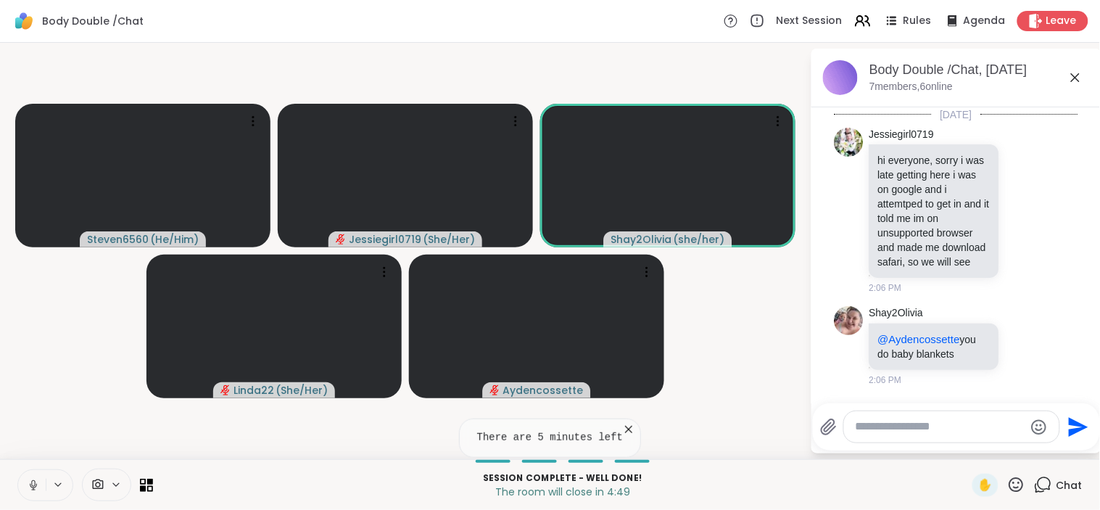
scroll to position [3923, 0]
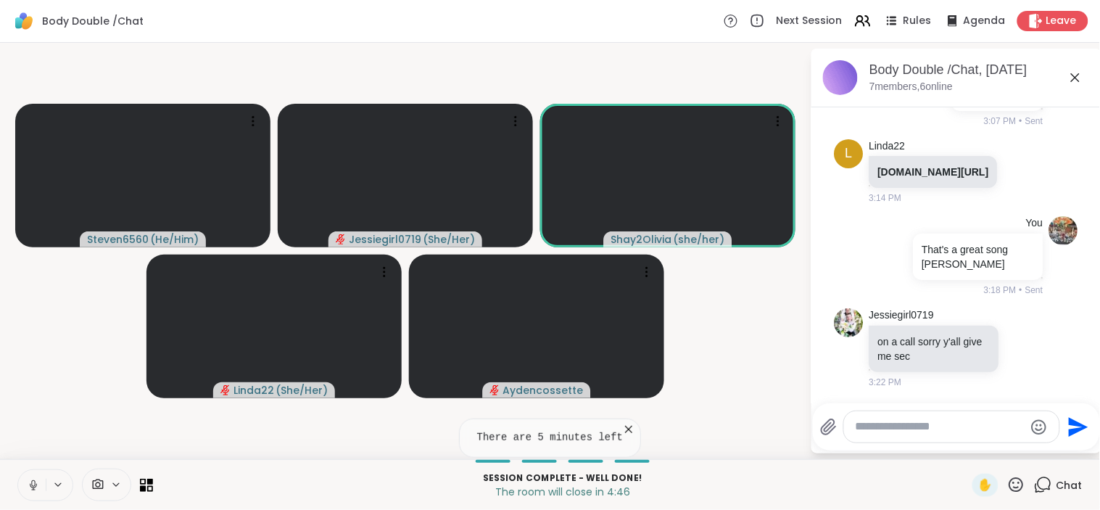
click at [623, 423] on icon at bounding box center [628, 429] width 14 height 14
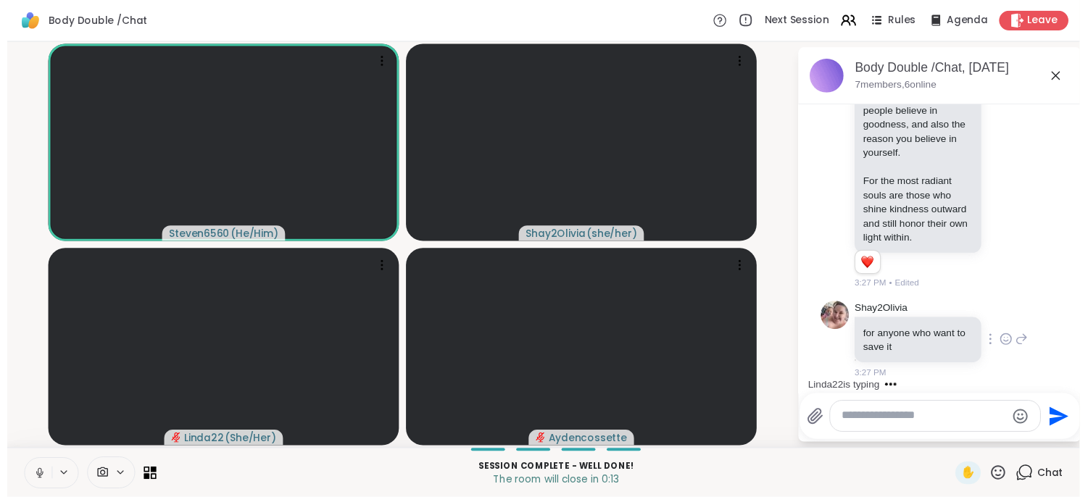
scroll to position [5524, 0]
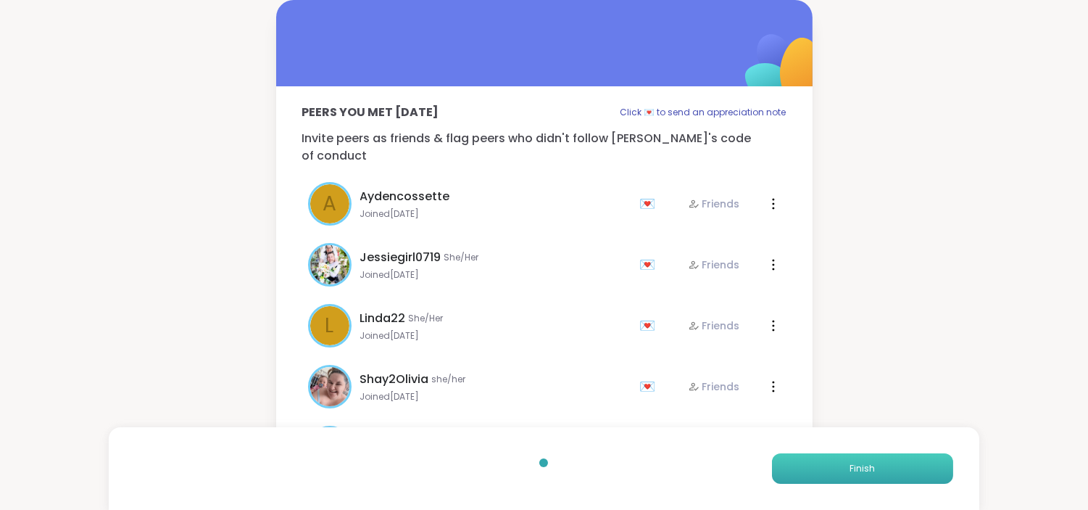
click at [844, 458] on button "Finish" at bounding box center [862, 468] width 181 height 30
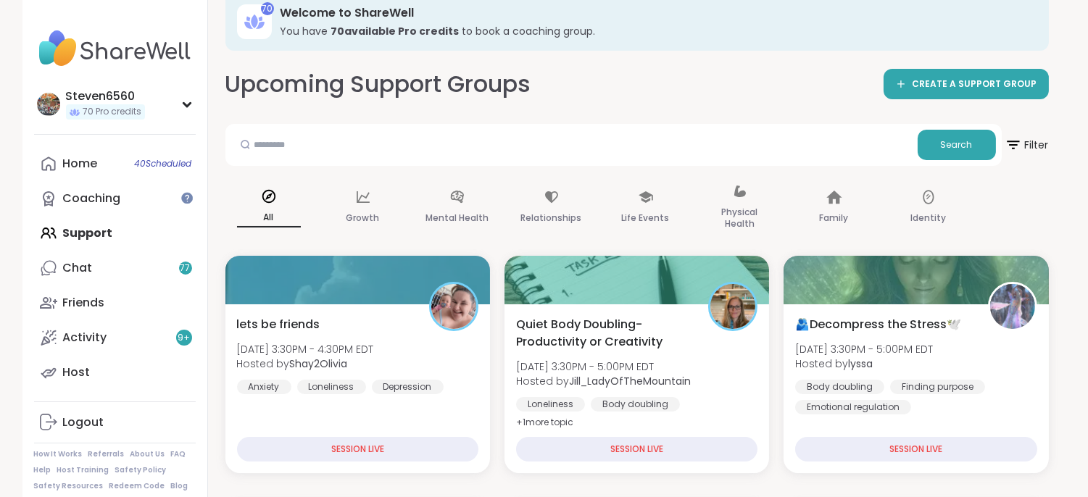
scroll to position [64, 0]
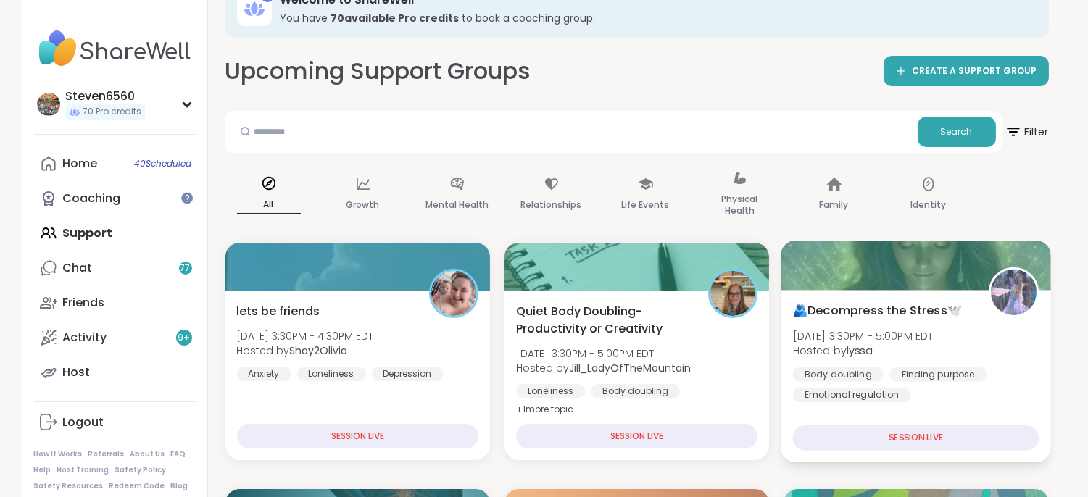
click at [907, 352] on span "Hosted by lyssa" at bounding box center [863, 351] width 141 height 14
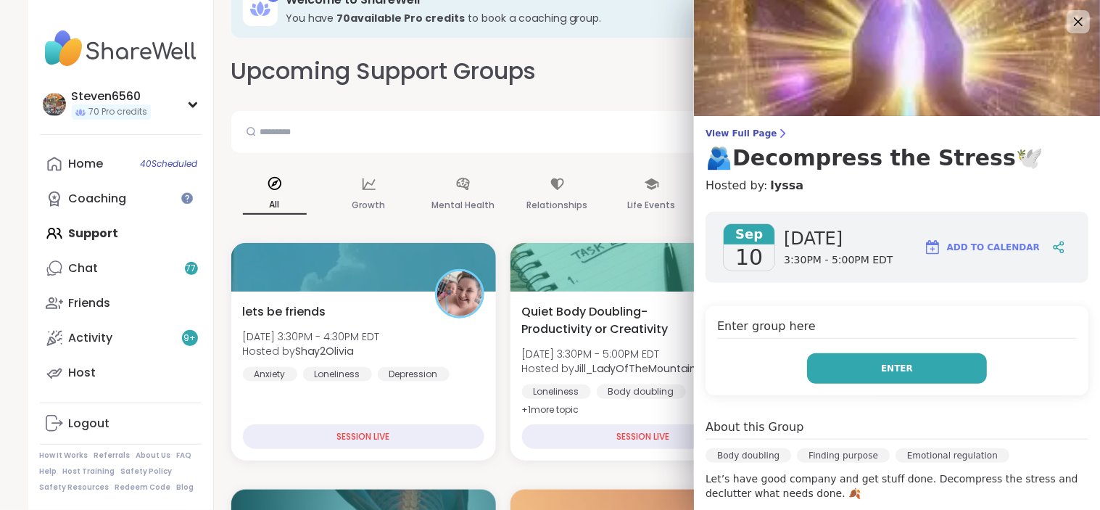
click at [903, 361] on button "Enter" at bounding box center [897, 368] width 180 height 30
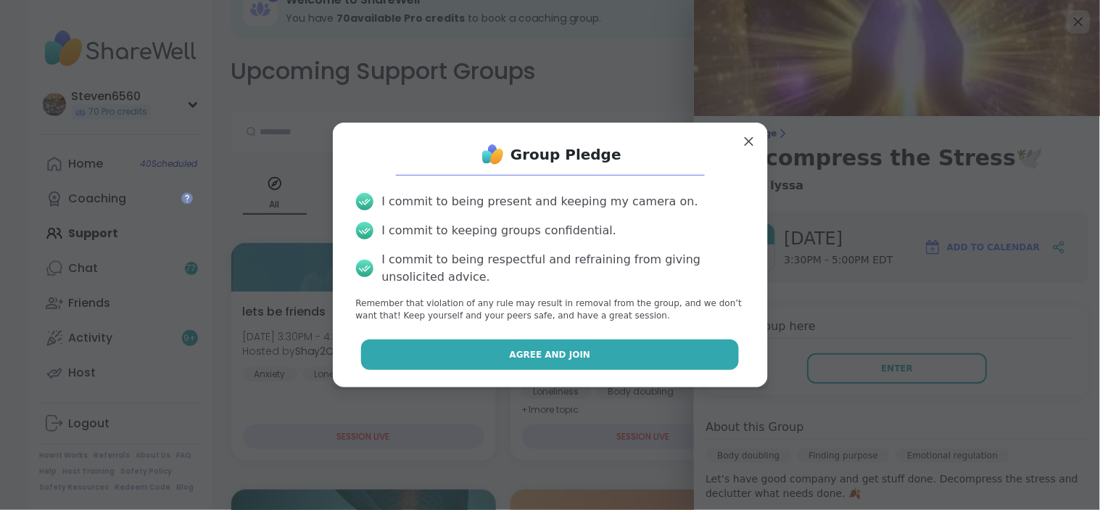
click at [616, 346] on button "Agree and Join" at bounding box center [550, 354] width 378 height 30
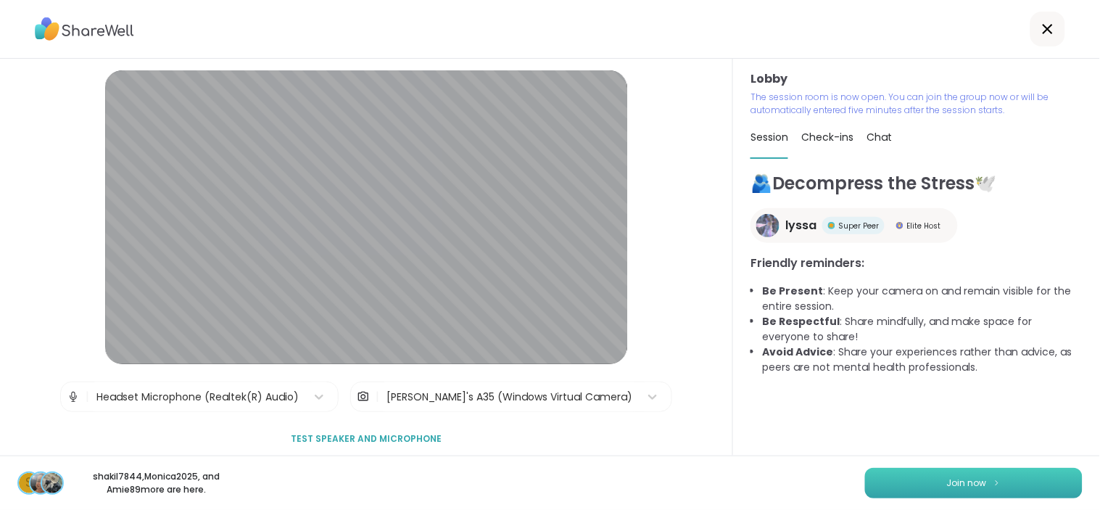
click at [977, 475] on button "Join now" at bounding box center [973, 482] width 217 height 30
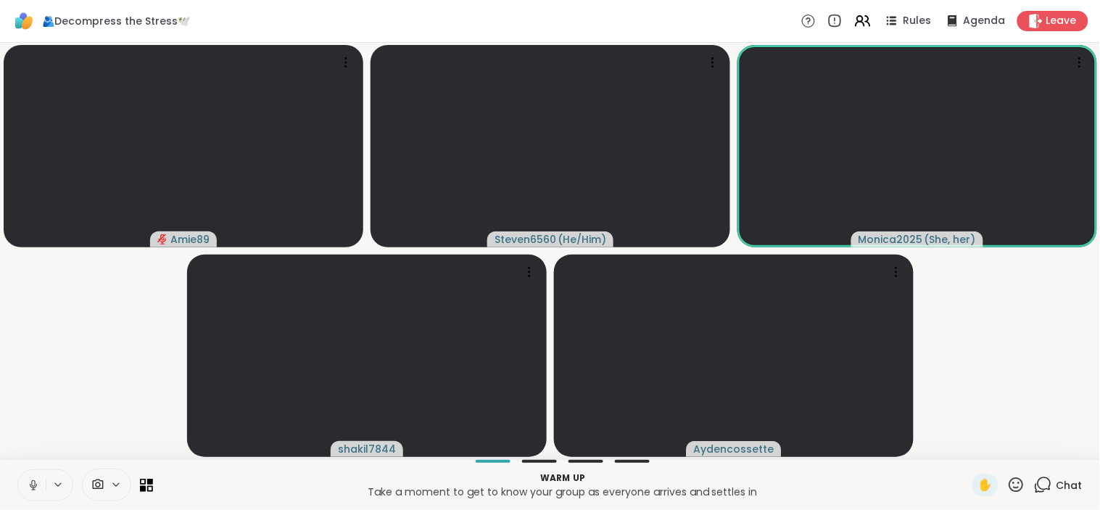
click at [109, 482] on span at bounding box center [97, 485] width 28 height 14
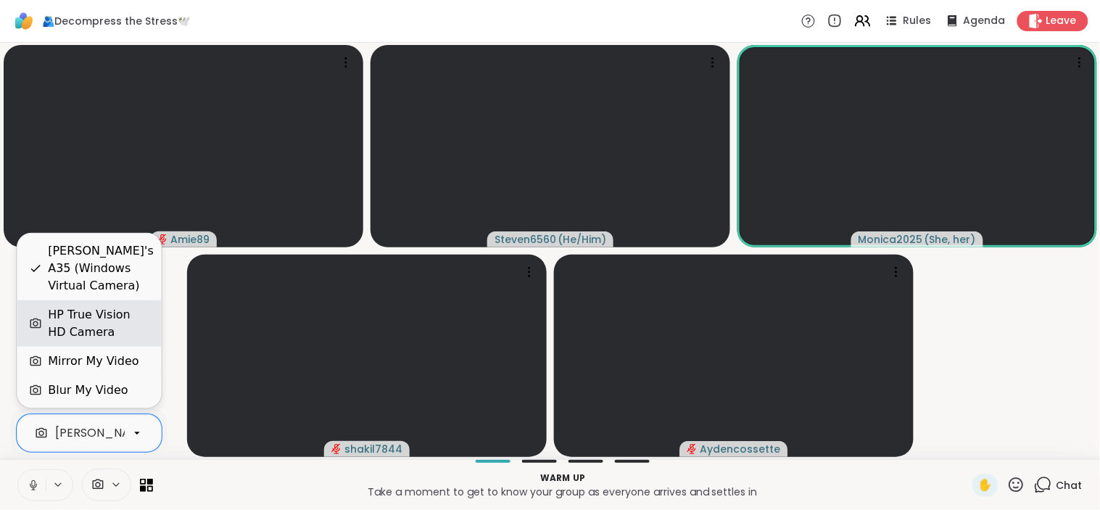
scroll to position [0, 138]
click at [105, 315] on div "HP True Vision HD Camera" at bounding box center [98, 323] width 101 height 35
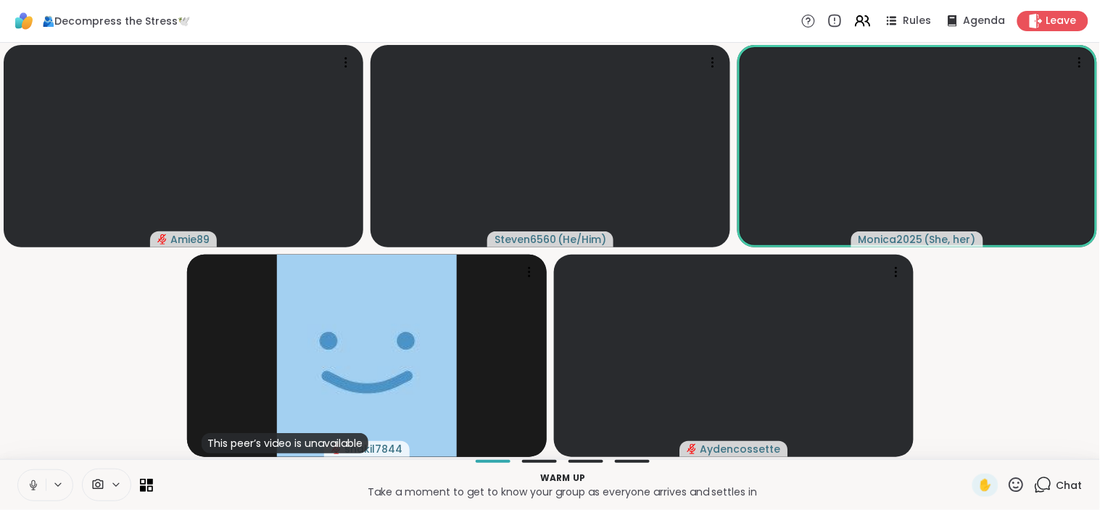
click at [1056, 480] on span "Chat" at bounding box center [1069, 485] width 26 height 14
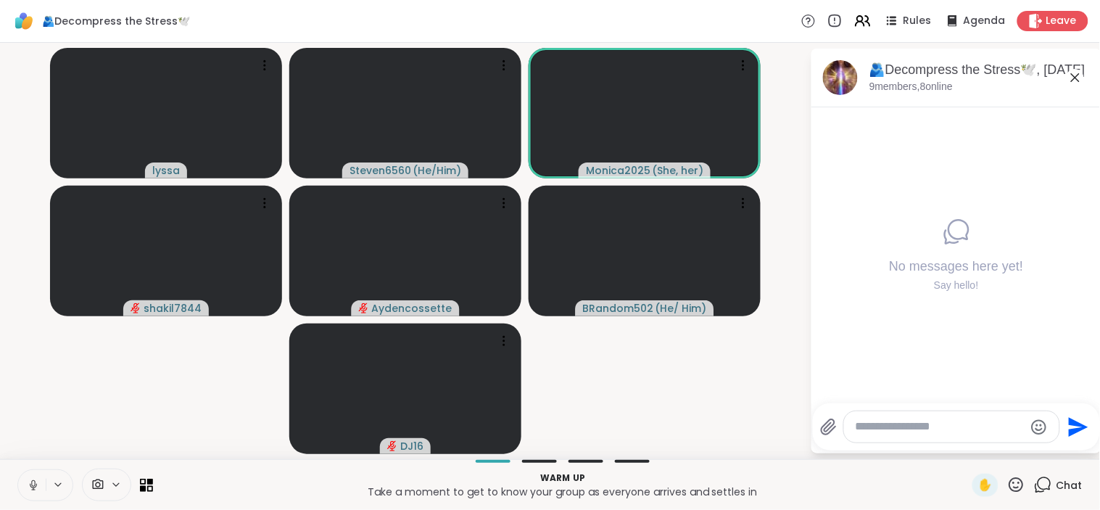
click at [873, 285] on div "No messages here yet! Say hello!" at bounding box center [956, 255] width 290 height 296
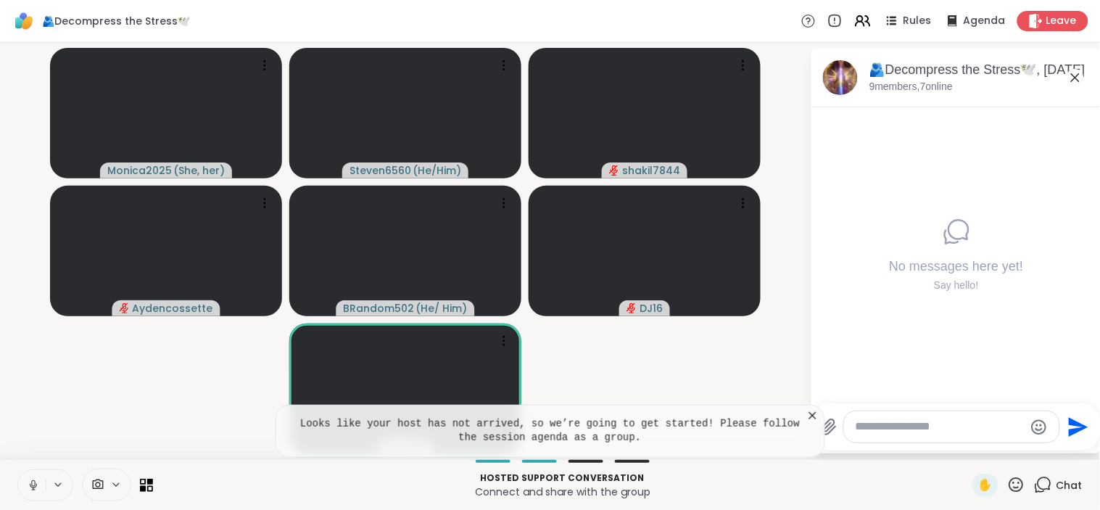
click at [814, 415] on icon at bounding box center [812, 415] width 14 height 14
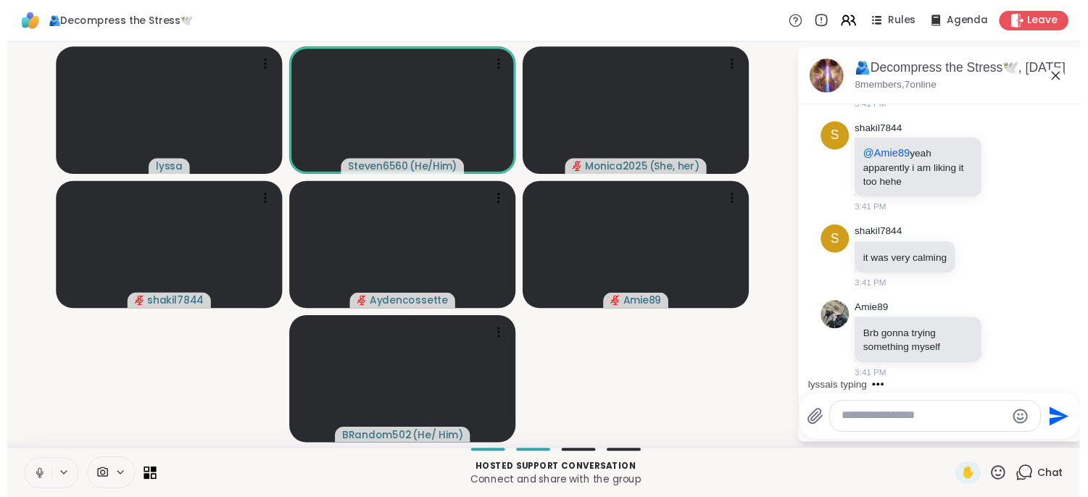
scroll to position [970, 0]
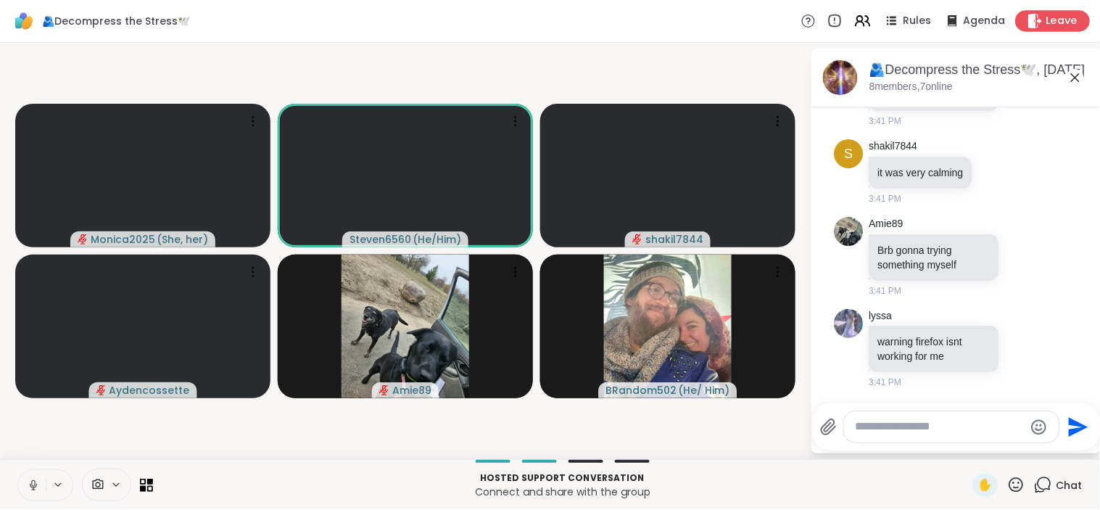
click at [1039, 10] on div "Leave" at bounding box center [1052, 20] width 75 height 21
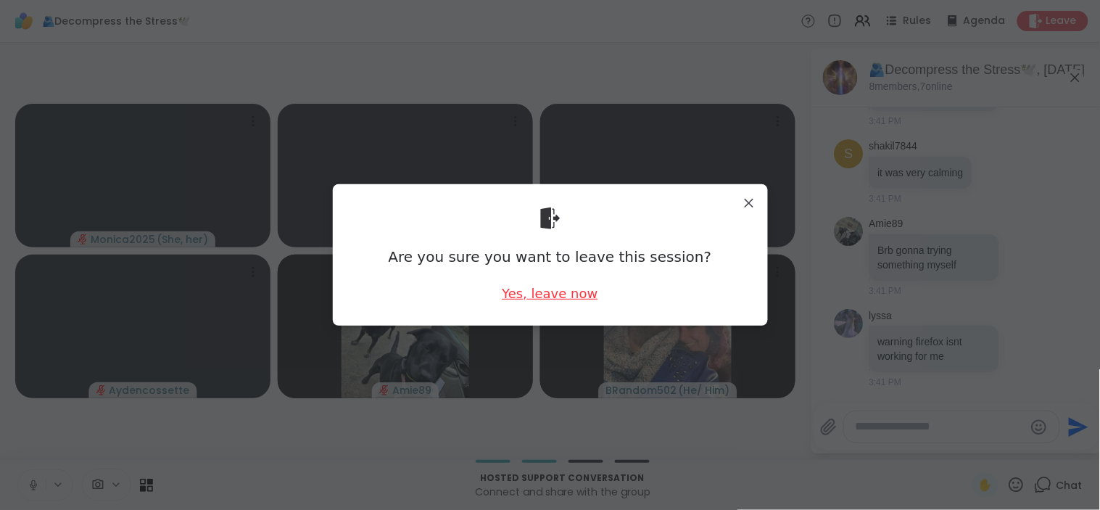
click at [581, 294] on div "Yes, leave now" at bounding box center [550, 293] width 96 height 18
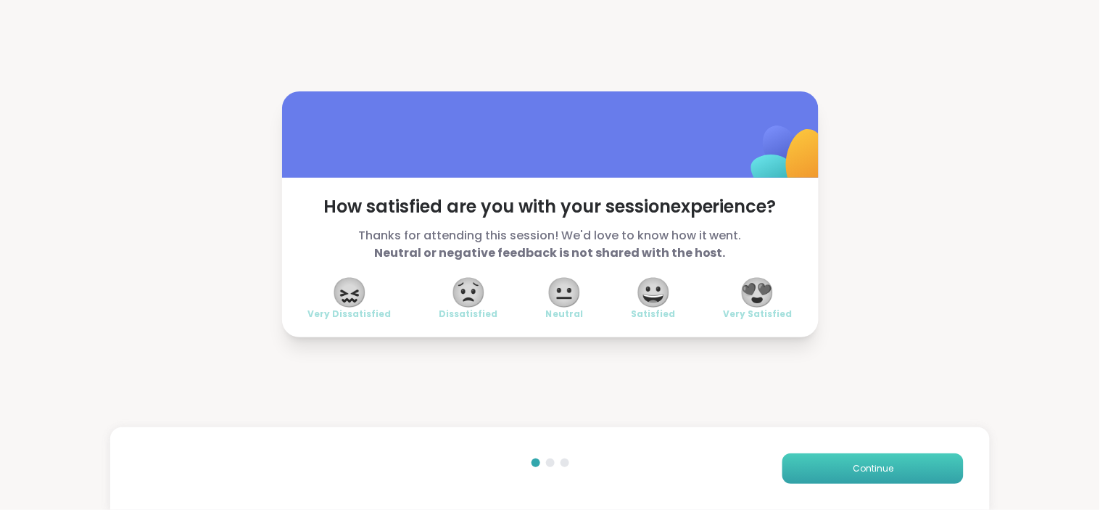
click at [819, 465] on button "Continue" at bounding box center [872, 468] width 181 height 30
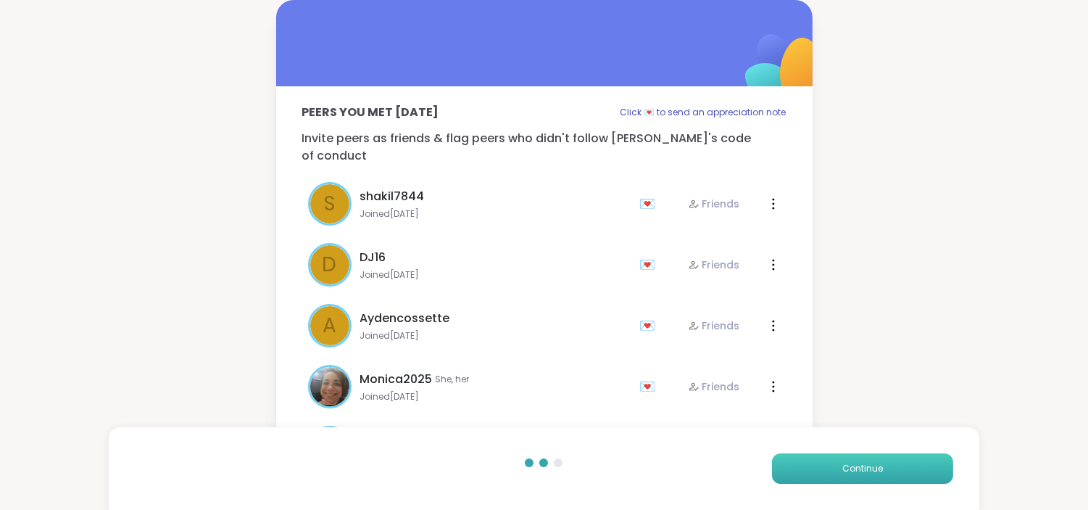
click at [819, 465] on button "Continue" at bounding box center [862, 468] width 181 height 30
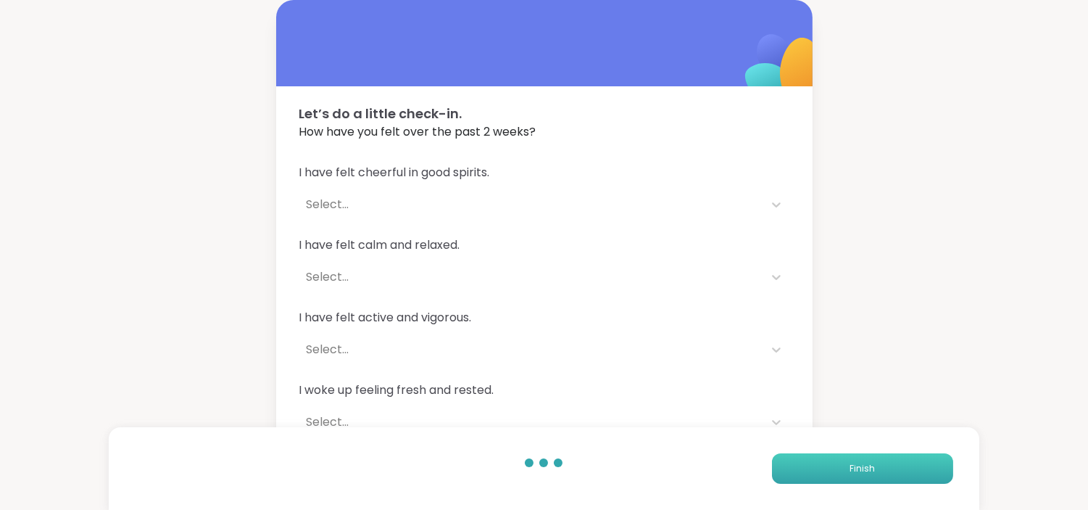
click at [819, 465] on button "Finish" at bounding box center [862, 468] width 181 height 30
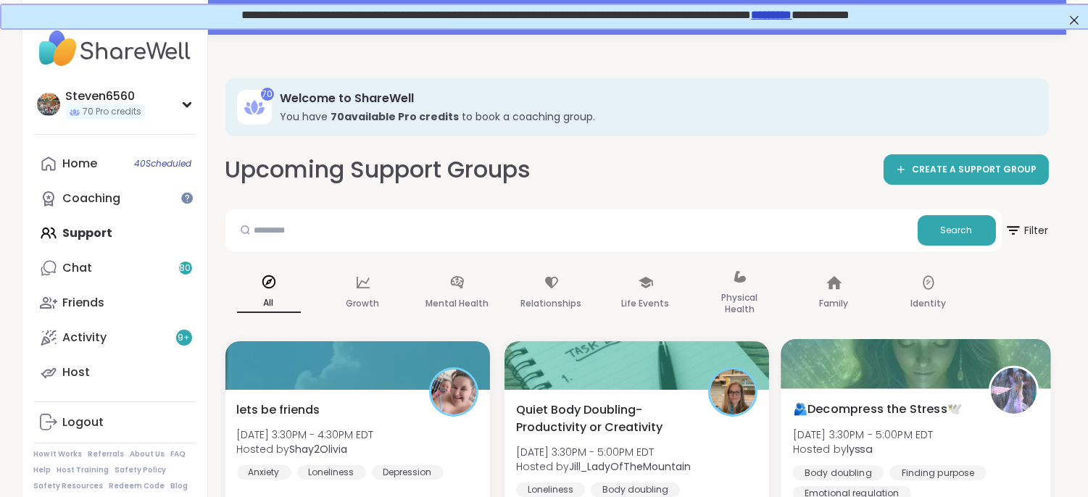
click at [918, 433] on span "Wed, Sep 10 | 3:30PM - 5:00PM EDT" at bounding box center [863, 434] width 141 height 14
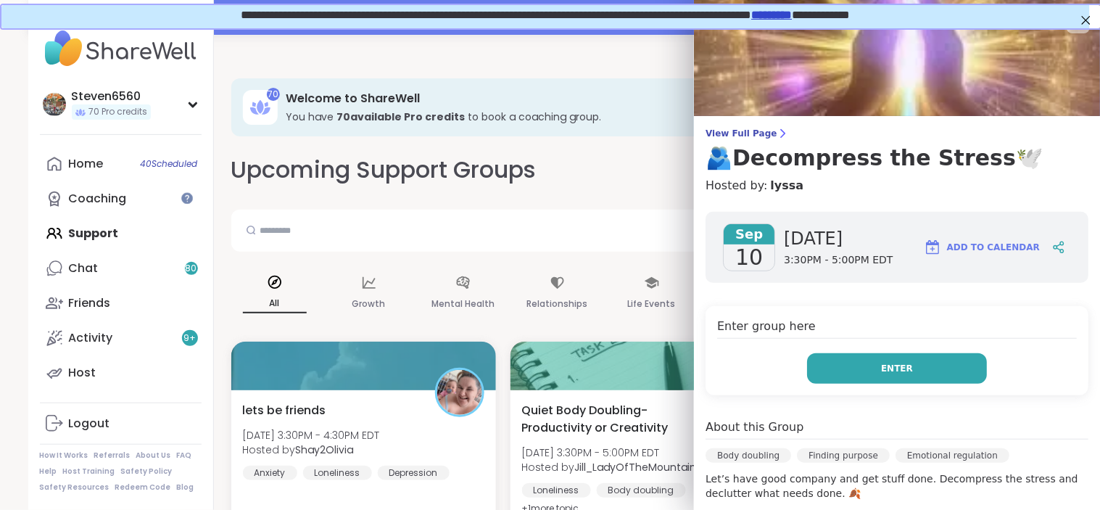
click at [867, 377] on button "Enter" at bounding box center [897, 368] width 180 height 30
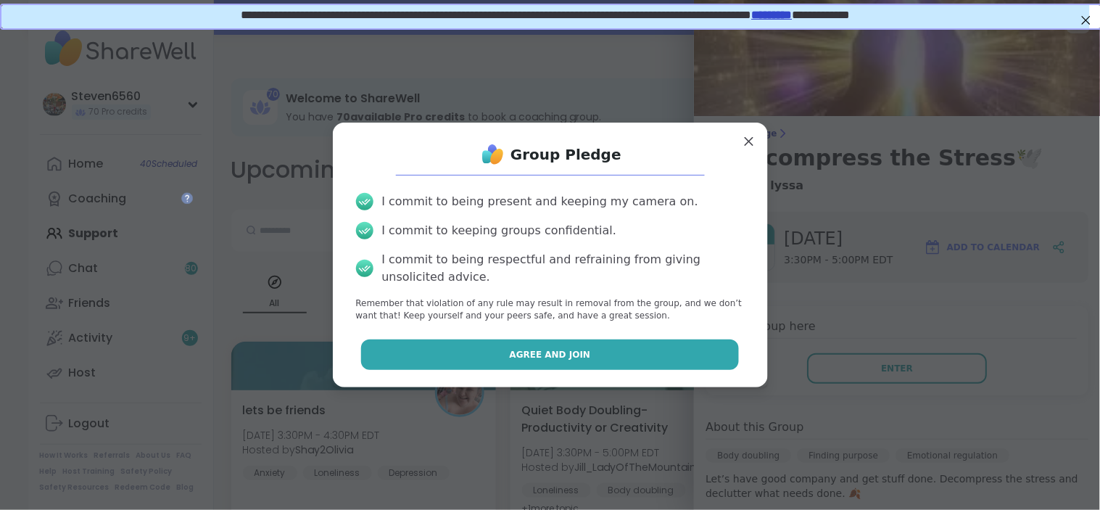
click at [682, 350] on button "Agree and Join" at bounding box center [550, 354] width 378 height 30
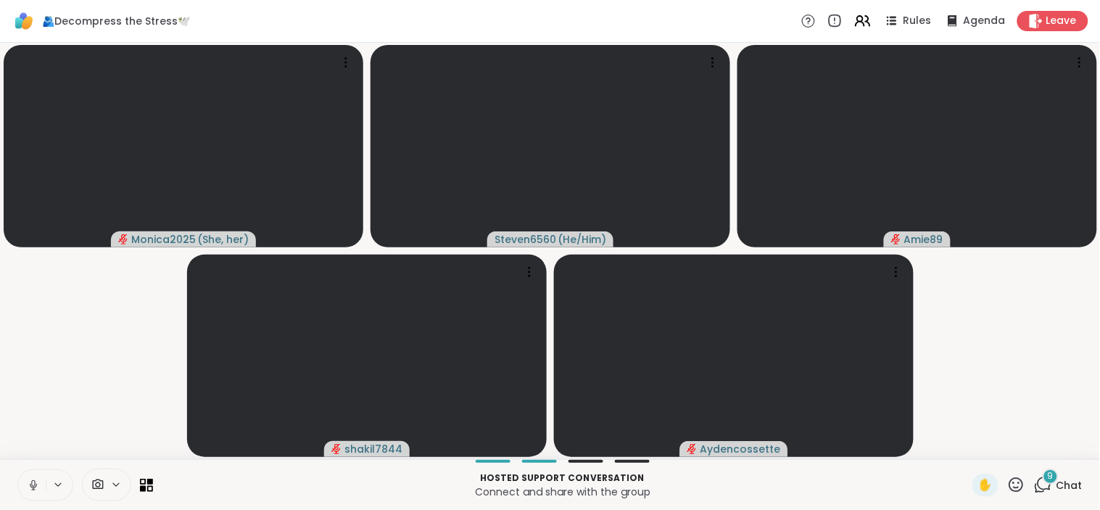
click at [111, 486] on icon at bounding box center [116, 484] width 12 height 12
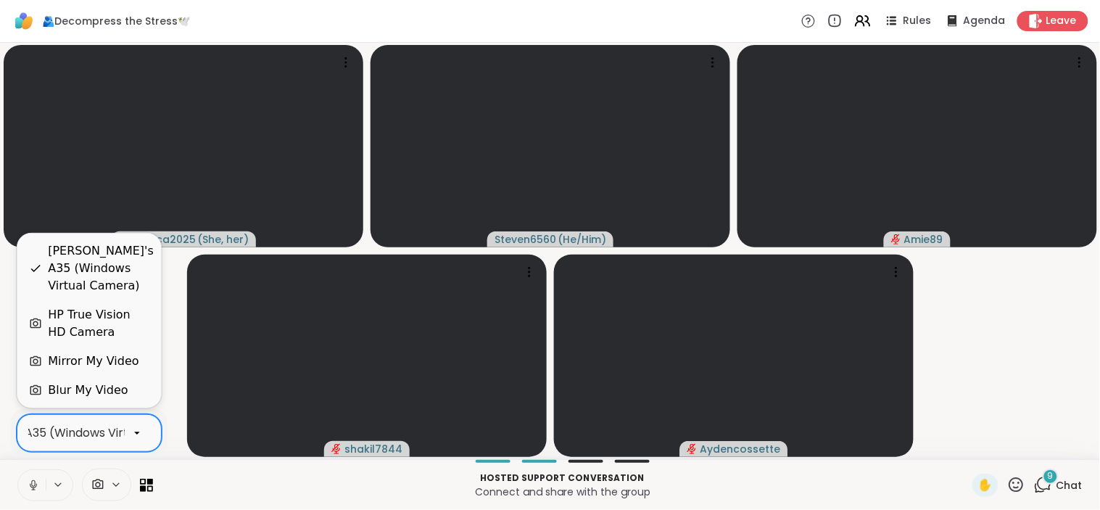
click at [136, 429] on icon at bounding box center [136, 432] width 13 height 13
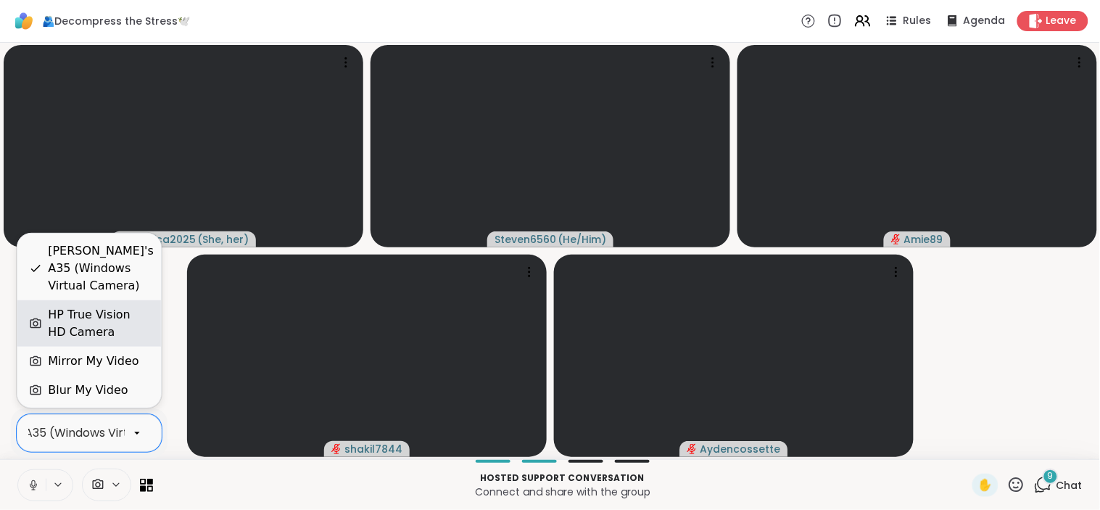
click at [119, 313] on div "HP True Vision HD Camera" at bounding box center [98, 323] width 101 height 35
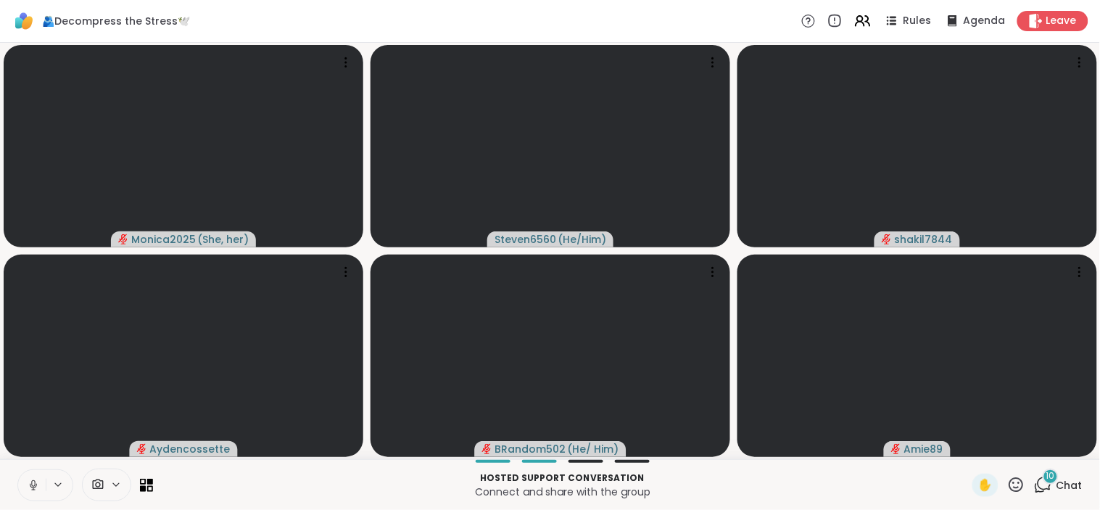
drag, startPoint x: 1019, startPoint y: 453, endPoint x: 1031, endPoint y: 478, distance: 27.9
click at [1031, 478] on div "🫂Decompress the Stress🕊️ Rules Agenda Leave Monica2025 ( She, her ) Steven6560 …" at bounding box center [550, 255] width 1100 height 510
click at [1037, 478] on icon at bounding box center [1044, 483] width 14 height 13
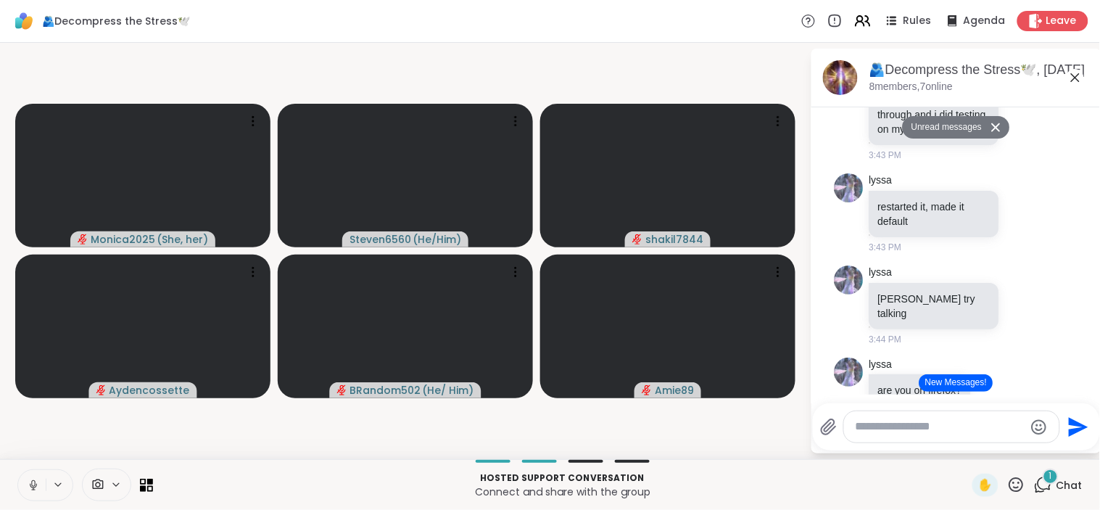
scroll to position [1322, 0]
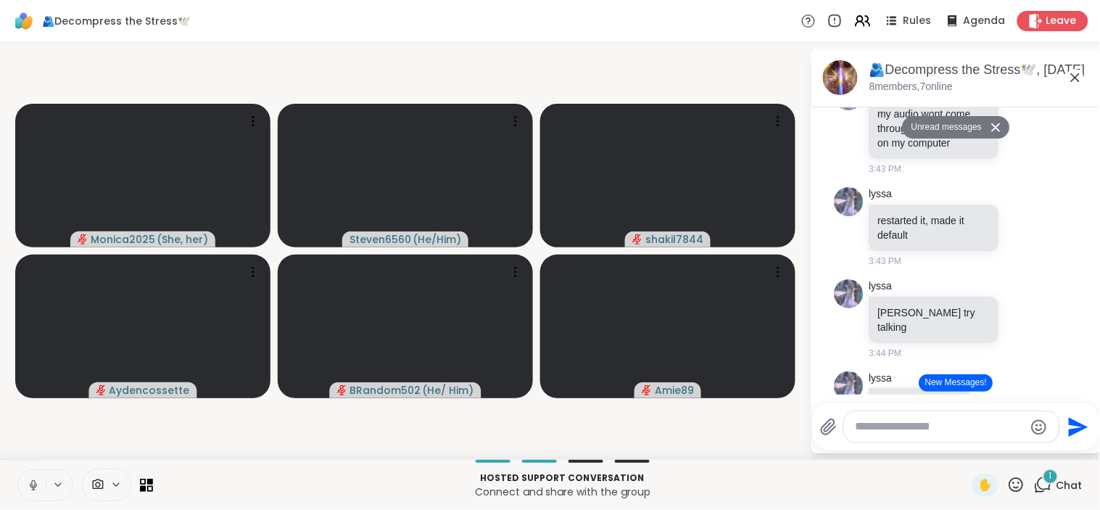
click at [948, 384] on button "New Messages!" at bounding box center [955, 382] width 73 height 17
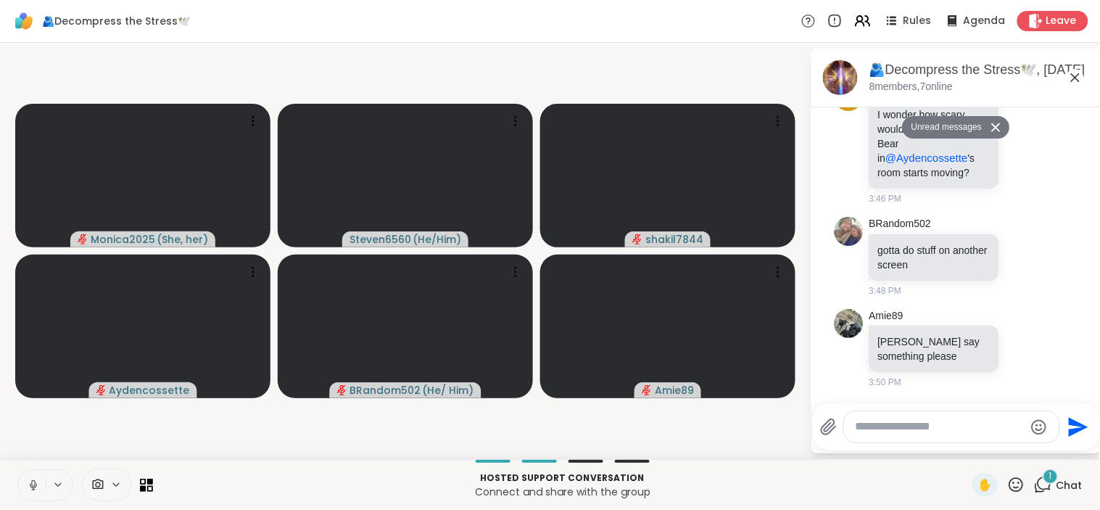
scroll to position [2024, 0]
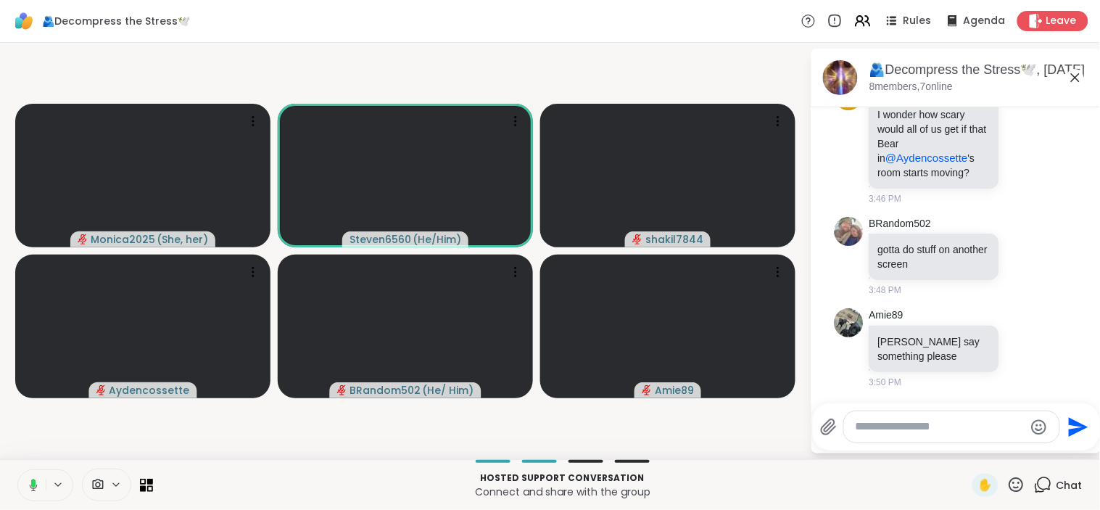
click at [879, 428] on textarea "Type your message" at bounding box center [939, 426] width 169 height 15
click at [890, 414] on div at bounding box center [951, 426] width 215 height 31
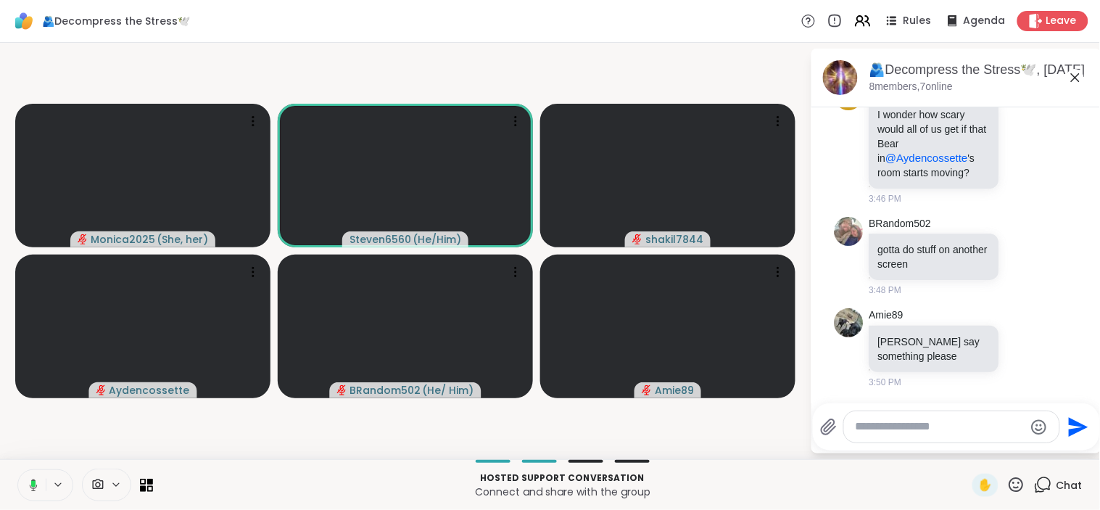
click at [890, 414] on div at bounding box center [951, 426] width 215 height 31
click at [892, 411] on div at bounding box center [951, 426] width 215 height 31
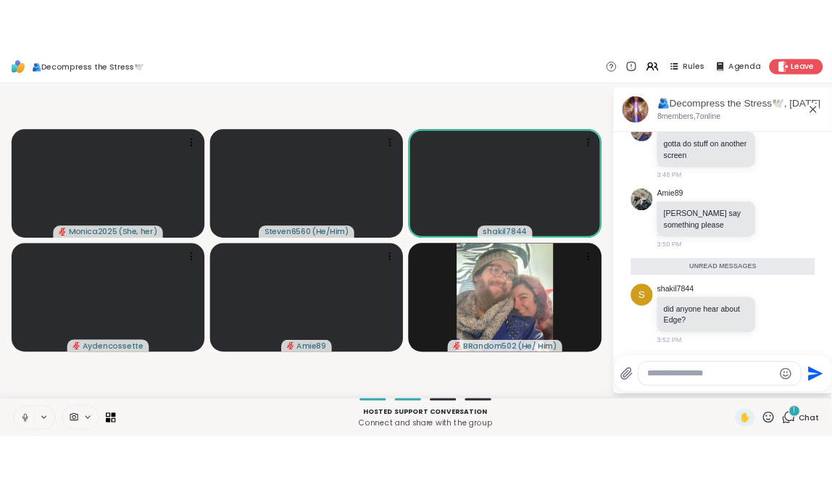
scroll to position [2116, 0]
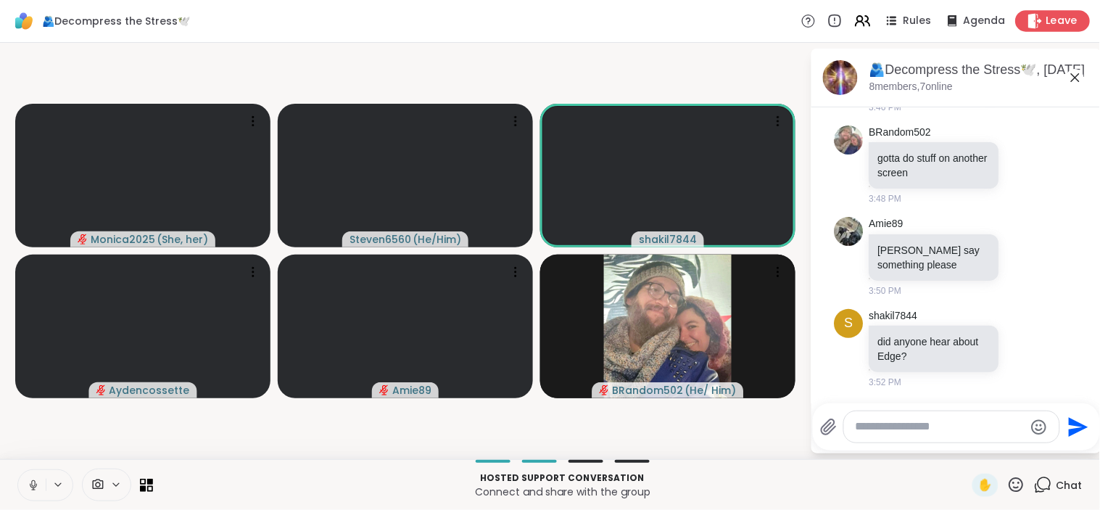
click at [1041, 11] on div "Leave" at bounding box center [1052, 20] width 75 height 21
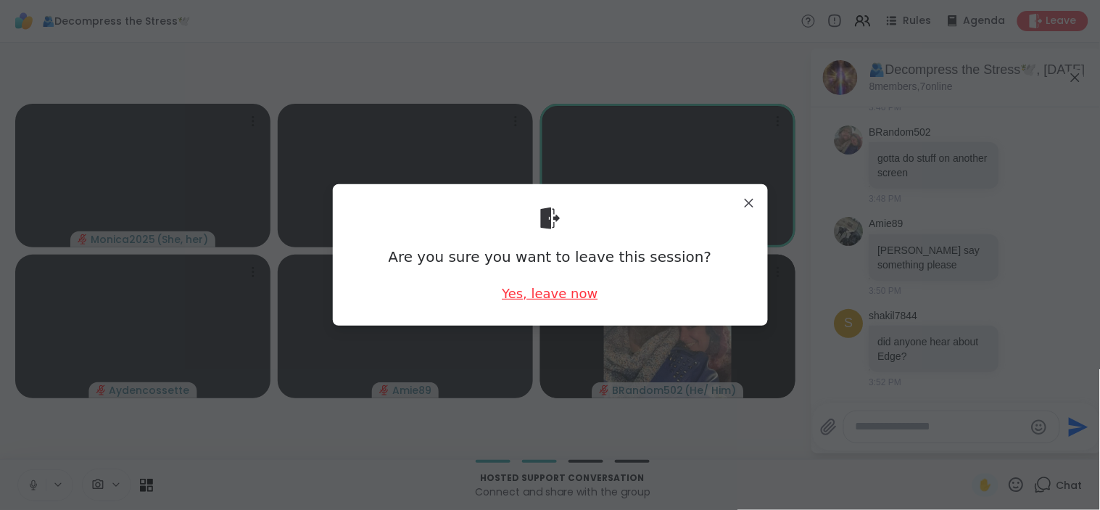
click at [546, 291] on div "Yes, leave now" at bounding box center [550, 293] width 96 height 18
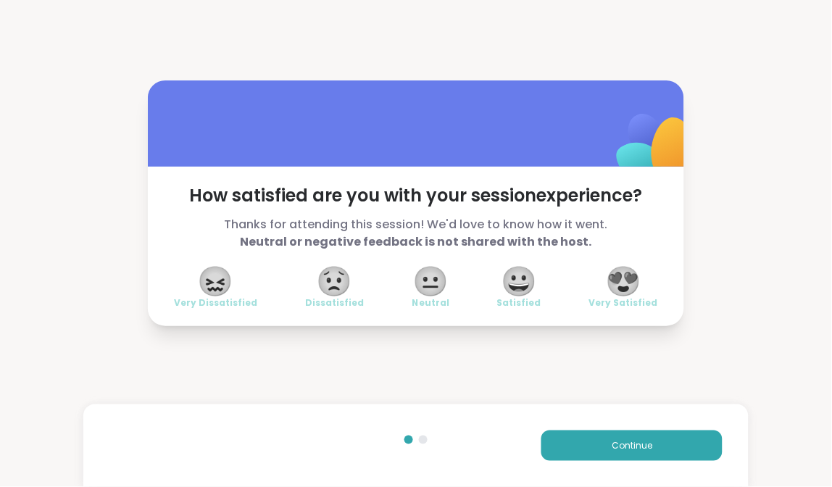
drag, startPoint x: 307, startPoint y: 114, endPoint x: 559, endPoint y: -22, distance: 286.0
click at [559, 0] on html "How satisfied are you with your session experience? Thanks for attending this s…" at bounding box center [416, 243] width 832 height 487
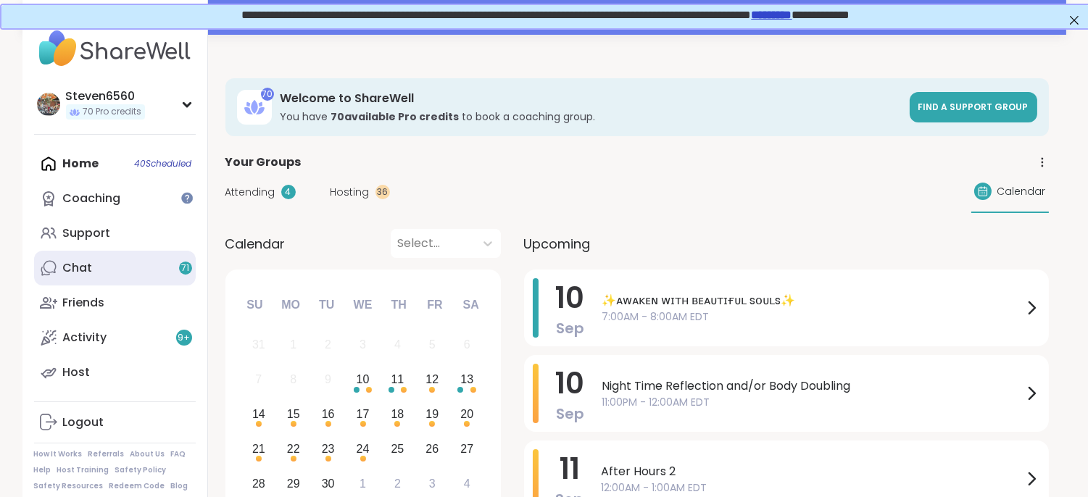
click at [87, 262] on div "Chat 71" at bounding box center [78, 268] width 30 height 16
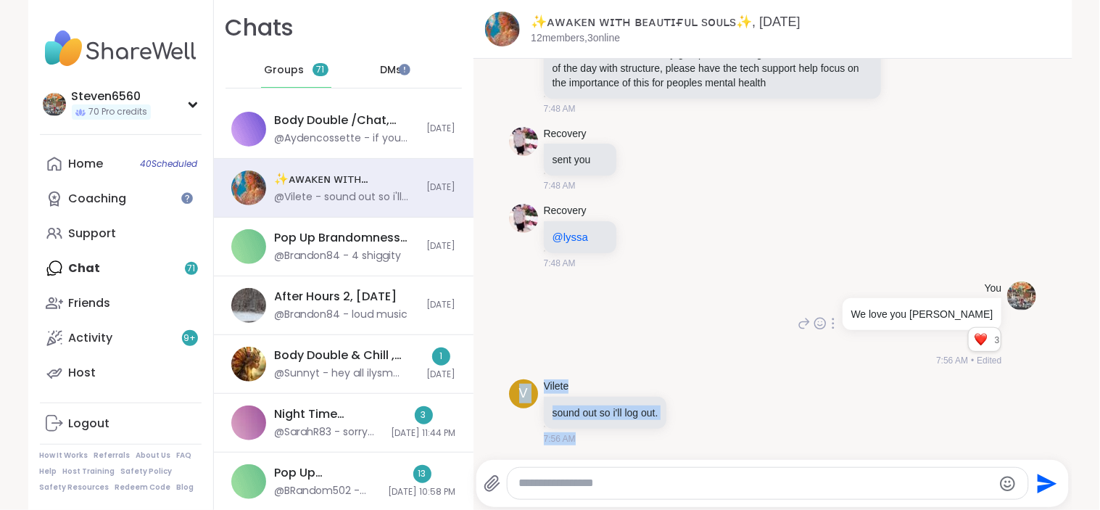
drag, startPoint x: 779, startPoint y: 425, endPoint x: 504, endPoint y: 300, distance: 302.6
click at [281, 74] on span "Groups" at bounding box center [284, 70] width 40 height 14
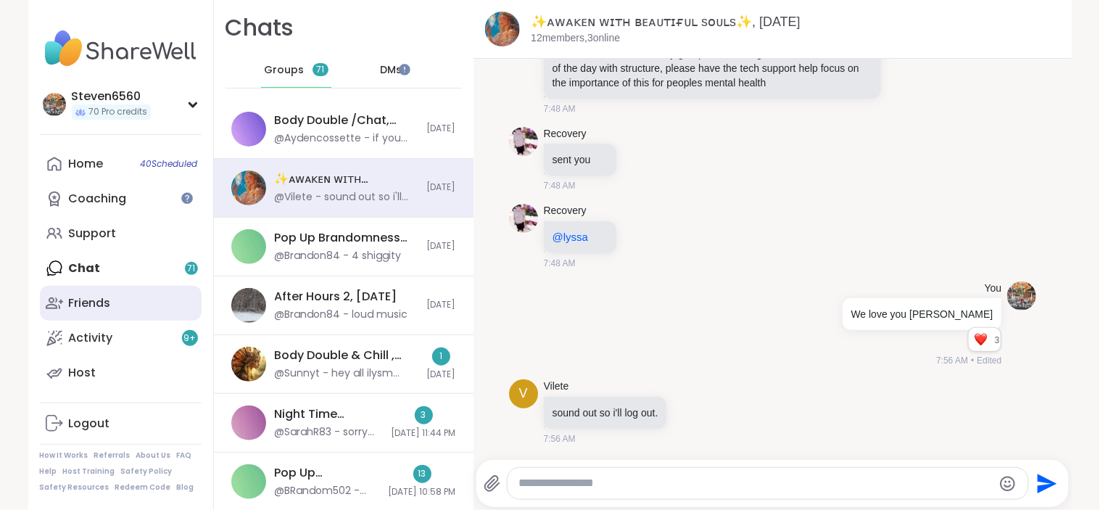
click at [78, 293] on link "Friends" at bounding box center [121, 303] width 162 height 35
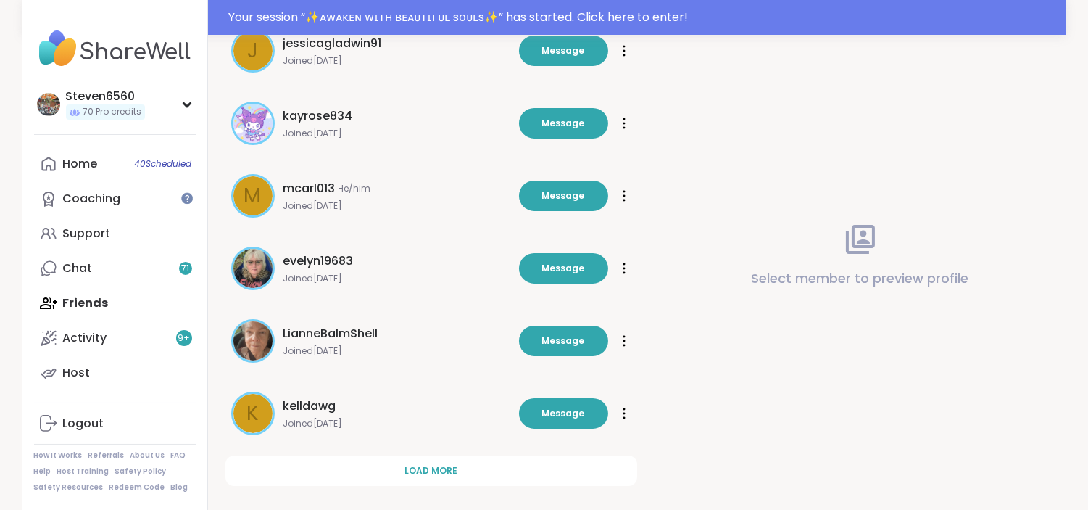
scroll to position [455, 0]
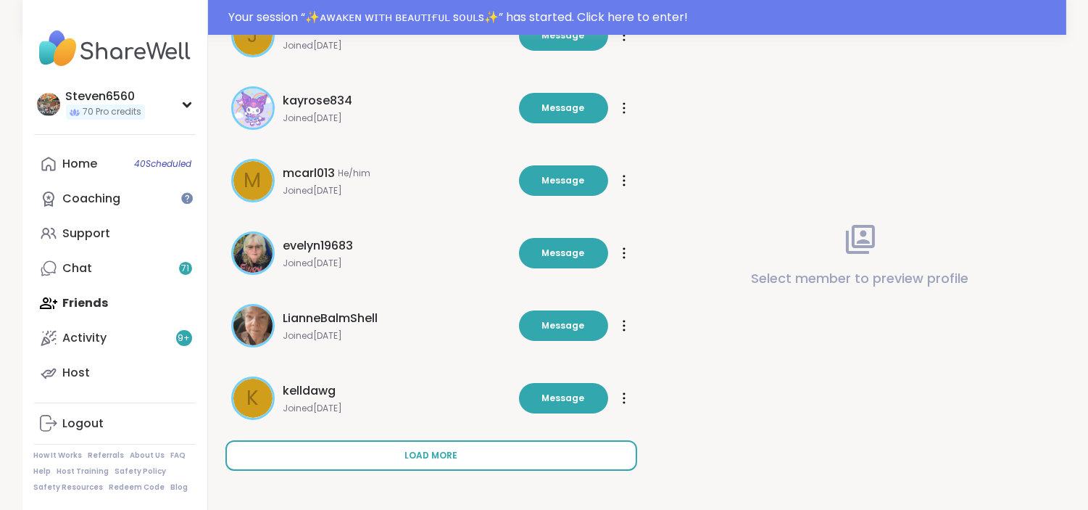
click at [420, 451] on span "Load more" at bounding box center [430, 455] width 53 height 13
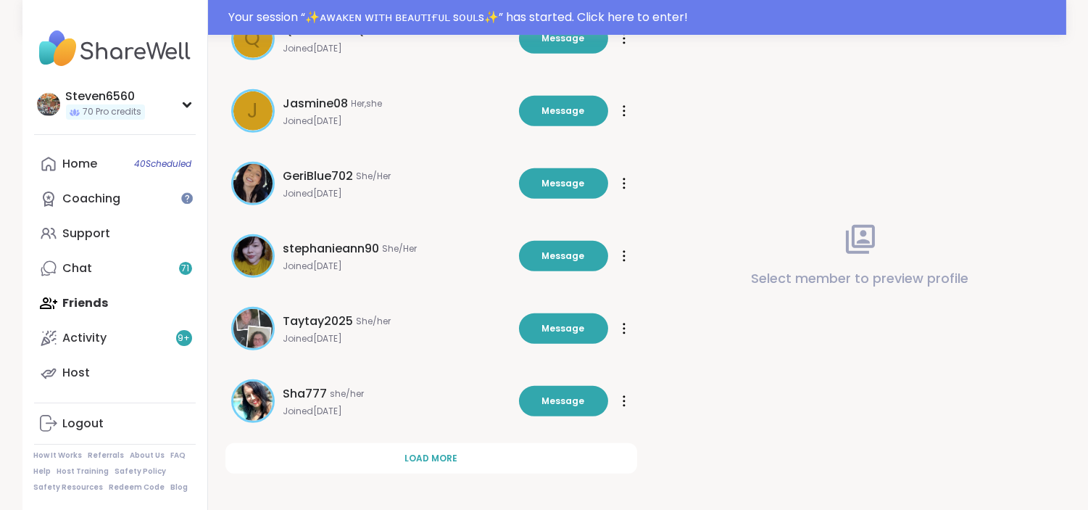
scroll to position [1180, 0]
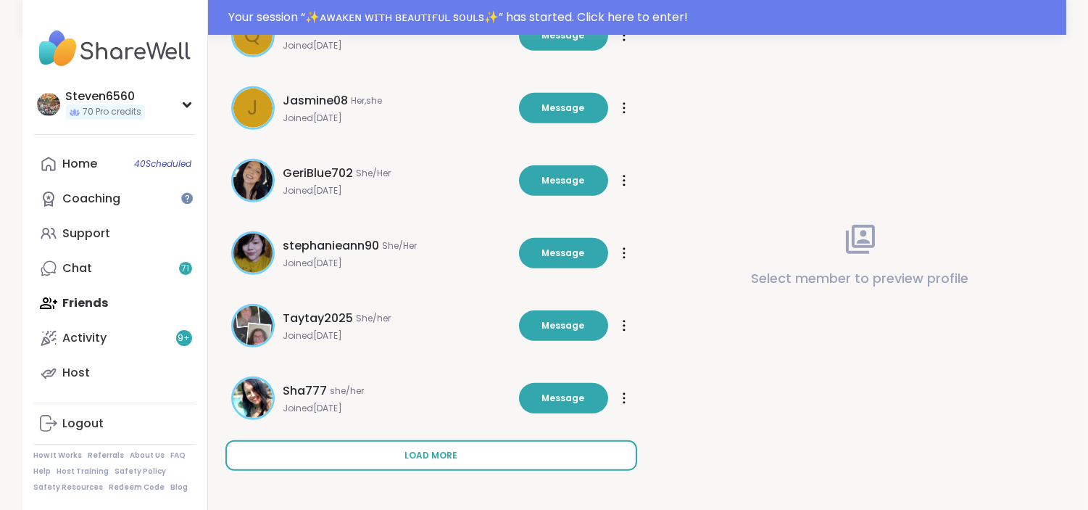
click at [438, 454] on span "Load more" at bounding box center [430, 455] width 53 height 13
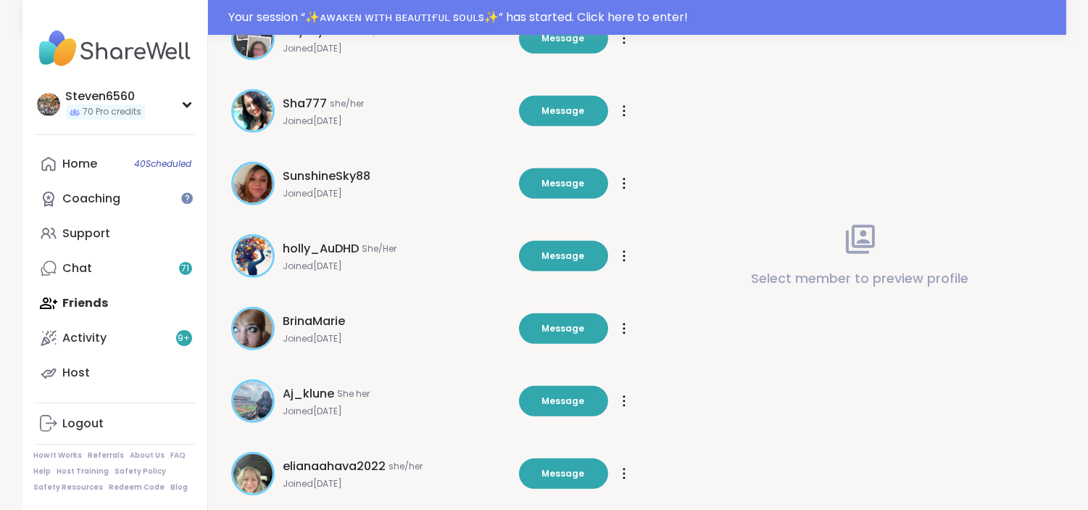
scroll to position [1481, 0]
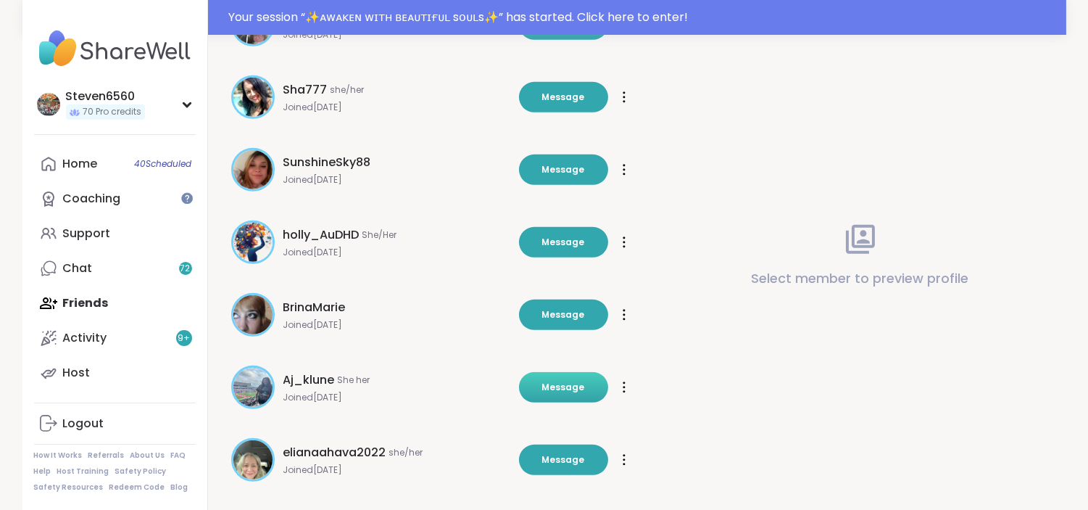
click at [582, 394] on button "Message" at bounding box center [563, 387] width 89 height 30
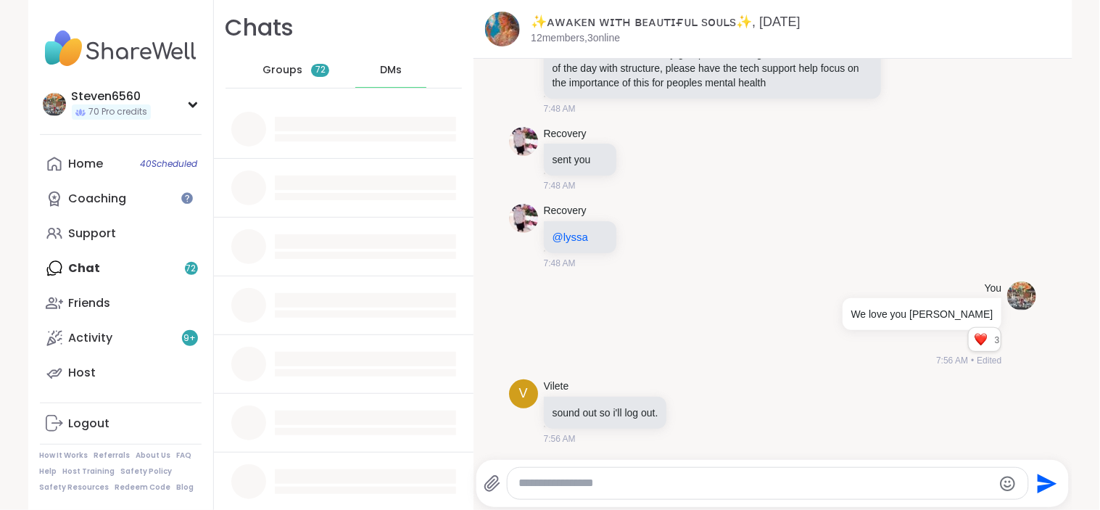
click at [582, 394] on div "Vilete sound out so i'll log out. 7:56 AM" at bounding box center [607, 412] width 126 height 66
